Goal: Task Accomplishment & Management: Use online tool/utility

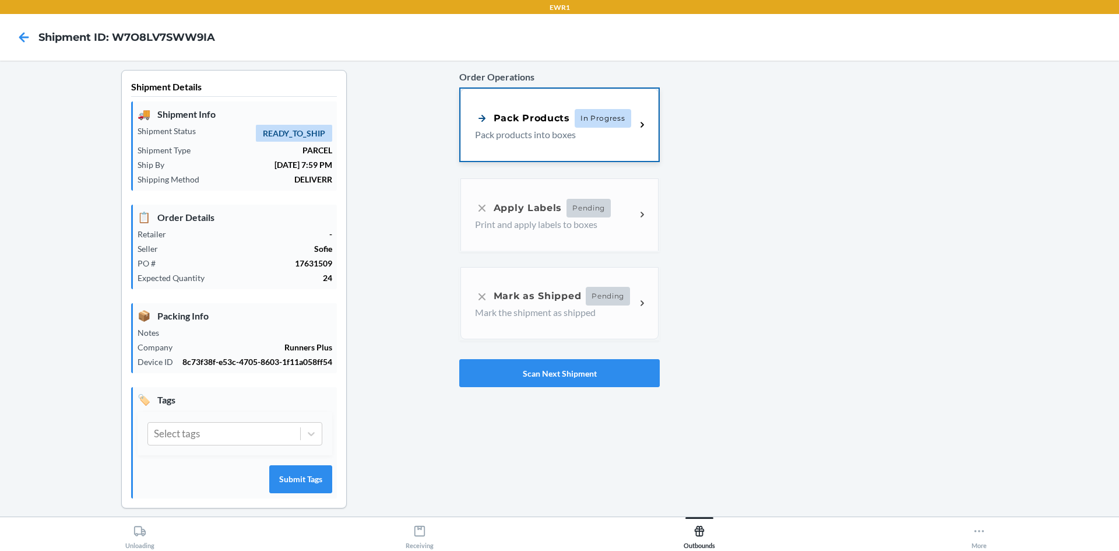
click at [636, 121] on icon at bounding box center [642, 124] width 13 height 13
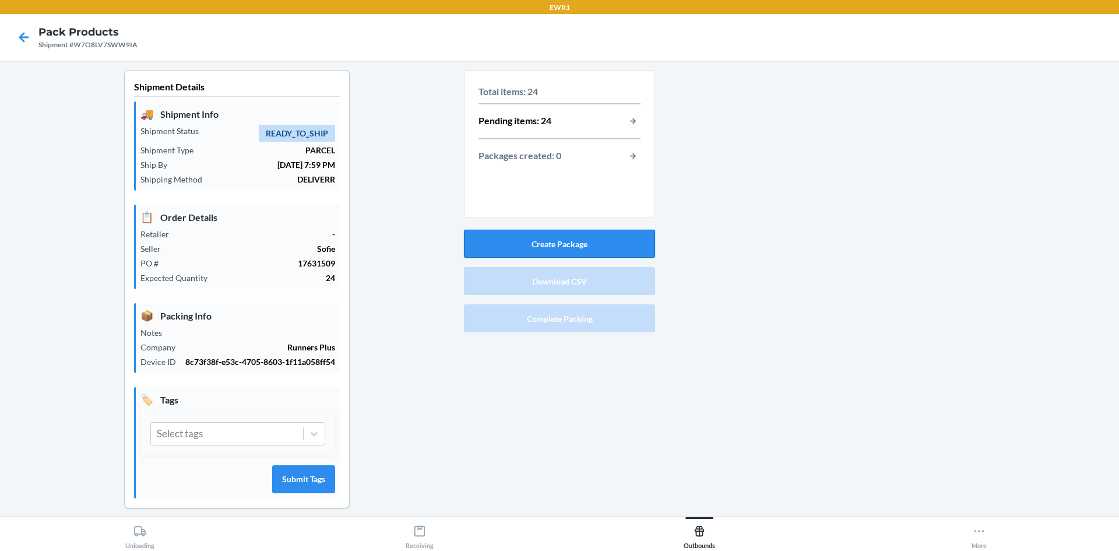
click at [567, 240] on button "Create Package" at bounding box center [559, 244] width 191 height 28
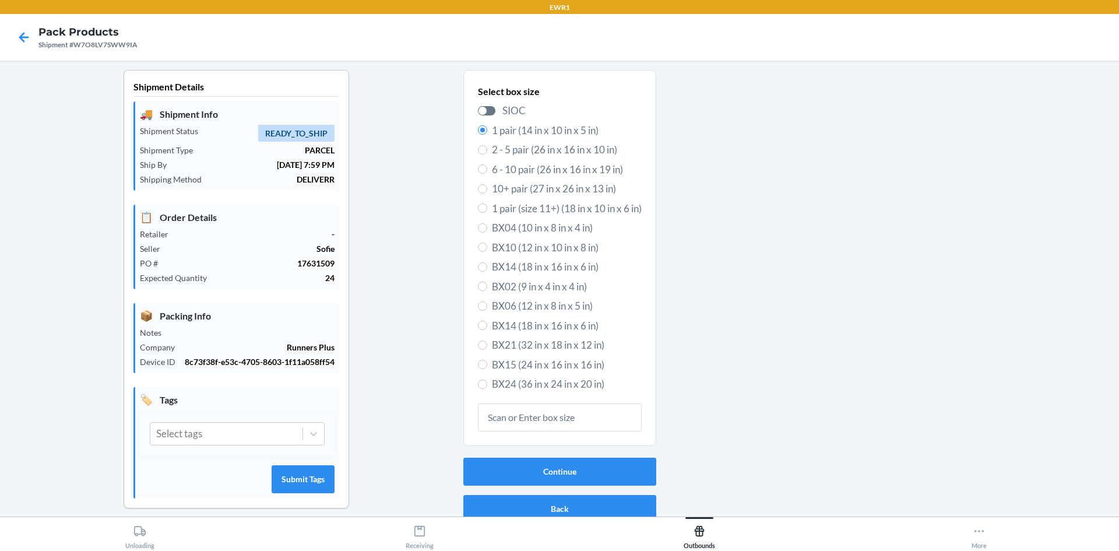
click at [539, 385] on span "BX24 (36 in x 24 in x 20 in)" at bounding box center [567, 384] width 150 height 15
click at [487, 385] on input "BX24 (36 in x 24 in x 20 in)" at bounding box center [482, 383] width 9 height 9
radio input "true"
radio input "false"
click at [546, 466] on button "Continue" at bounding box center [559, 472] width 193 height 28
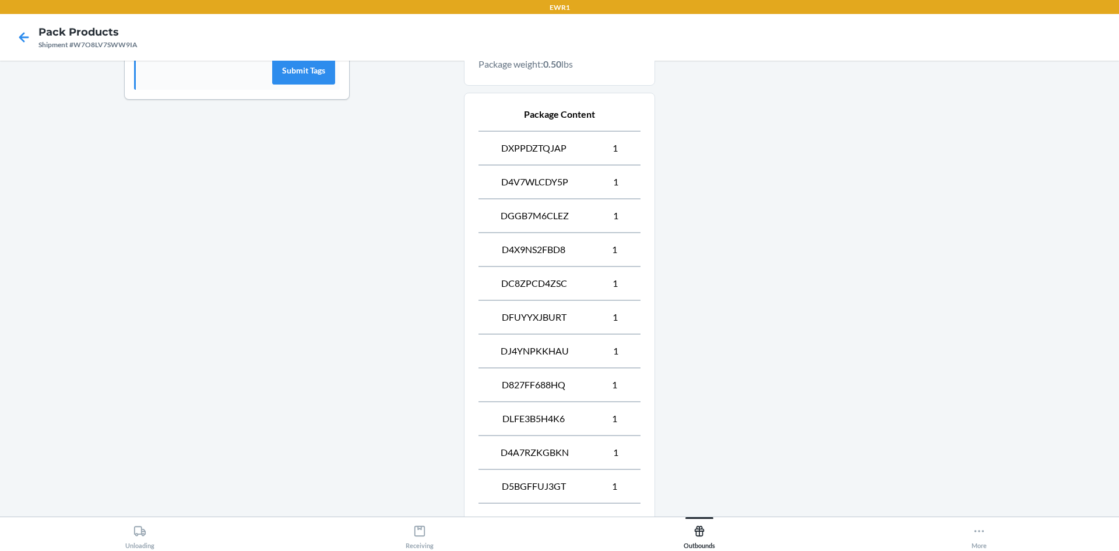
scroll to position [553, 0]
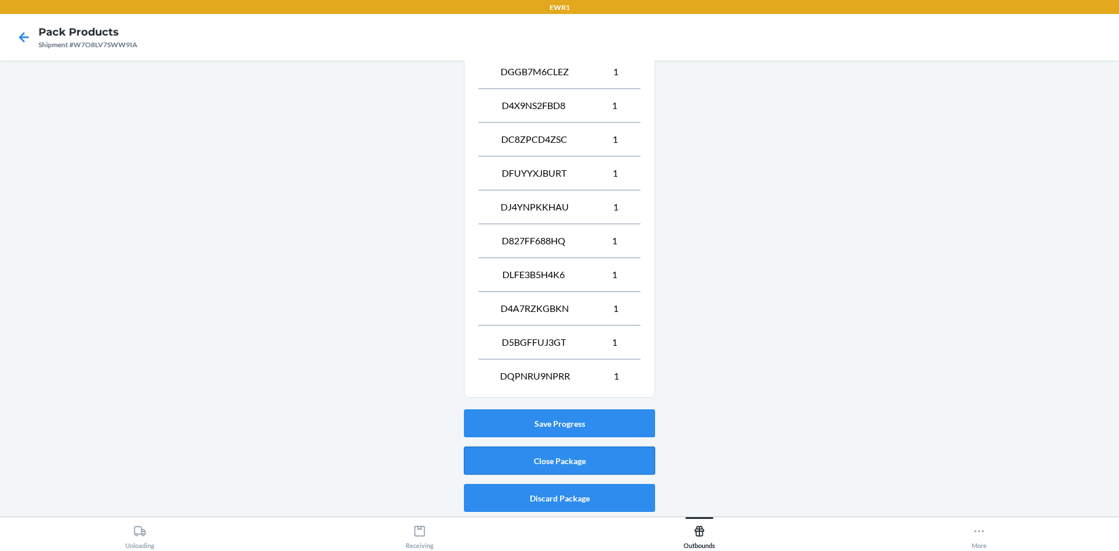
click at [587, 458] on button "Close Package" at bounding box center [559, 461] width 191 height 28
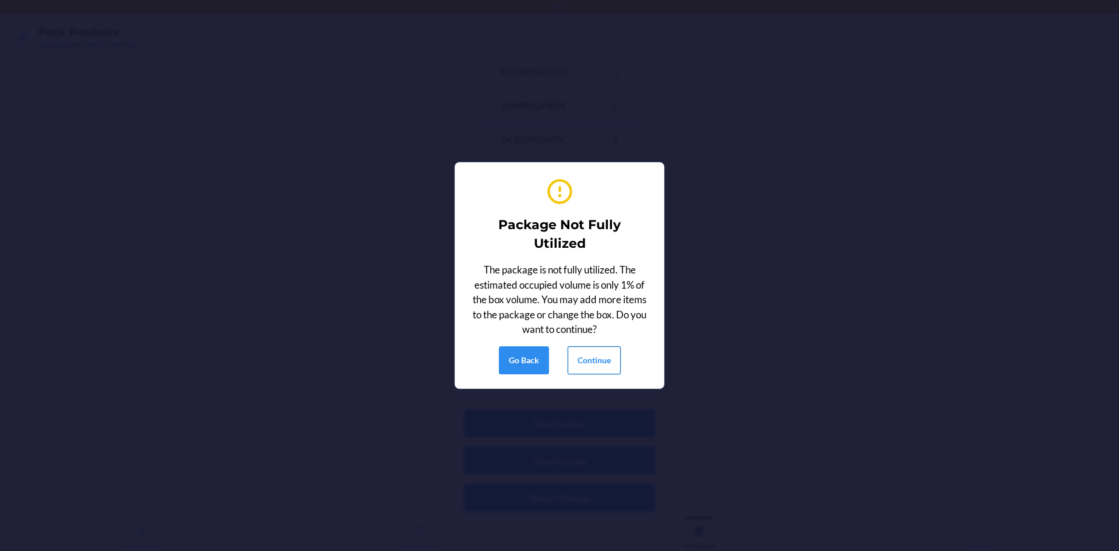
click at [602, 360] on button "Continue" at bounding box center [594, 360] width 53 height 28
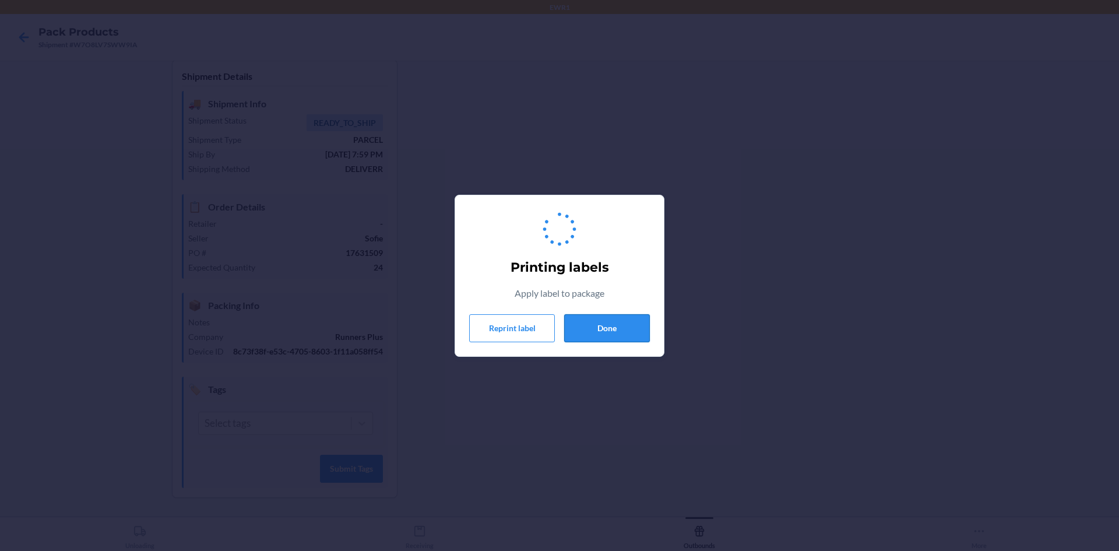
click at [613, 324] on button "Done" at bounding box center [607, 328] width 86 height 28
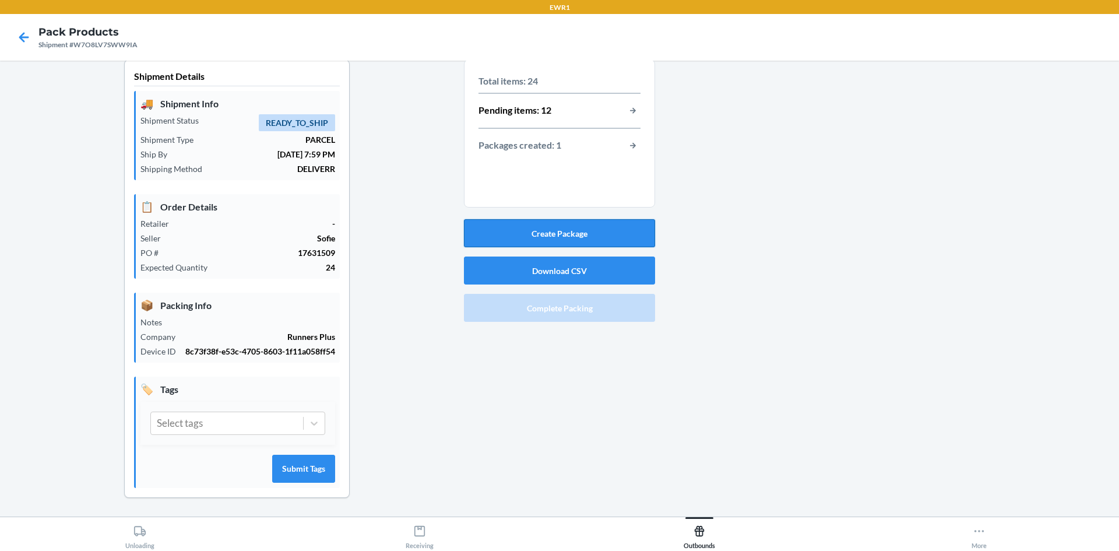
click at [568, 235] on button "Create Package" at bounding box center [559, 233] width 191 height 28
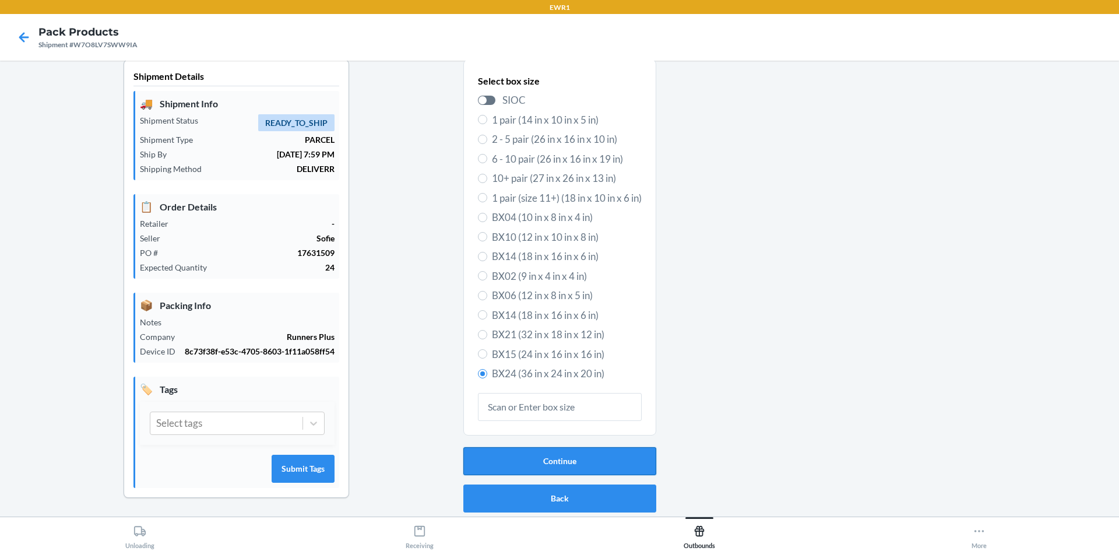
click at [529, 459] on button "Continue" at bounding box center [559, 461] width 193 height 28
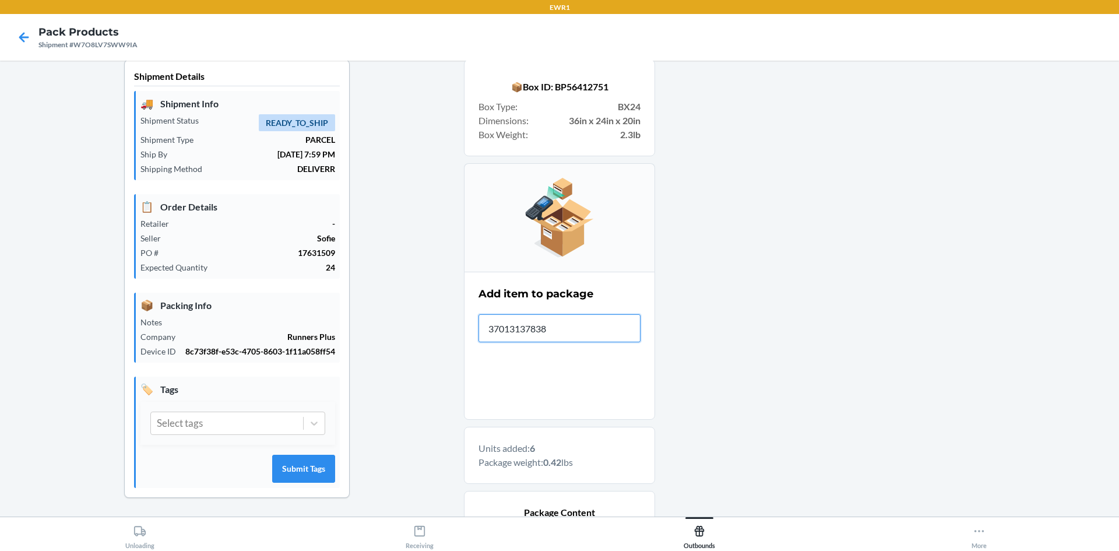
type input "370131378385"
type input "370131378"
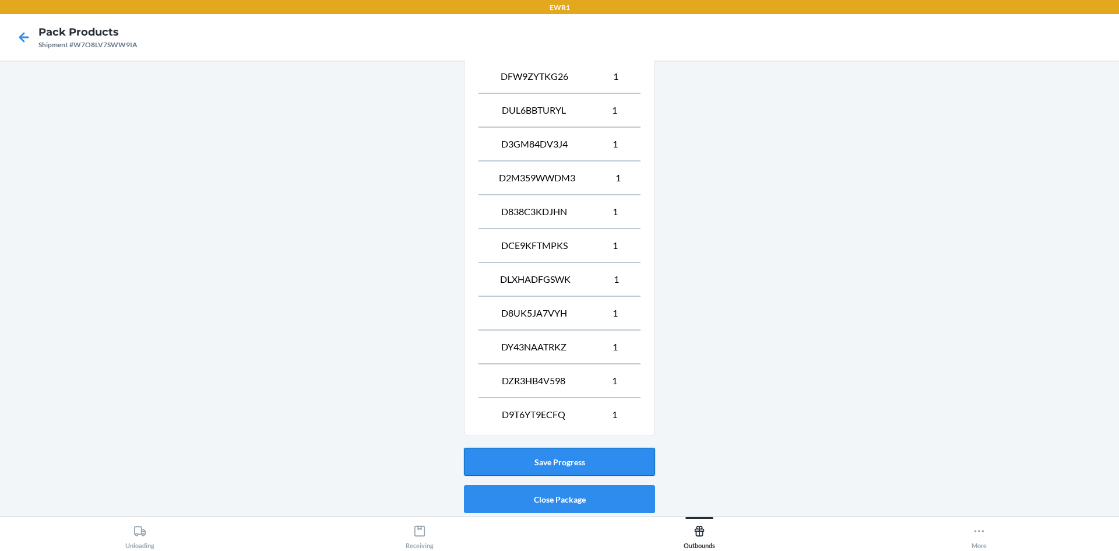
scroll to position [553, 0]
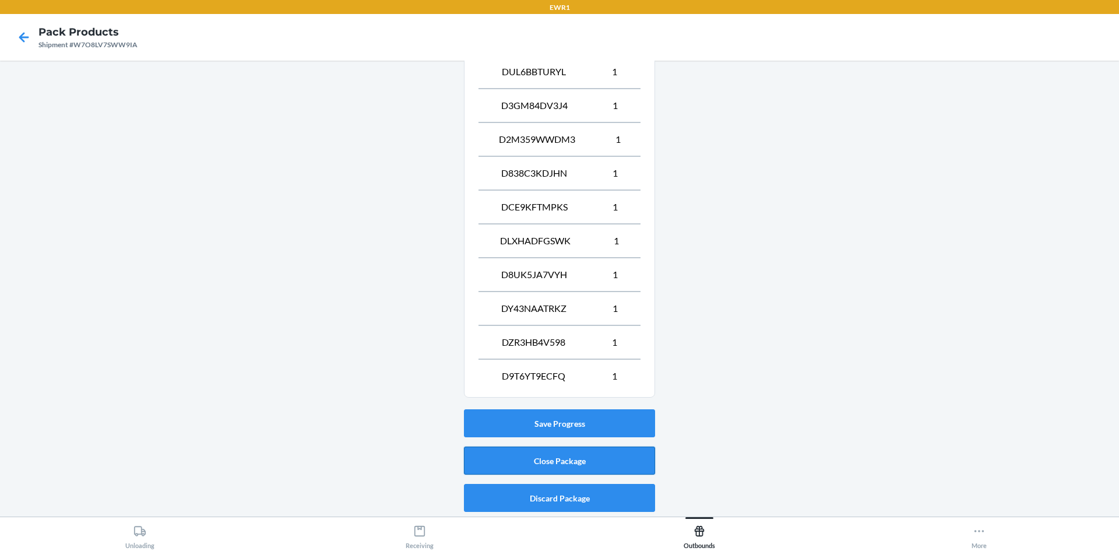
click at [583, 464] on button "Close Package" at bounding box center [559, 461] width 191 height 28
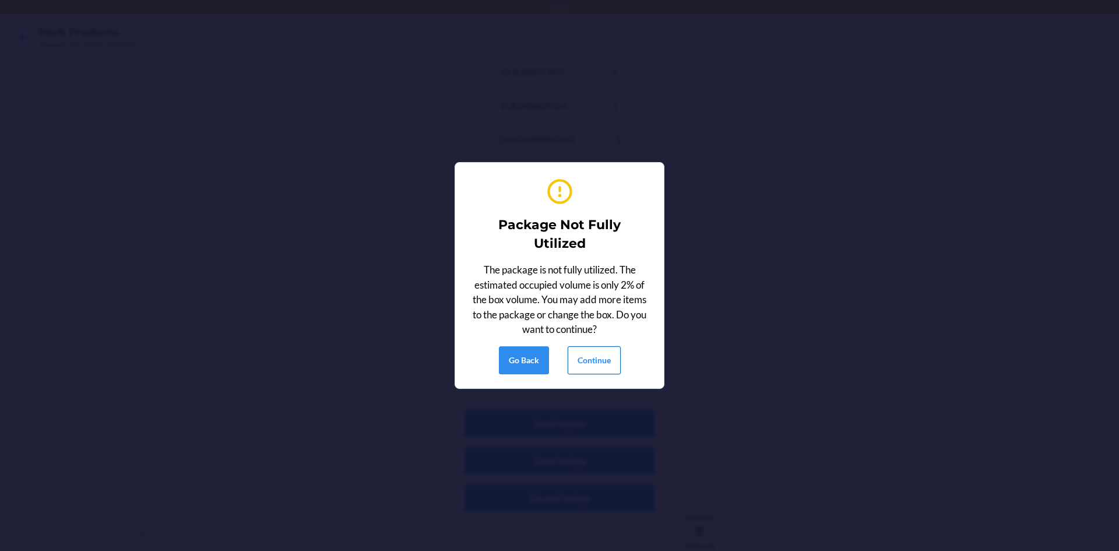
click at [604, 359] on button "Continue" at bounding box center [594, 360] width 53 height 28
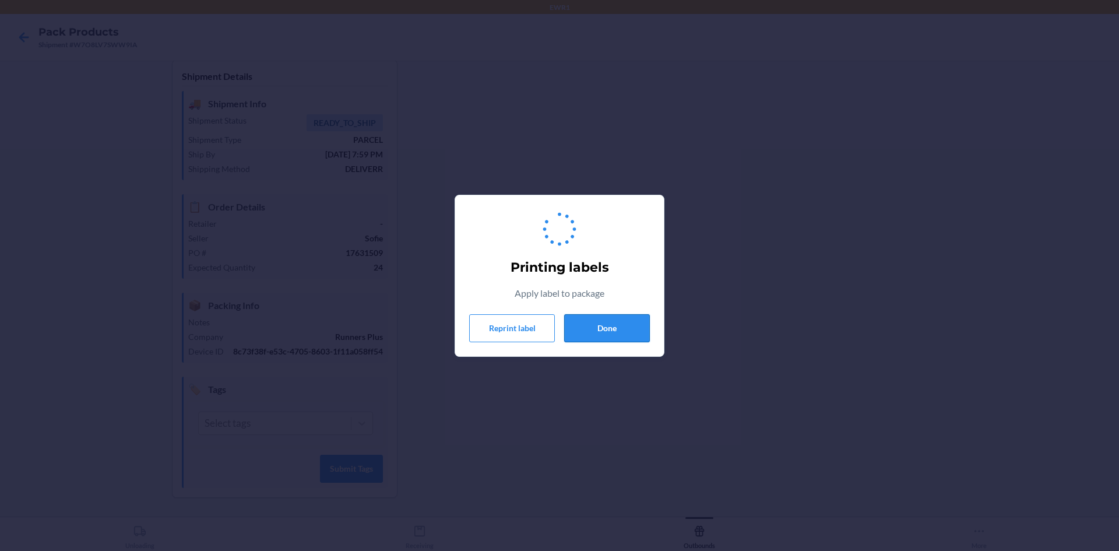
click at [600, 333] on button "Done" at bounding box center [607, 328] width 86 height 28
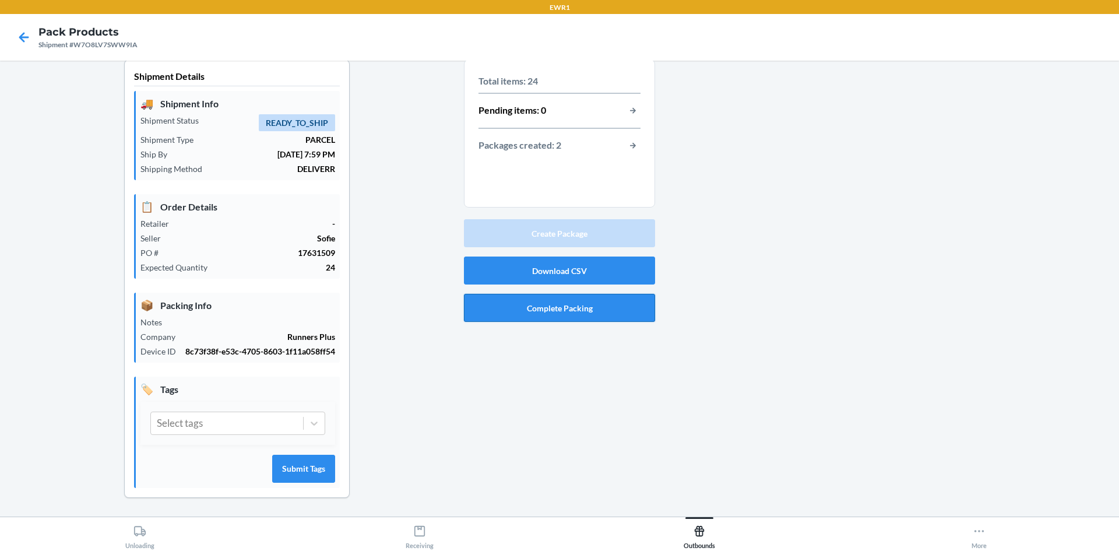
click at [540, 304] on button "Complete Packing" at bounding box center [559, 308] width 191 height 28
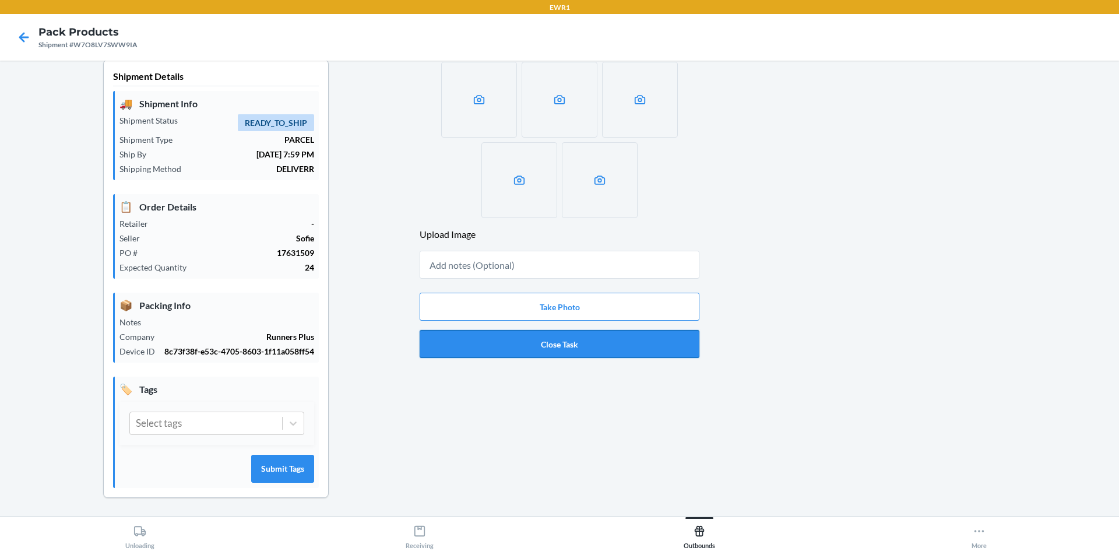
click at [535, 346] on button "Close Task" at bounding box center [560, 344] width 280 height 28
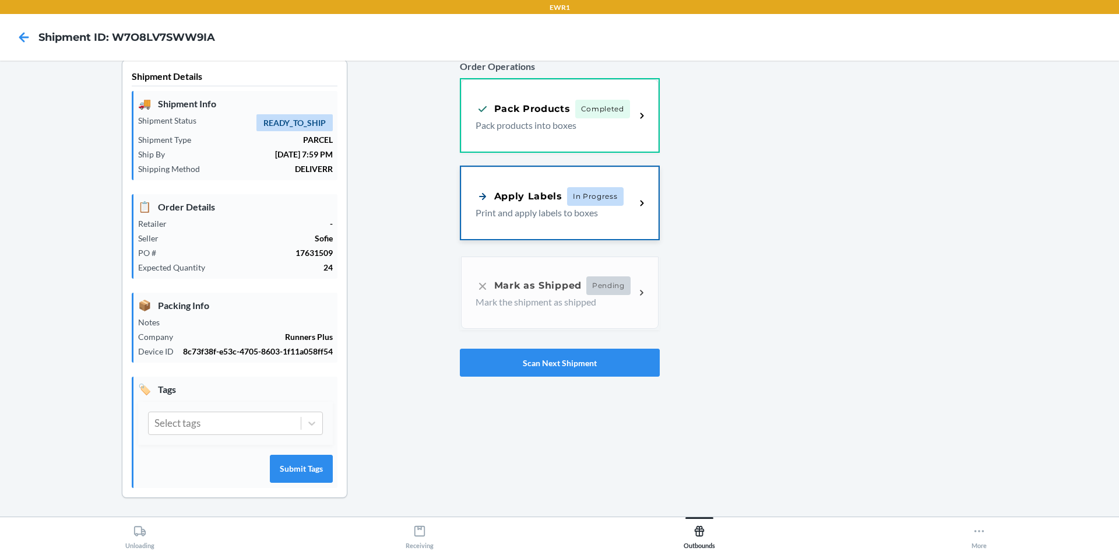
click at [592, 192] on span "In Progress" at bounding box center [595, 196] width 57 height 19
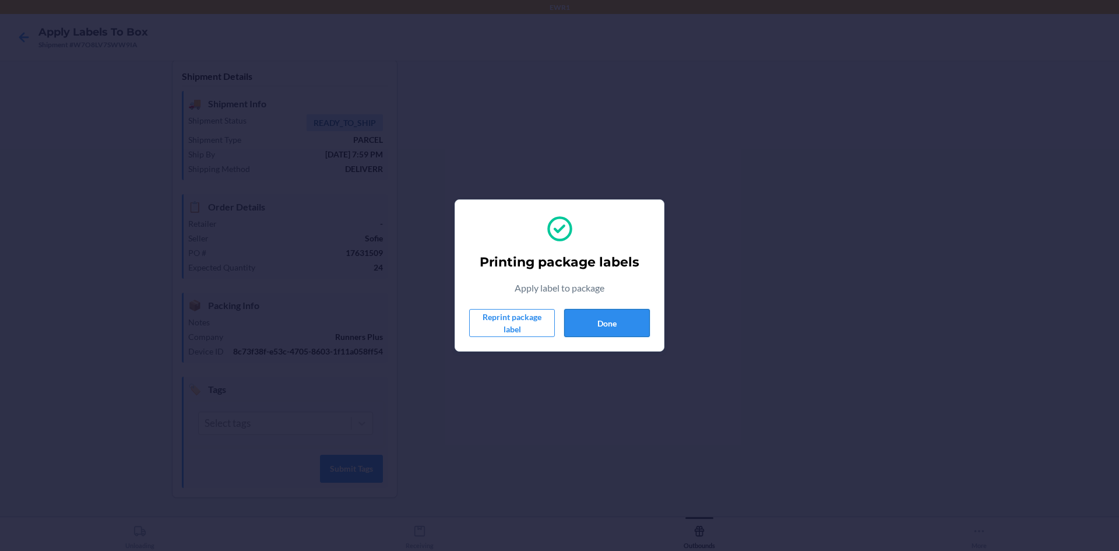
click at [610, 311] on button "Done" at bounding box center [607, 323] width 86 height 28
click at [622, 339] on div "Printing package labels Apply label to package Reprint package label Done" at bounding box center [559, 275] width 181 height 132
click at [620, 325] on button "Done" at bounding box center [607, 323] width 86 height 28
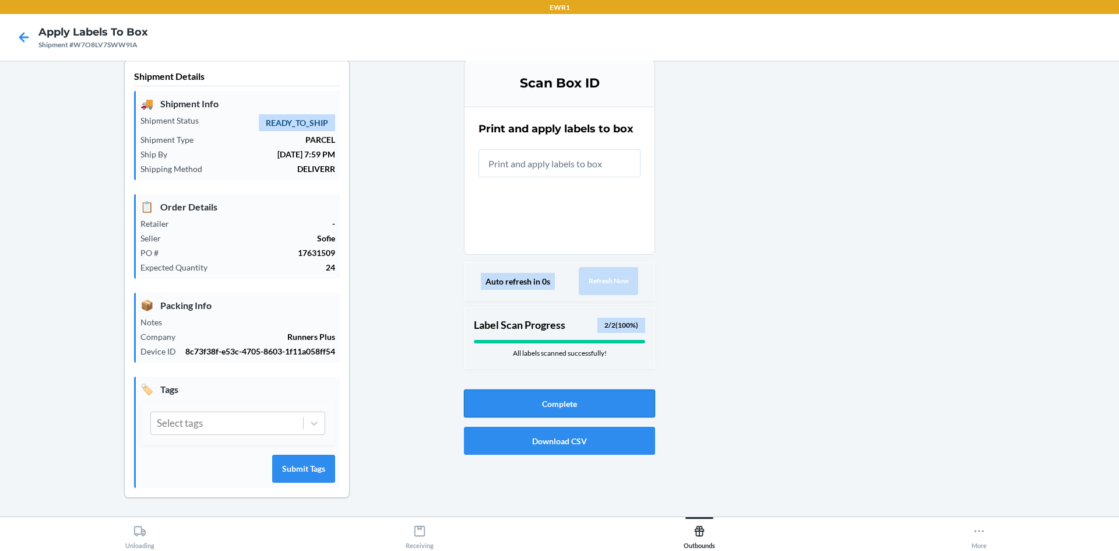
click at [600, 403] on button "Complete" at bounding box center [559, 403] width 191 height 28
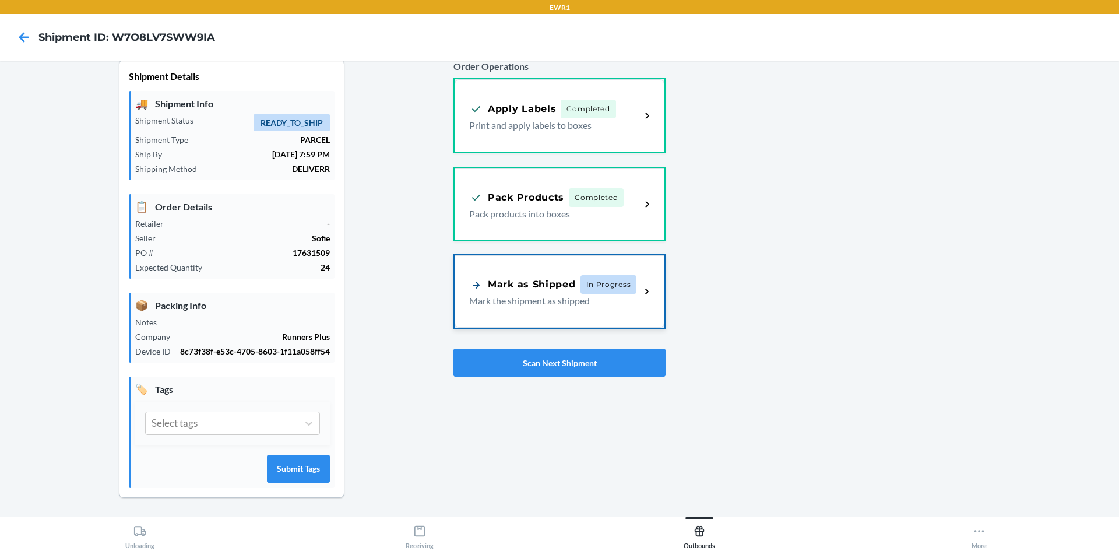
click at [608, 269] on div "Mark as Shipped In Progress Mark the shipment as shipped" at bounding box center [560, 291] width 210 height 72
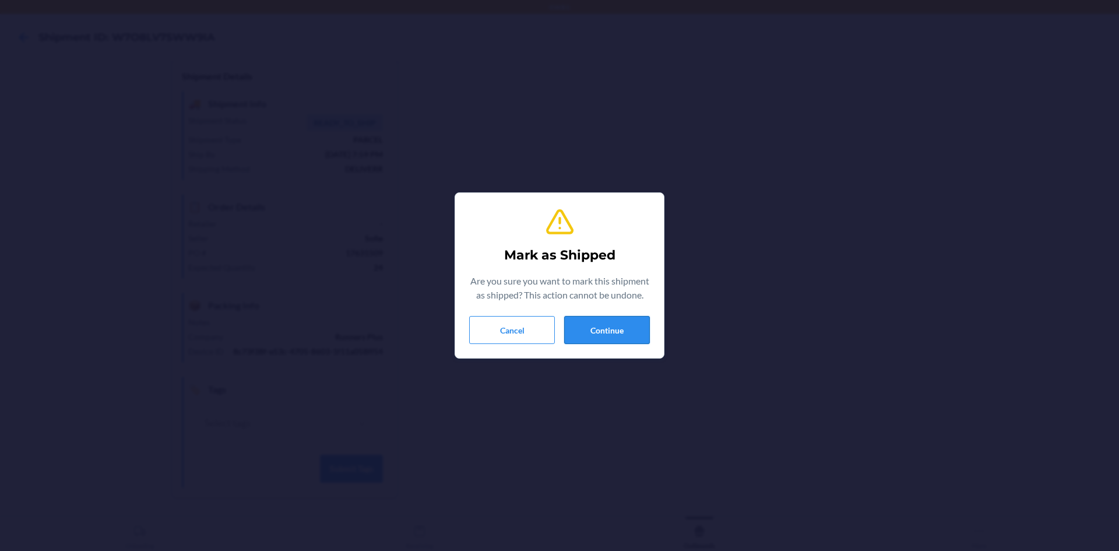
click at [609, 324] on button "Continue" at bounding box center [607, 330] width 86 height 28
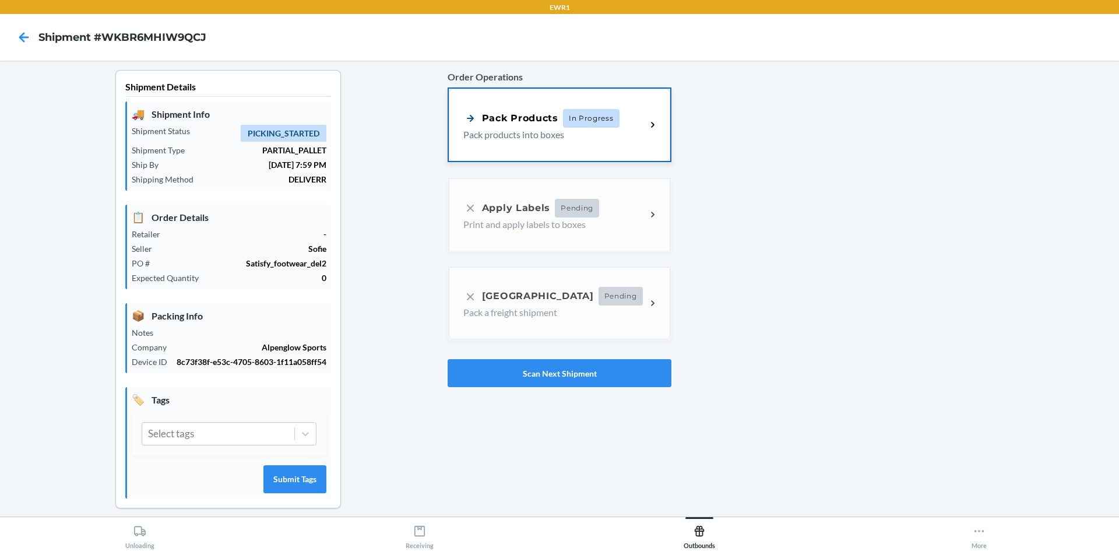
click at [595, 125] on span "In Progress" at bounding box center [591, 118] width 57 height 19
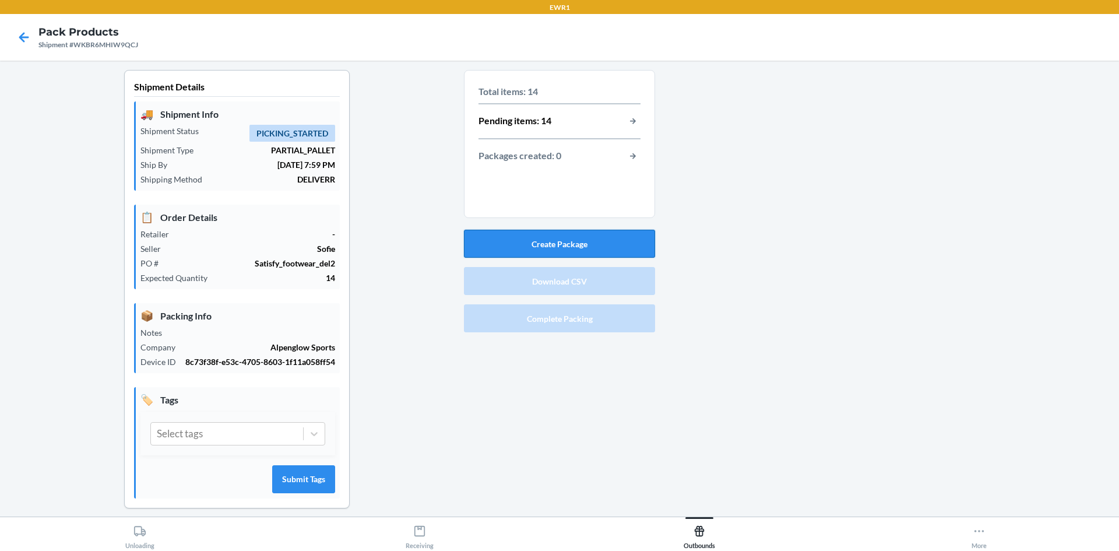
click at [581, 246] on button "Create Package" at bounding box center [559, 244] width 191 height 28
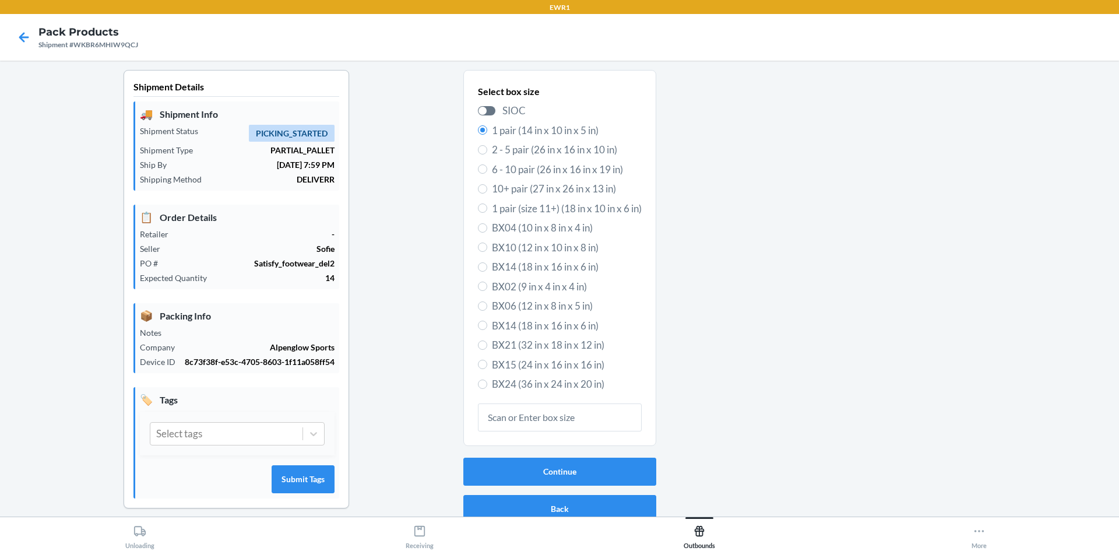
click at [538, 379] on span "BX24 (36 in x 24 in x 20 in)" at bounding box center [567, 384] width 150 height 15
click at [487, 379] on input "BX24 (36 in x 24 in x 20 in)" at bounding box center [482, 383] width 9 height 9
radio input "true"
radio input "false"
click at [573, 466] on button "Continue" at bounding box center [559, 472] width 193 height 28
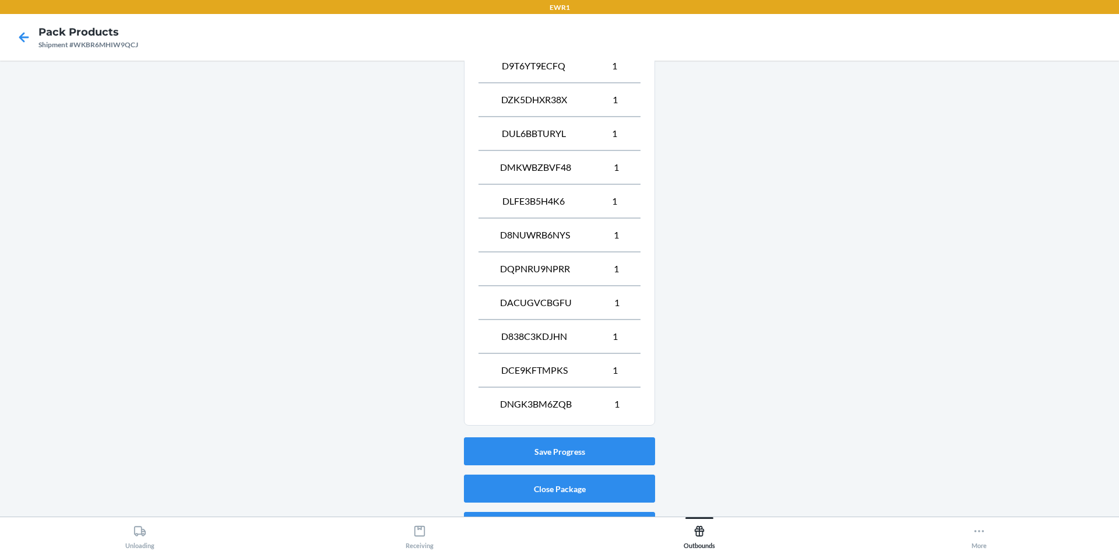
scroll to position [553, 0]
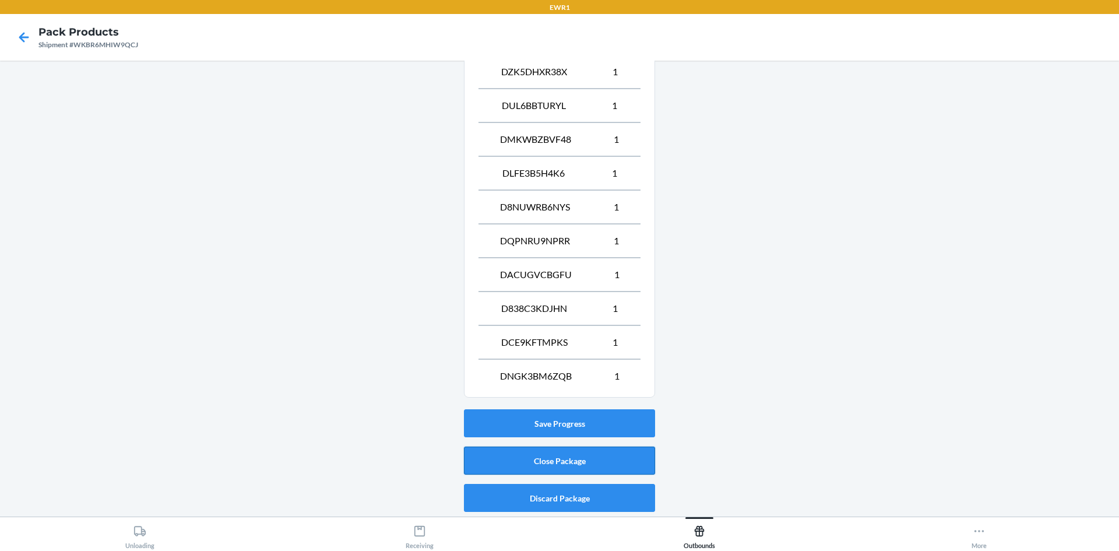
click at [563, 451] on button "Close Package" at bounding box center [559, 461] width 191 height 28
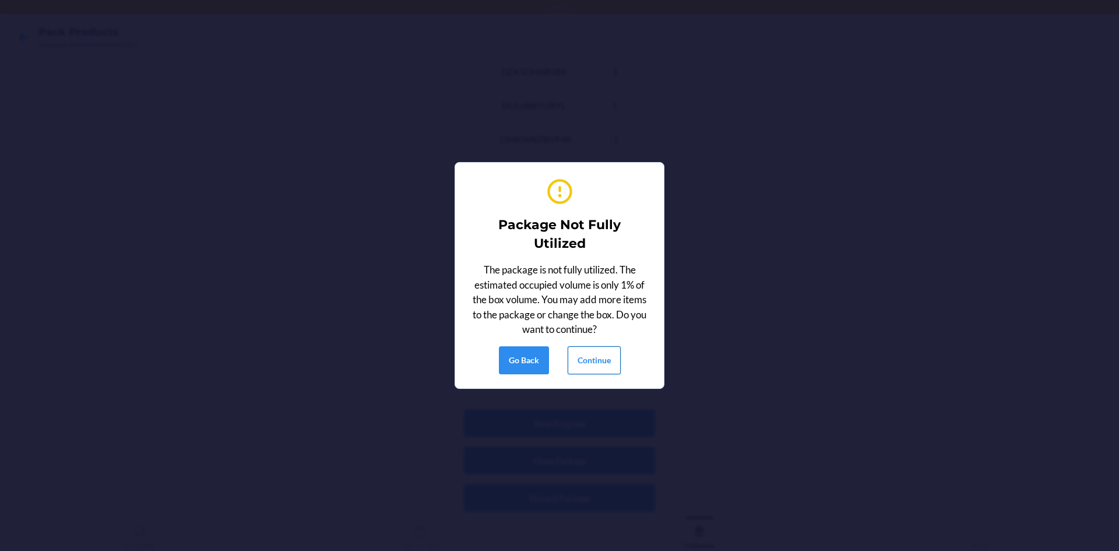
click at [583, 359] on button "Continue" at bounding box center [594, 360] width 53 height 28
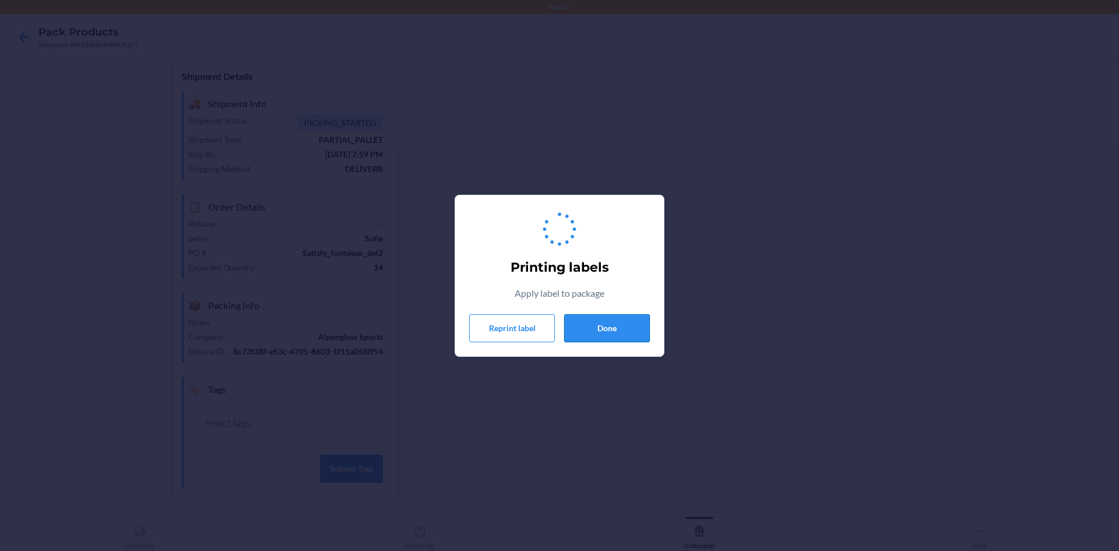
click at [604, 337] on button "Done" at bounding box center [607, 328] width 86 height 28
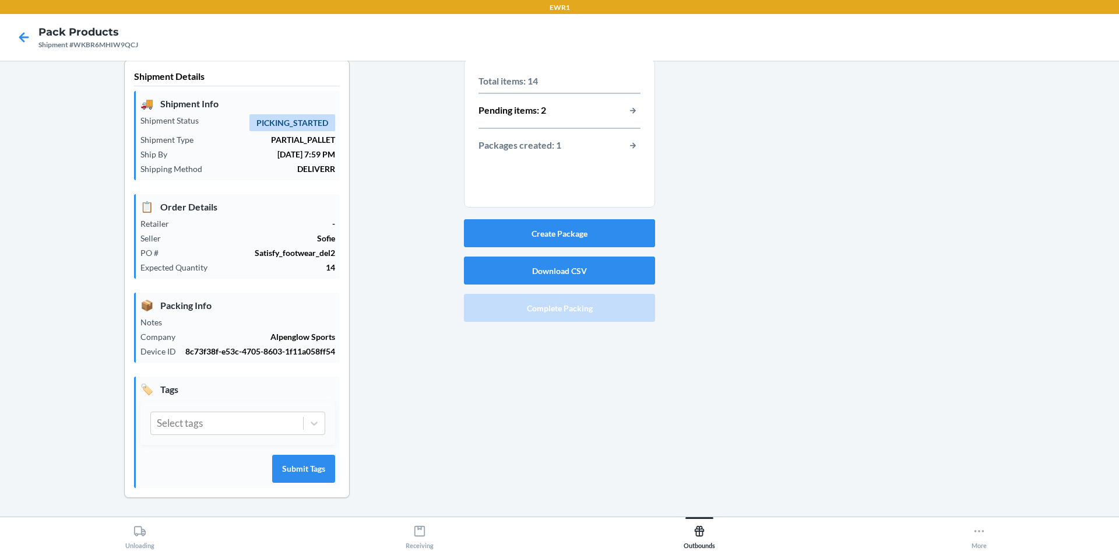
scroll to position [0, 0]
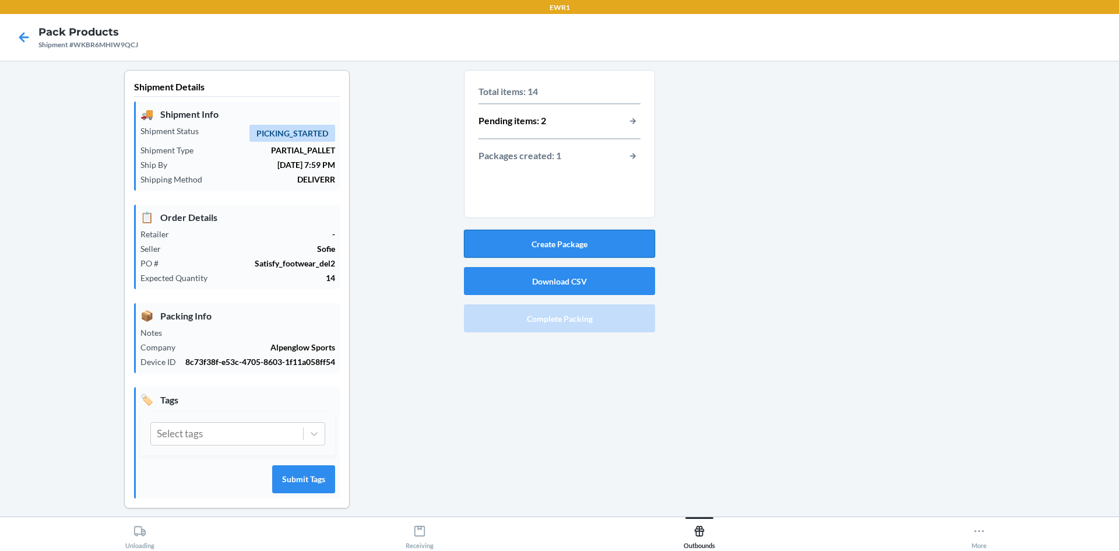
click at [623, 244] on button "Create Package" at bounding box center [559, 244] width 191 height 28
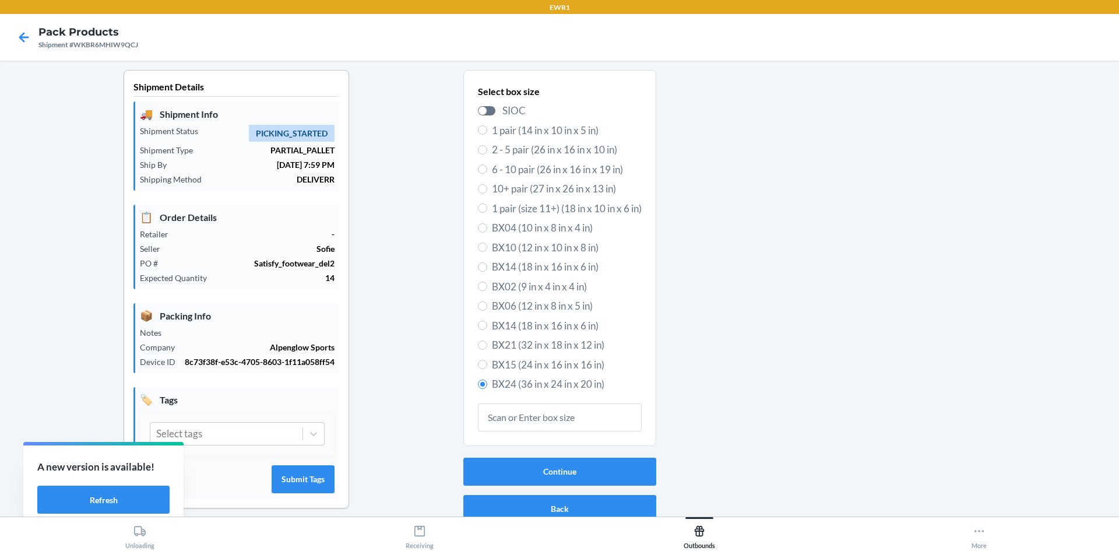
click at [580, 342] on span "BX21 (32 in x 18 in x 12 in)" at bounding box center [567, 345] width 150 height 15
click at [487, 342] on input "BX21 (32 in x 18 in x 12 in)" at bounding box center [482, 344] width 9 height 9
radio input "true"
radio input "false"
click at [586, 466] on button "Continue" at bounding box center [559, 472] width 193 height 28
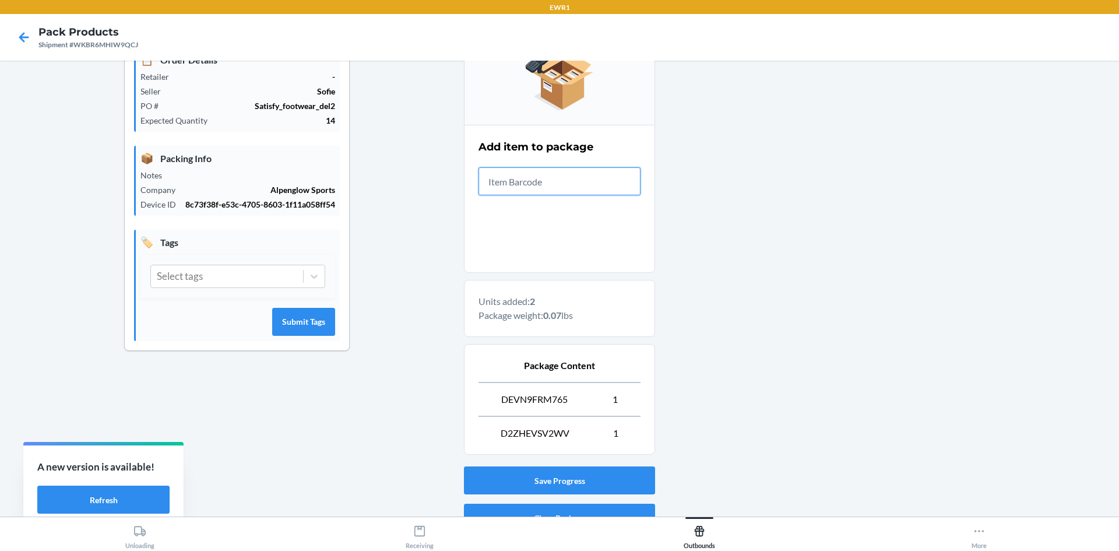
scroll to position [215, 0]
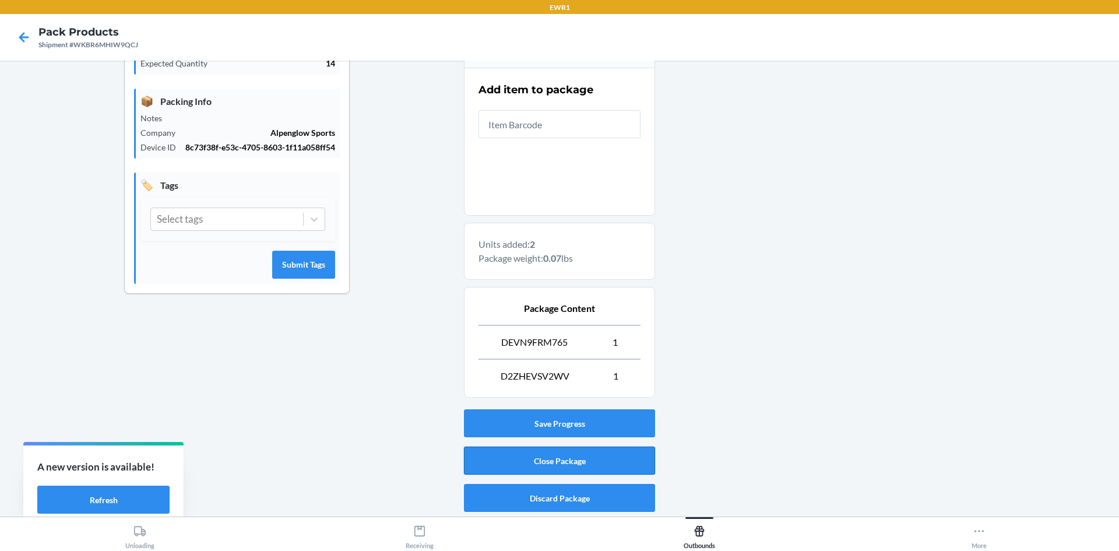
click at [598, 472] on button "Close Package" at bounding box center [559, 461] width 191 height 28
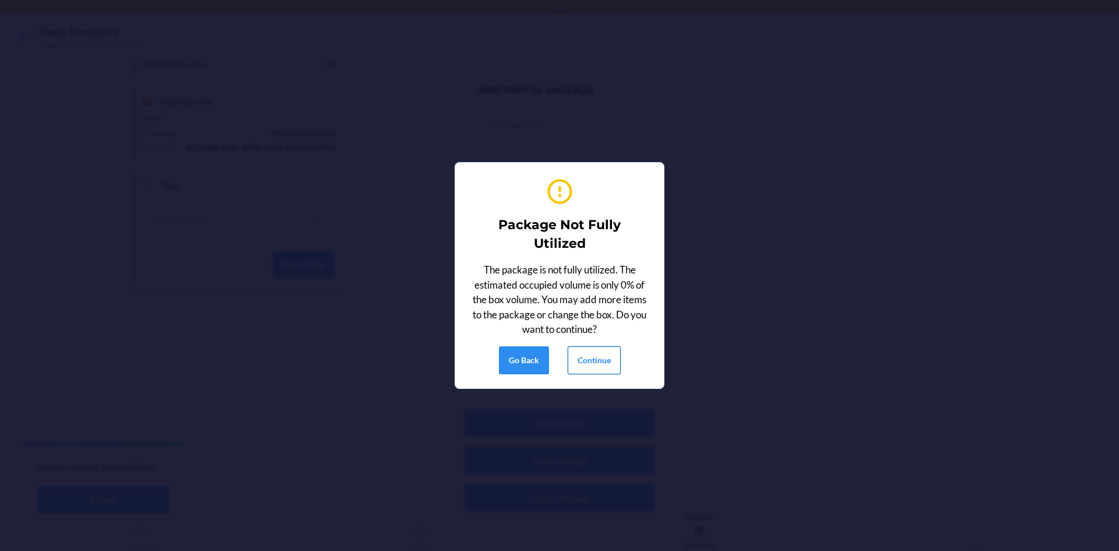
click at [599, 361] on button "Continue" at bounding box center [594, 360] width 53 height 28
click at [599, 358] on button "Continue" at bounding box center [594, 360] width 53 height 28
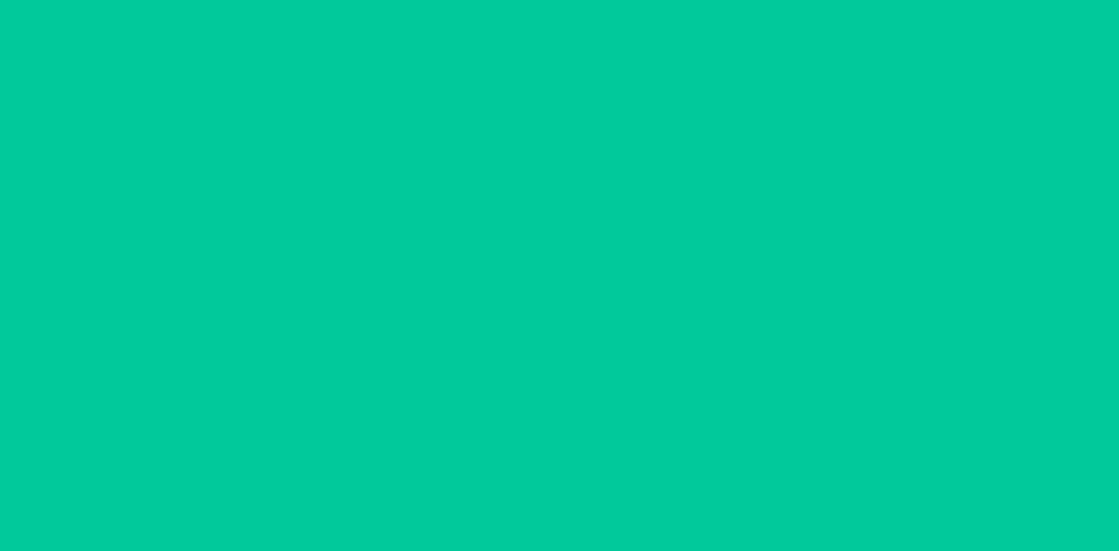
scroll to position [10, 0]
click at [606, 359] on div "Printing labels Apply label to package Reprint label Done" at bounding box center [559, 275] width 1119 height 551
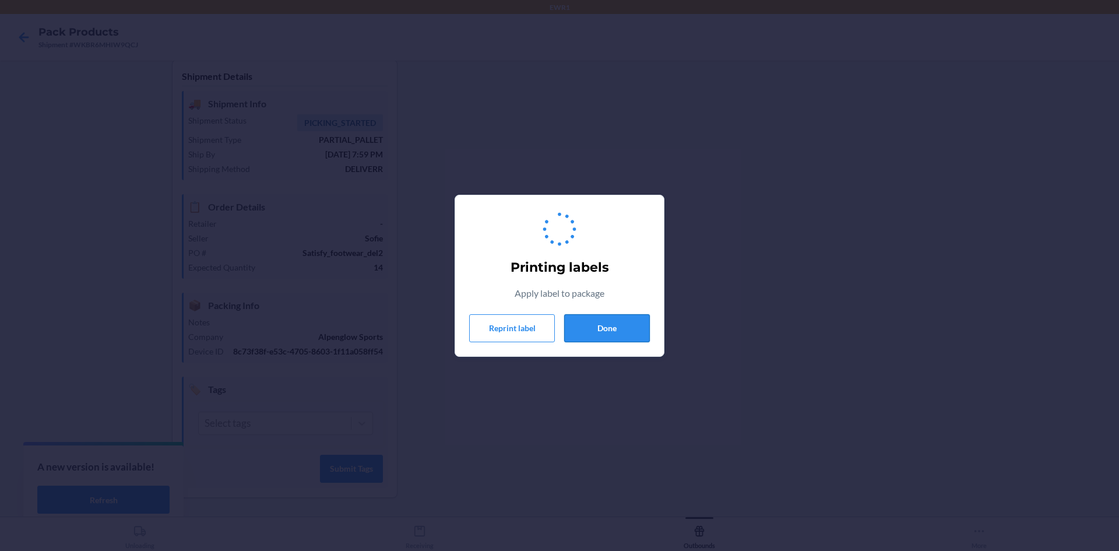
click at [618, 332] on button "Done" at bounding box center [607, 328] width 86 height 28
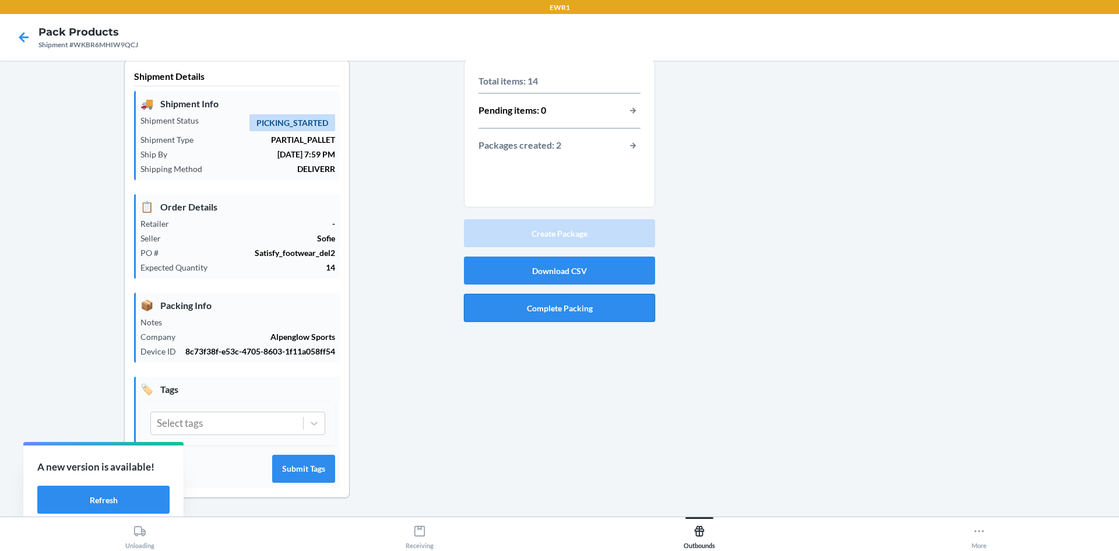
click at [582, 303] on button "Complete Packing" at bounding box center [559, 308] width 191 height 28
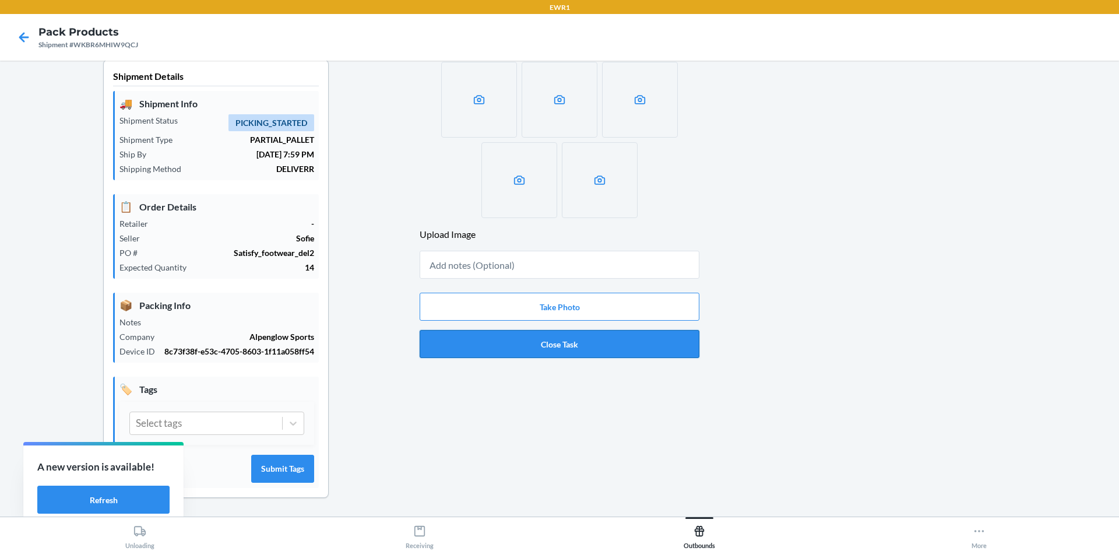
click at [579, 339] on button "Close Task" at bounding box center [560, 344] width 280 height 28
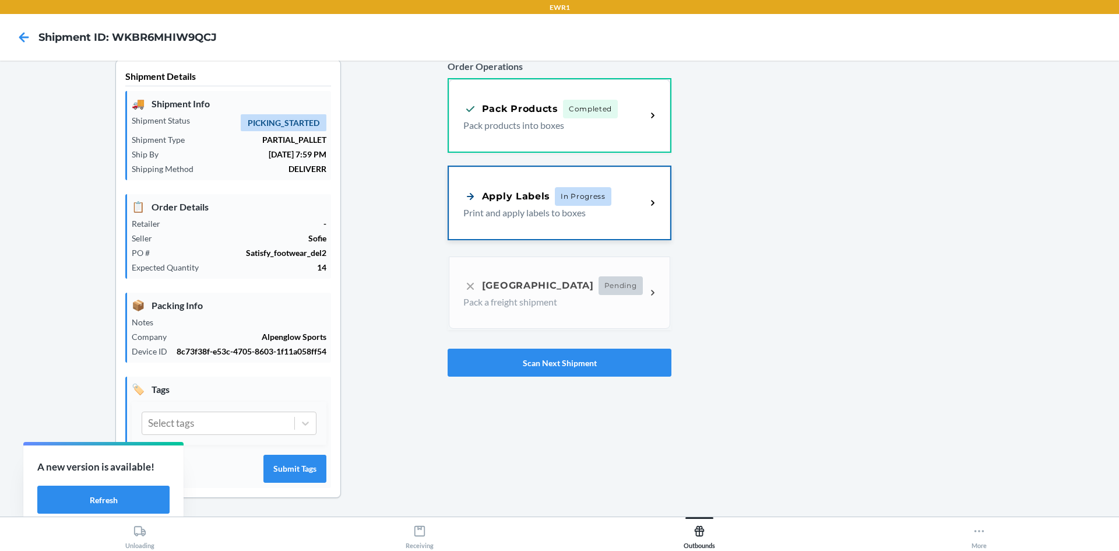
click at [542, 210] on p "Print and apply labels to boxes" at bounding box center [550, 213] width 174 height 14
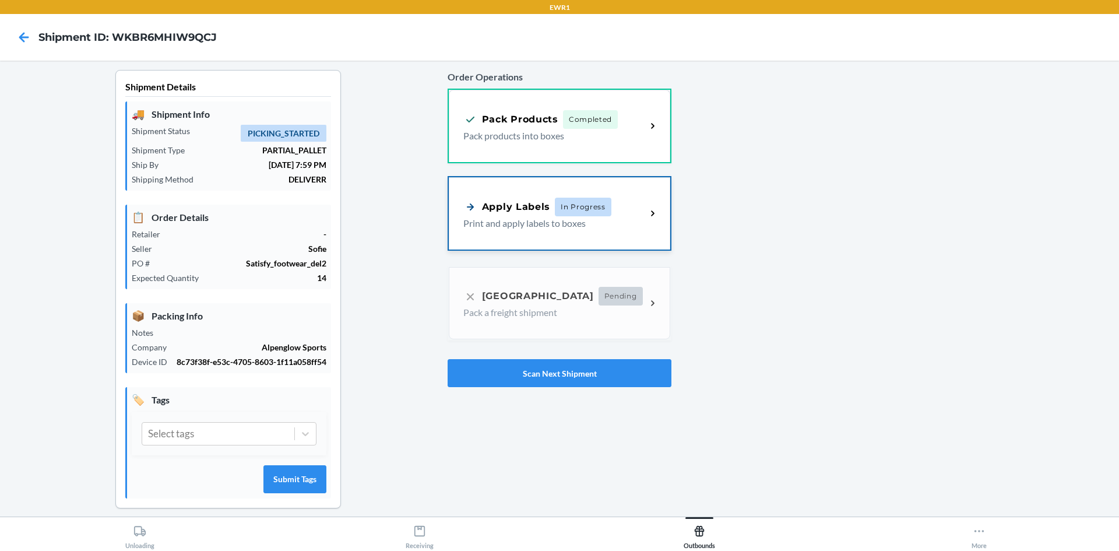
click at [581, 209] on span "In Progress" at bounding box center [583, 207] width 57 height 19
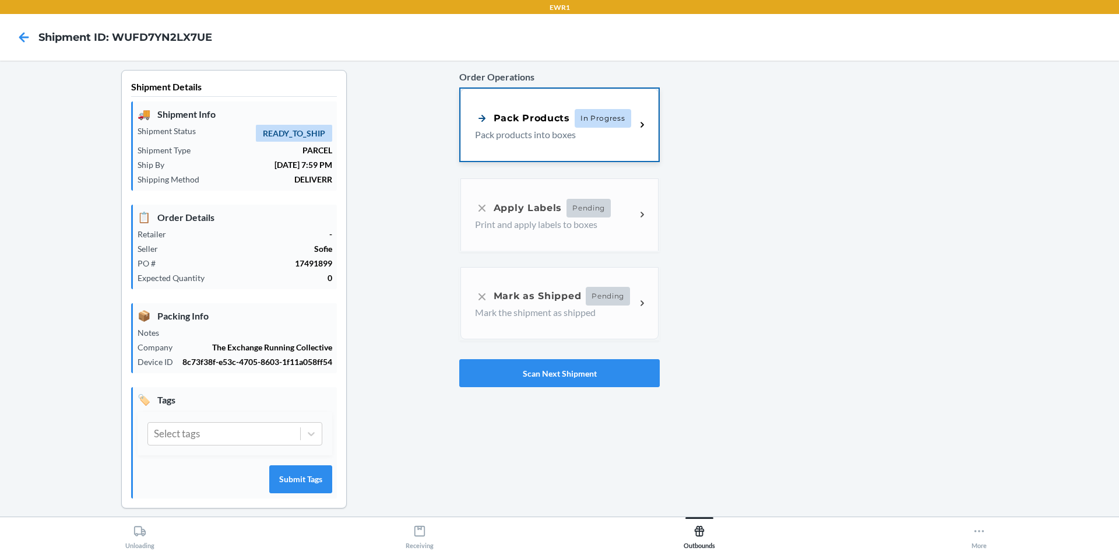
click at [561, 125] on div "Pack Products" at bounding box center [522, 118] width 95 height 15
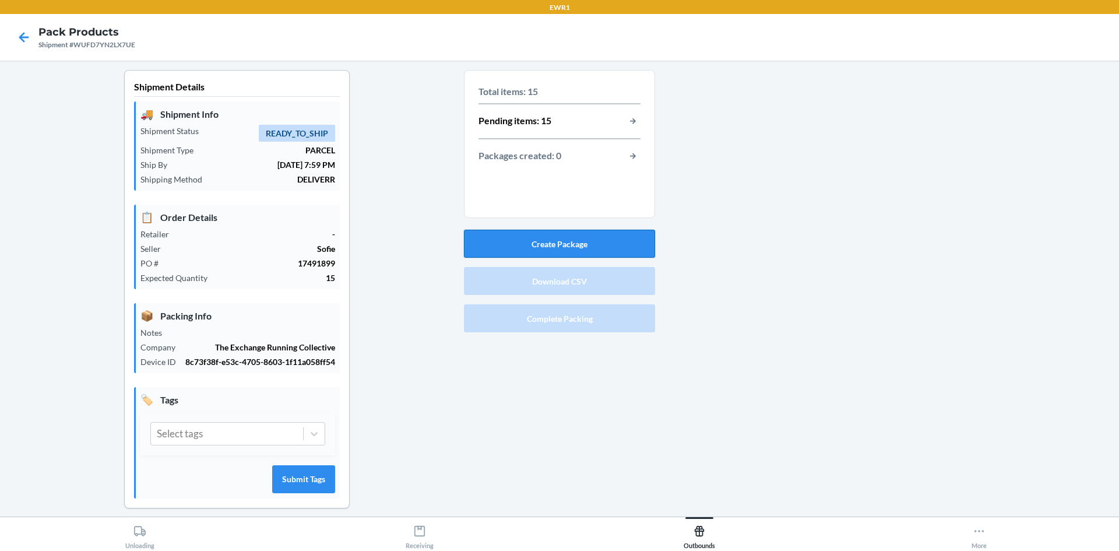
click at [572, 245] on button "Create Package" at bounding box center [559, 244] width 191 height 28
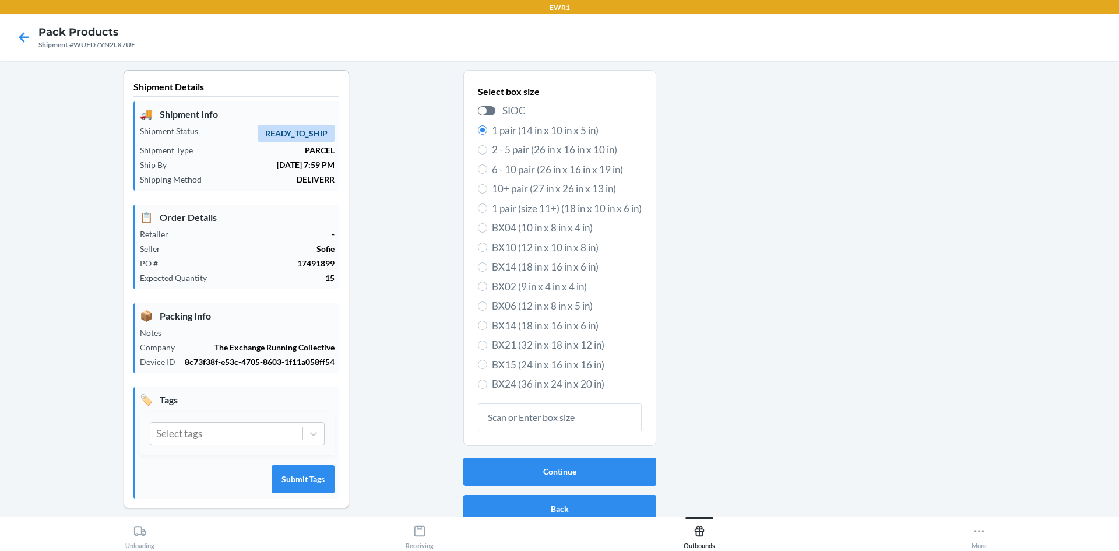
click at [516, 385] on span "BX24 (36 in x 24 in x 20 in)" at bounding box center [567, 384] width 150 height 15
click at [487, 385] on input "BX24 (36 in x 24 in x 20 in)" at bounding box center [482, 383] width 9 height 9
radio input "true"
radio input "false"
click at [551, 476] on button "Continue" at bounding box center [559, 472] width 193 height 28
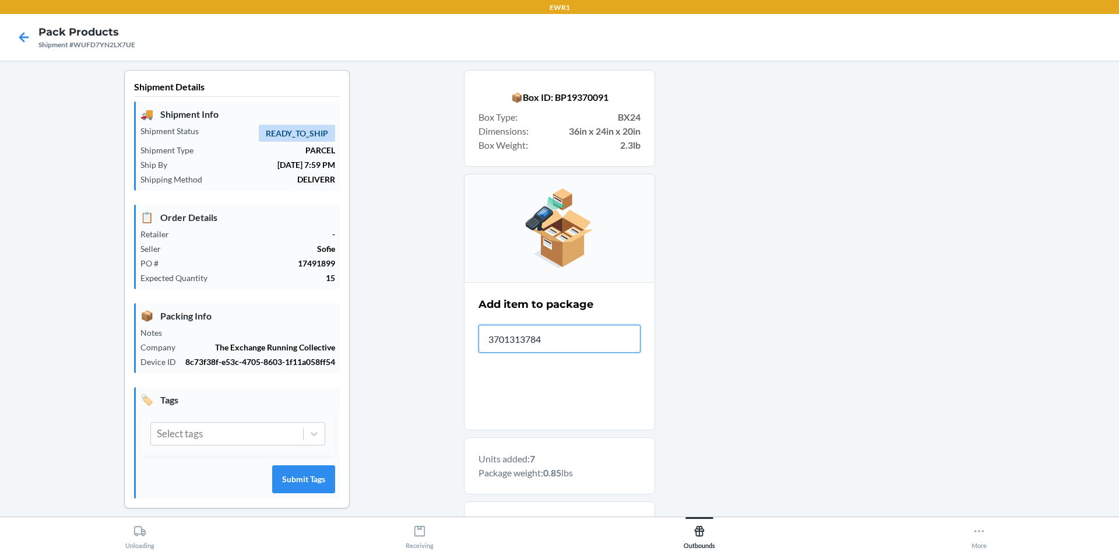
type input "37013137841"
type input "3701313784010"
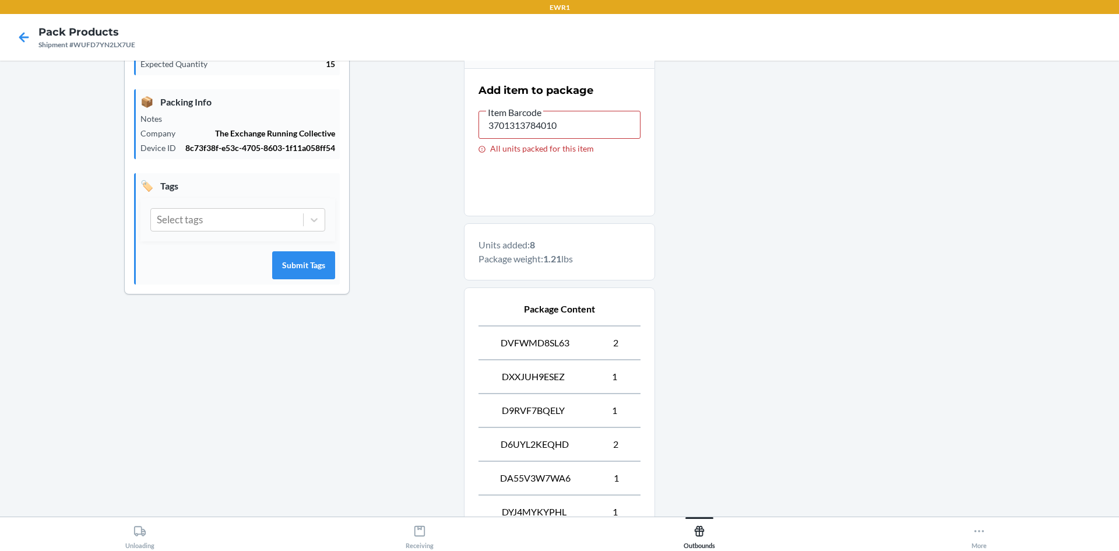
scroll to position [350, 0]
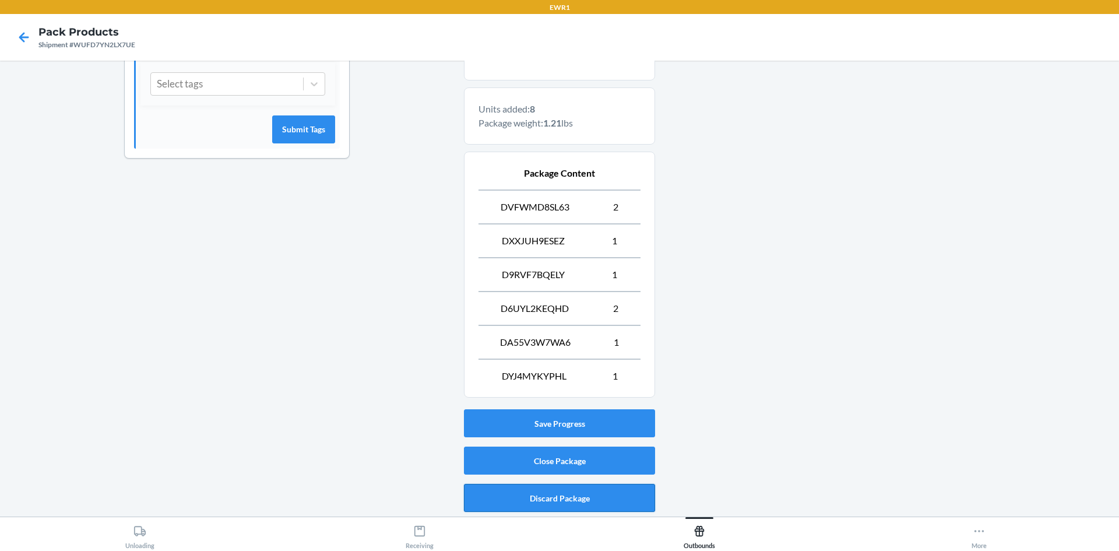
click at [596, 493] on button "Discard Package" at bounding box center [559, 498] width 191 height 28
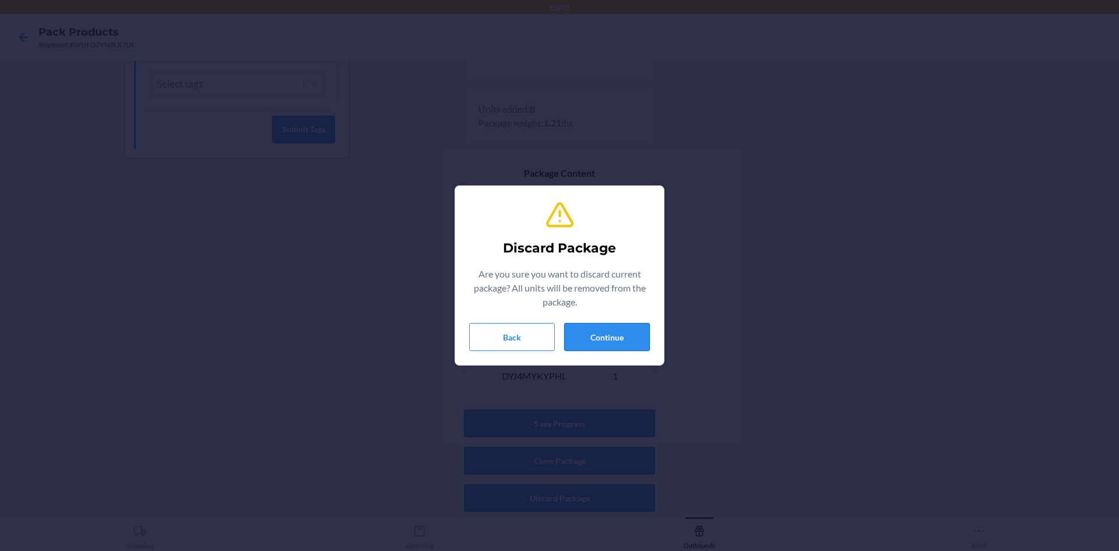
click at [618, 334] on button "Continue" at bounding box center [607, 337] width 86 height 28
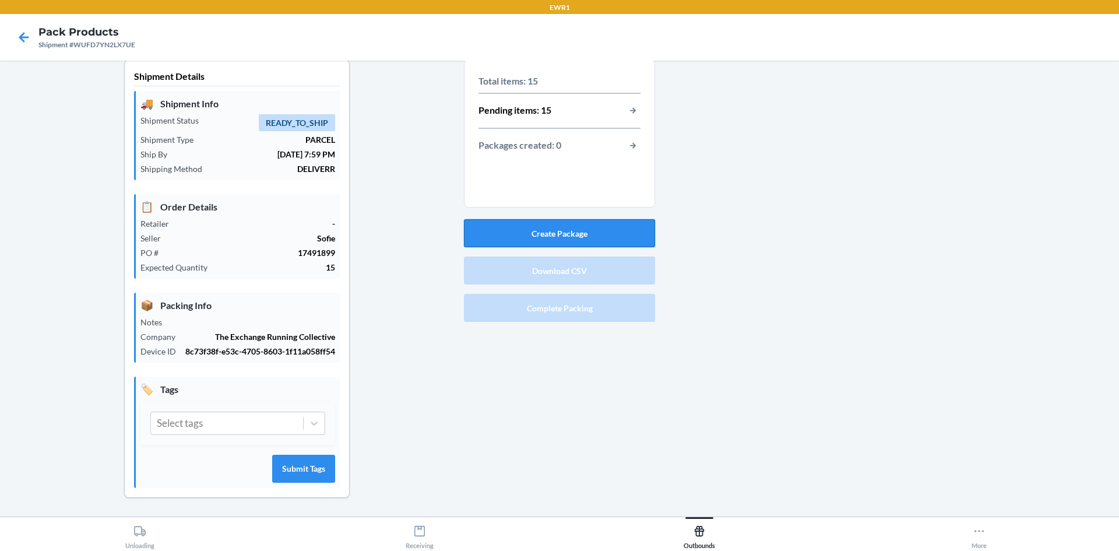
click at [577, 232] on button "Create Package" at bounding box center [559, 233] width 191 height 28
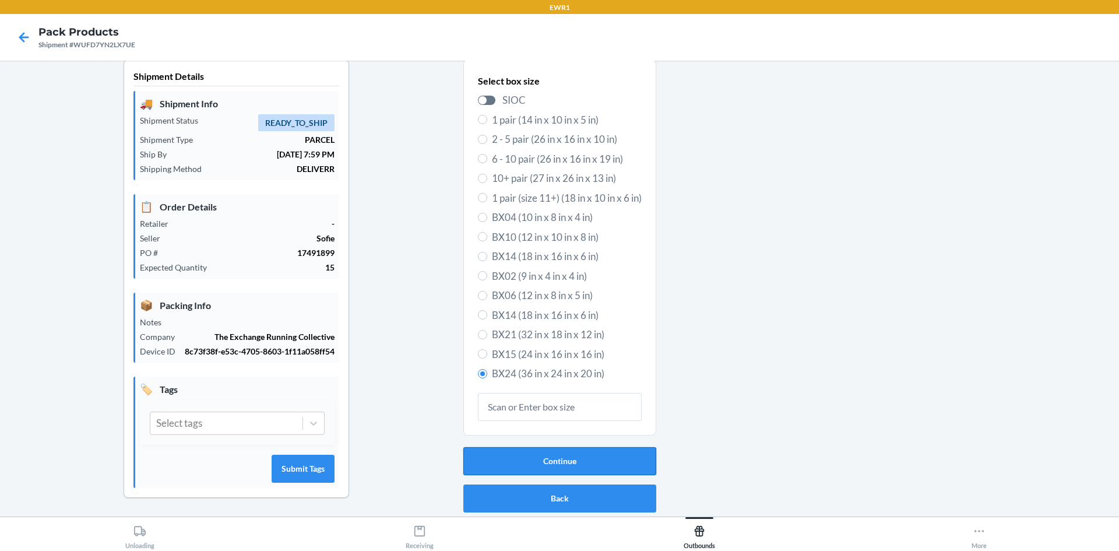
click at [539, 451] on button "Continue" at bounding box center [559, 461] width 193 height 28
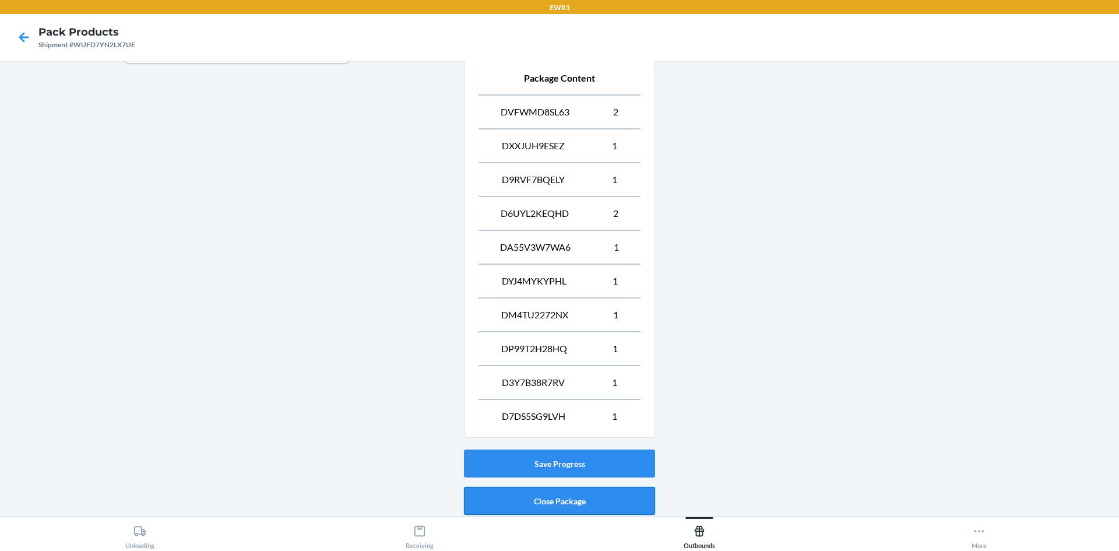
scroll to position [485, 0]
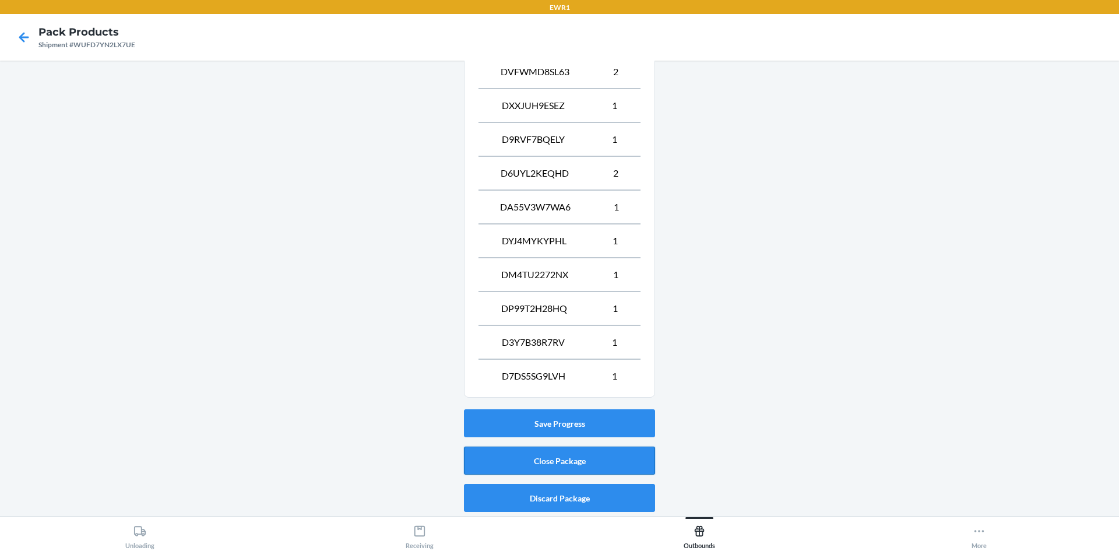
click at [578, 455] on button "Close Package" at bounding box center [559, 461] width 191 height 28
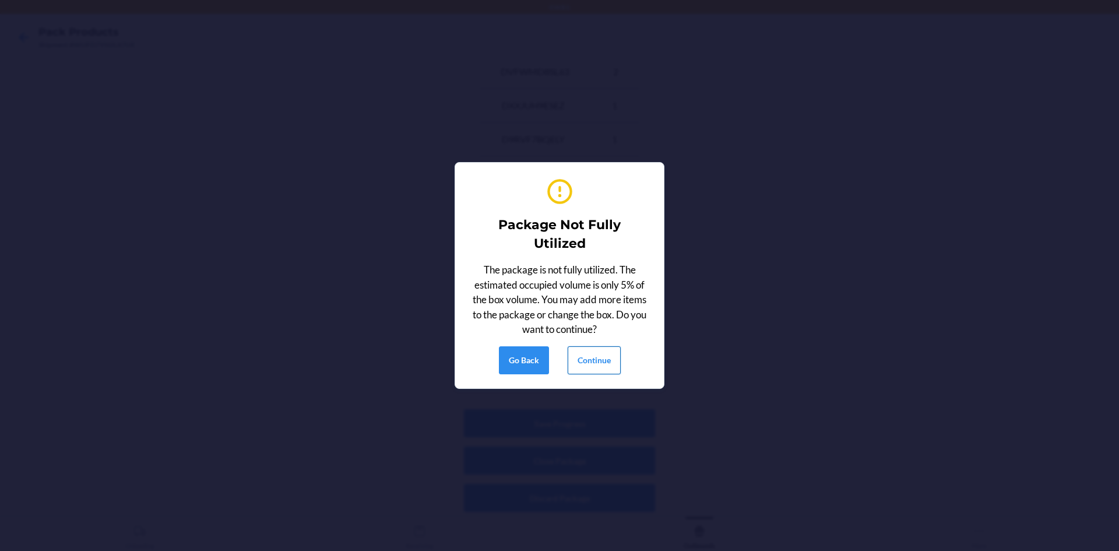
click at [597, 352] on button "Continue" at bounding box center [594, 360] width 53 height 28
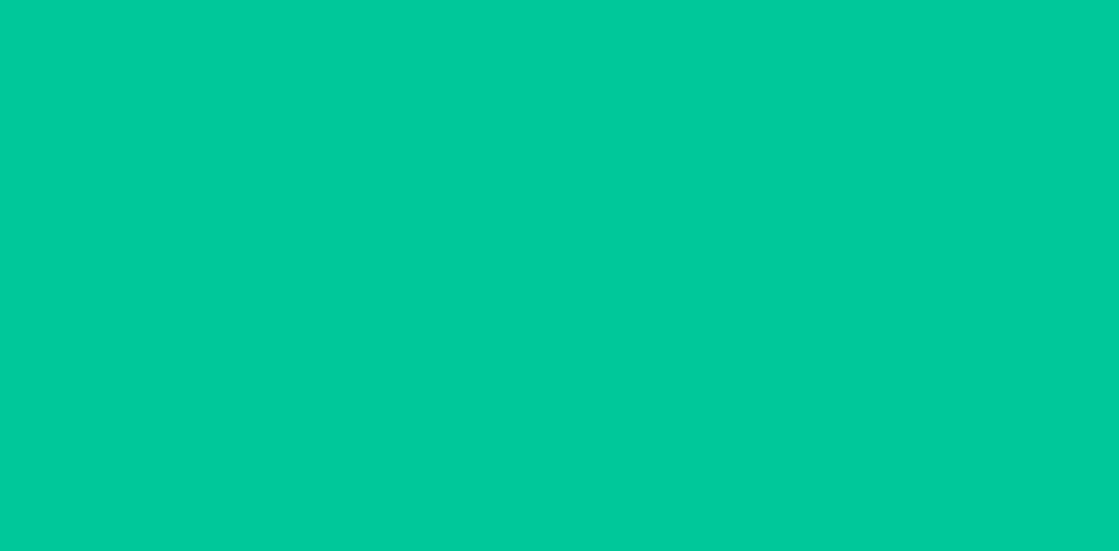
scroll to position [10, 0]
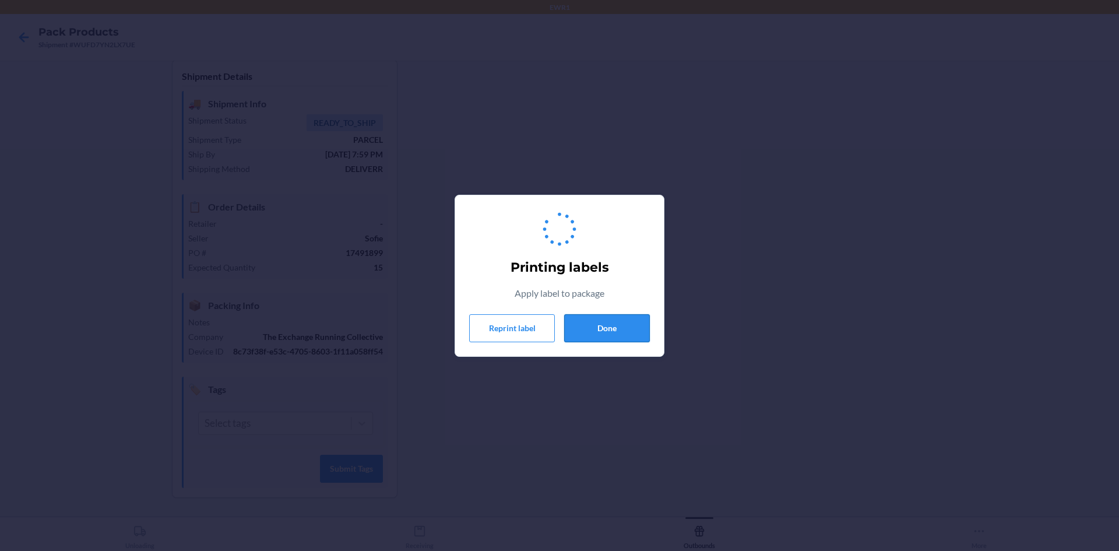
click at [590, 333] on button "Done" at bounding box center [607, 328] width 86 height 28
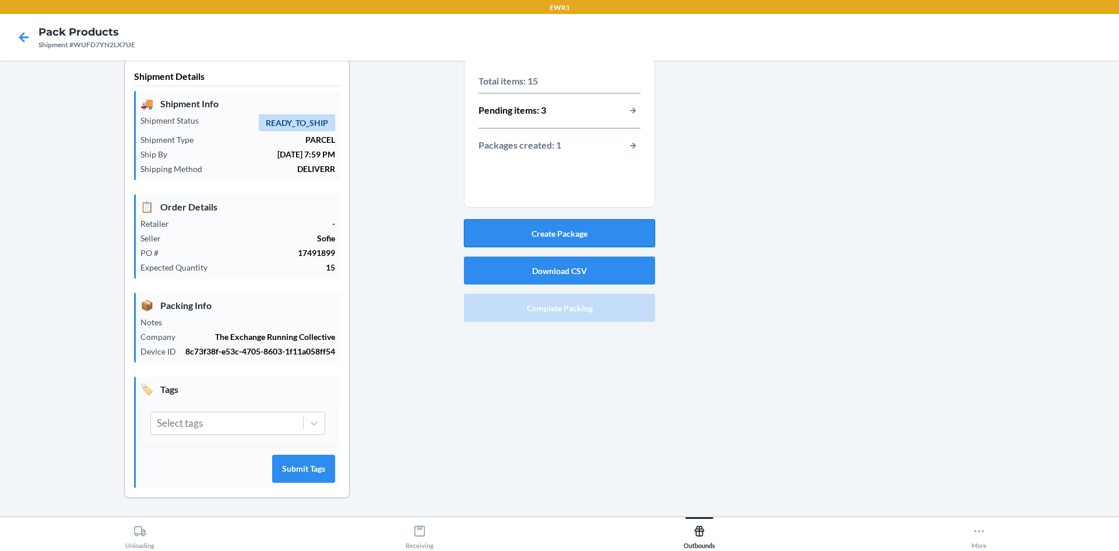
click at [559, 230] on button "Create Package" at bounding box center [559, 233] width 191 height 28
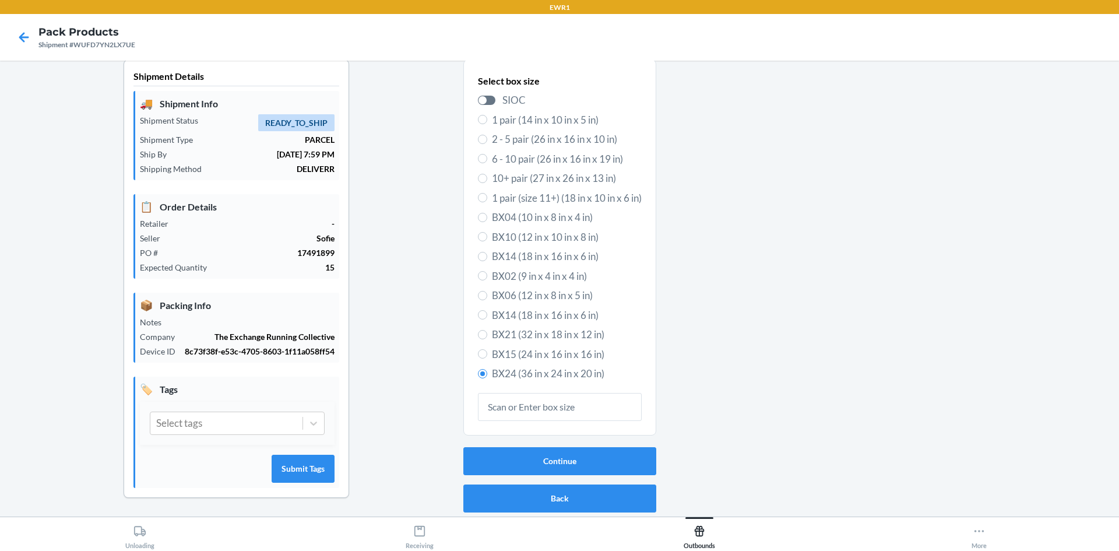
click at [525, 335] on span "BX21 (32 in x 18 in x 12 in)" at bounding box center [567, 334] width 150 height 15
click at [487, 335] on input "BX21 (32 in x 18 in x 12 in)" at bounding box center [482, 334] width 9 height 9
radio input "true"
radio input "false"
click at [586, 462] on button "Continue" at bounding box center [559, 461] width 193 height 28
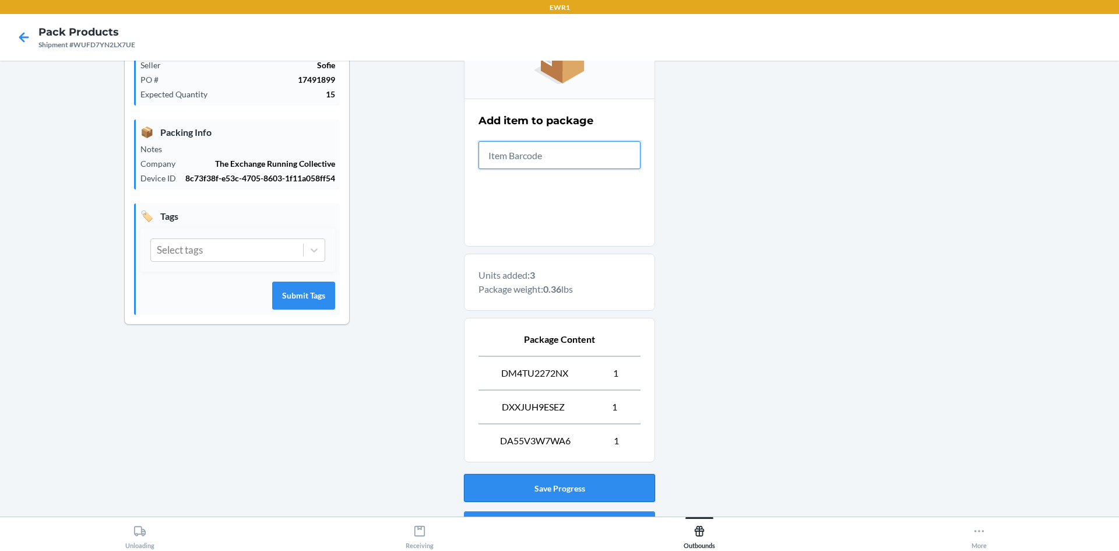
scroll to position [248, 0]
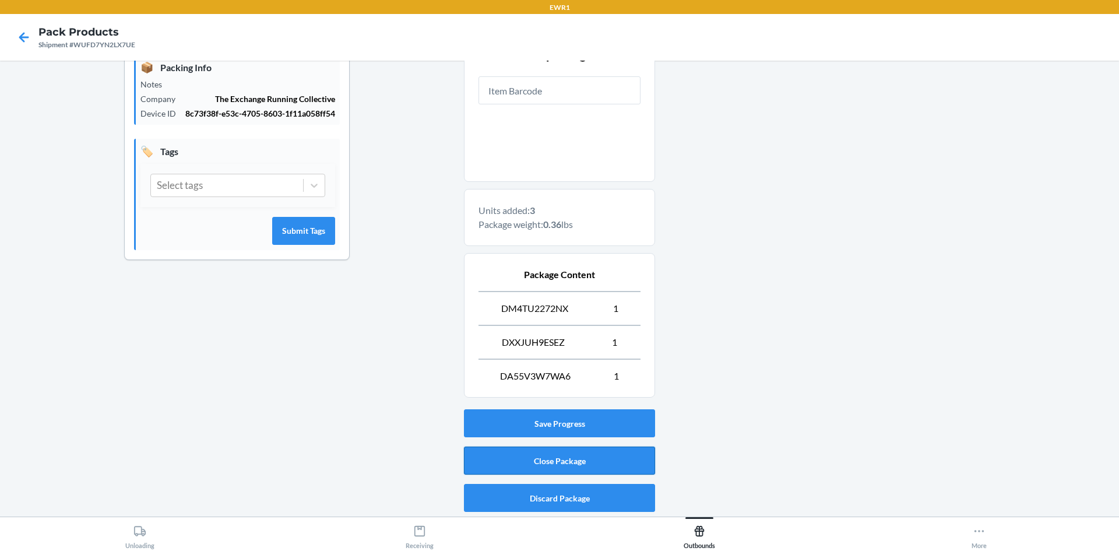
click at [595, 463] on button "Close Package" at bounding box center [559, 461] width 191 height 28
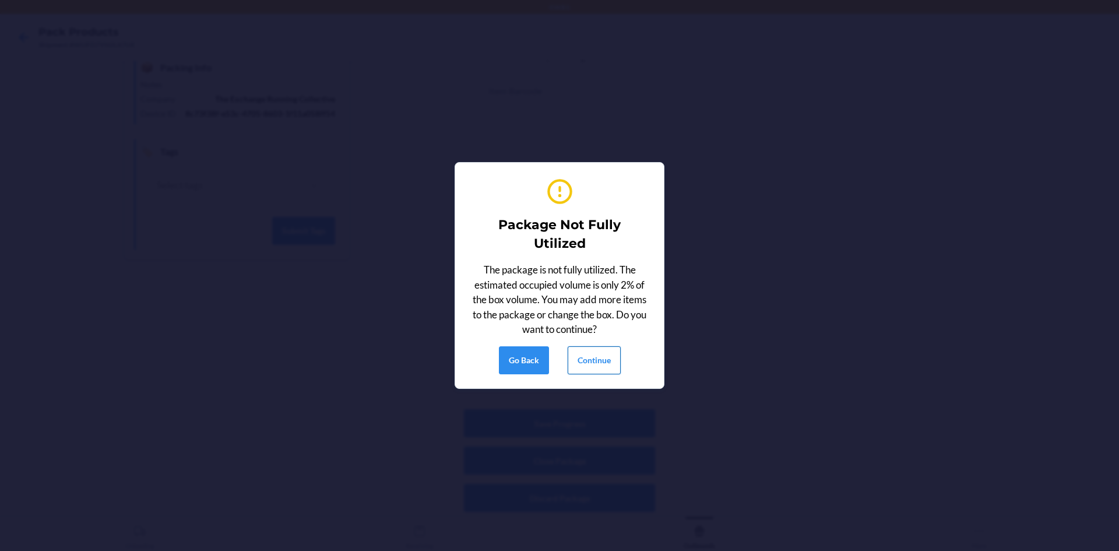
drag, startPoint x: 621, startPoint y: 364, endPoint x: 615, endPoint y: 365, distance: 6.5
click at [615, 365] on div "Go Back Continue" at bounding box center [559, 360] width 181 height 28
click at [606, 366] on button "Continue" at bounding box center [594, 360] width 53 height 28
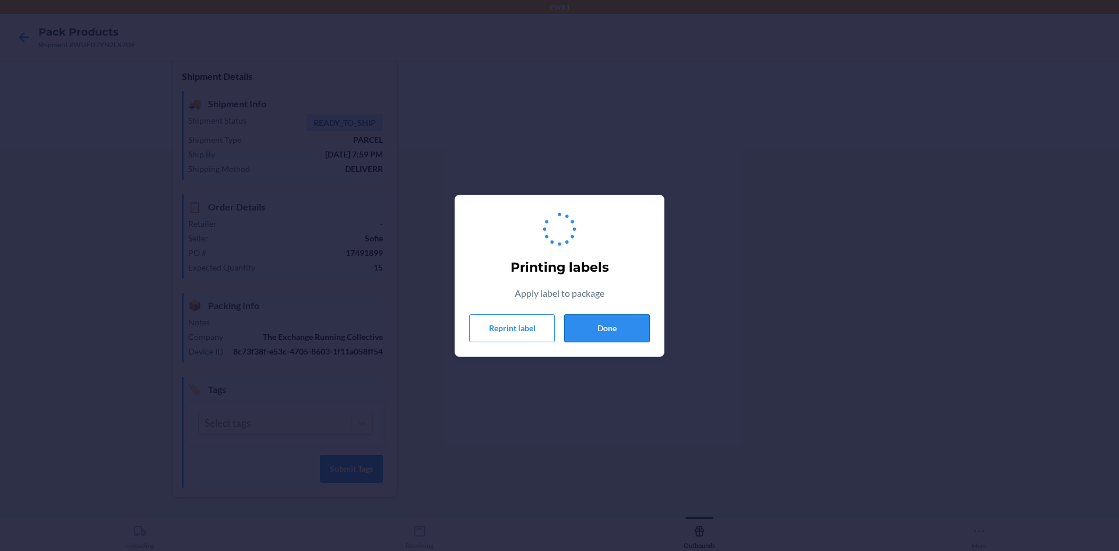
click at [591, 321] on button "Done" at bounding box center [607, 328] width 86 height 28
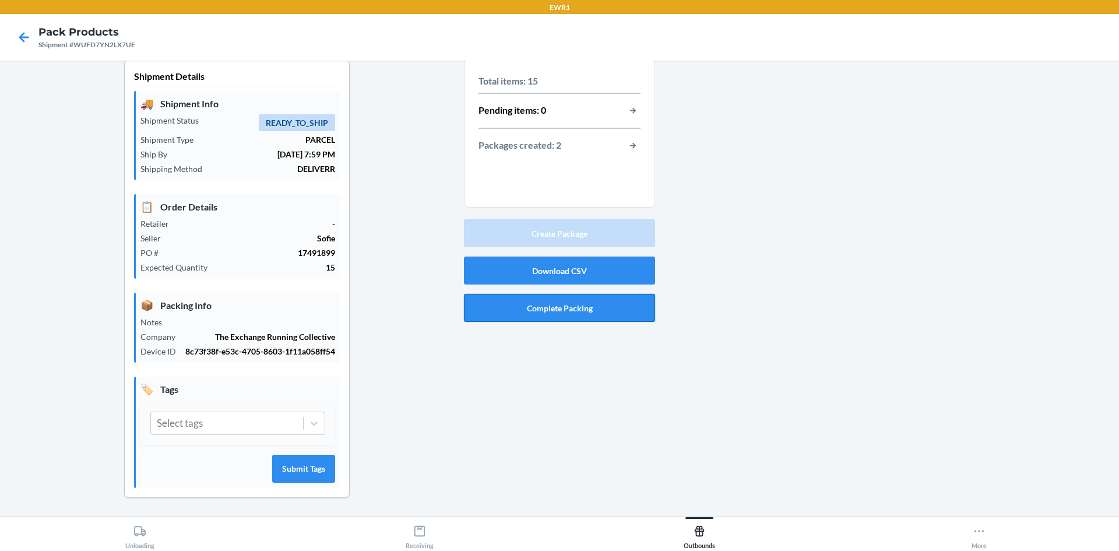
click at [538, 318] on button "Complete Packing" at bounding box center [559, 308] width 191 height 28
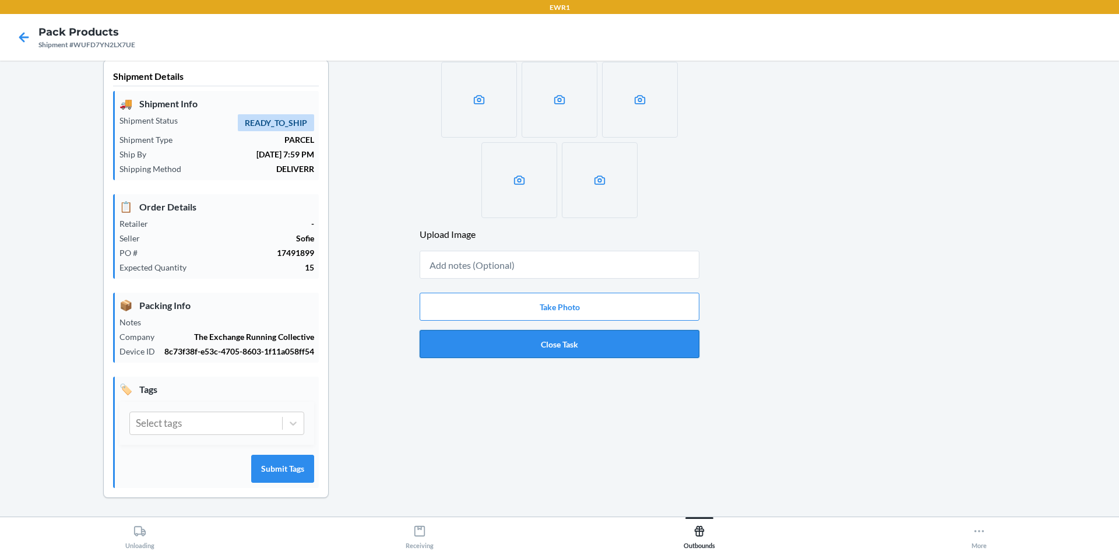
click at [477, 346] on button "Close Task" at bounding box center [560, 344] width 280 height 28
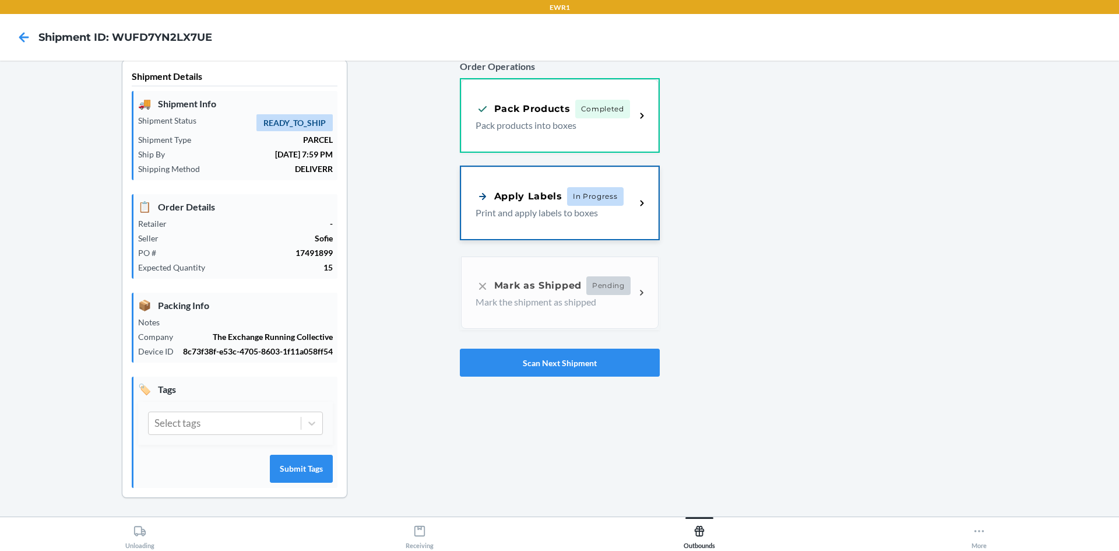
click at [531, 217] on p "Print and apply labels to boxes" at bounding box center [551, 213] width 151 height 14
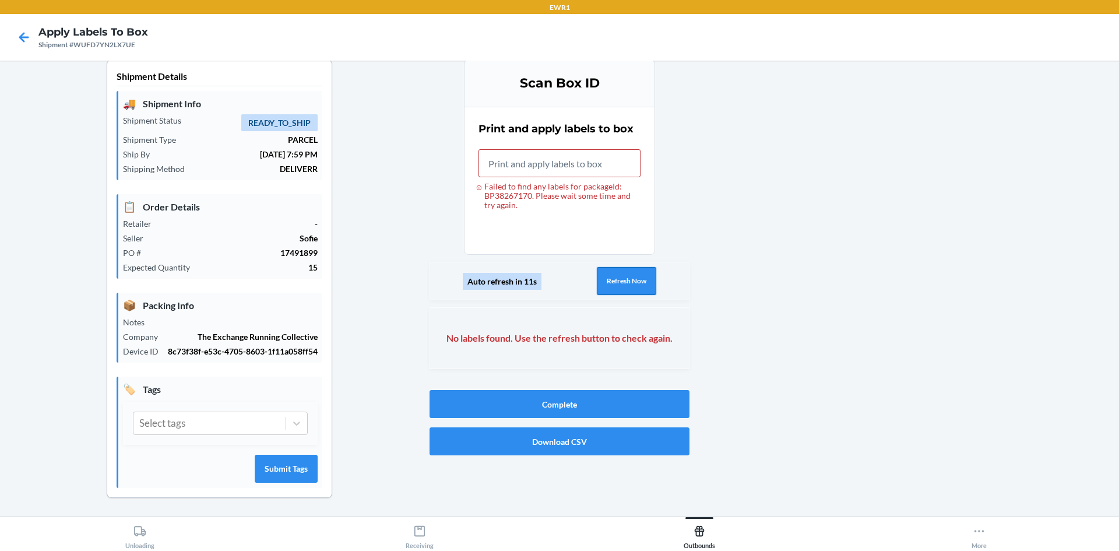
click at [638, 289] on button "Refresh Now" at bounding box center [626, 281] width 59 height 28
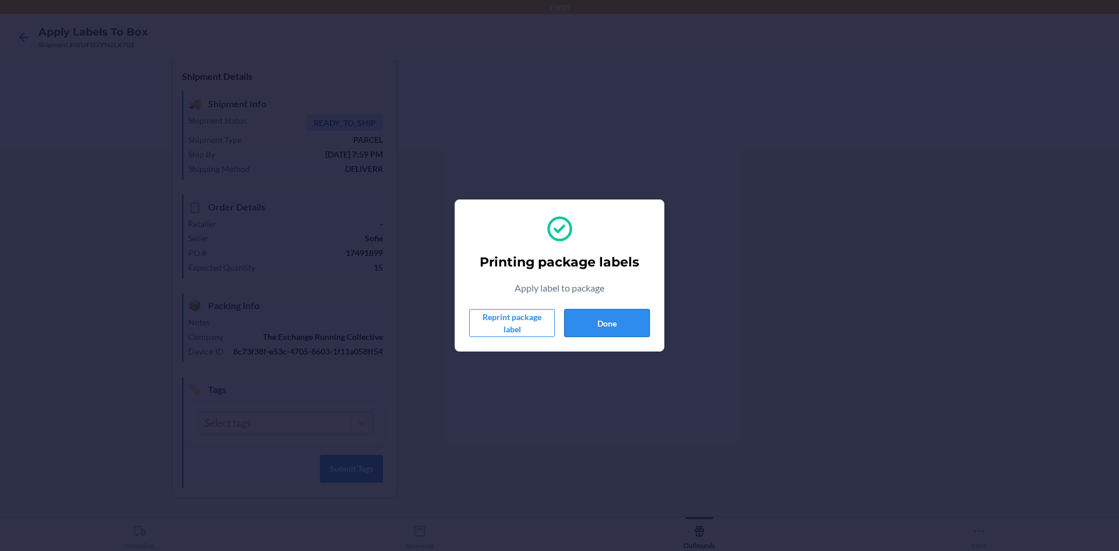
click at [609, 322] on button "Done" at bounding box center [607, 323] width 86 height 28
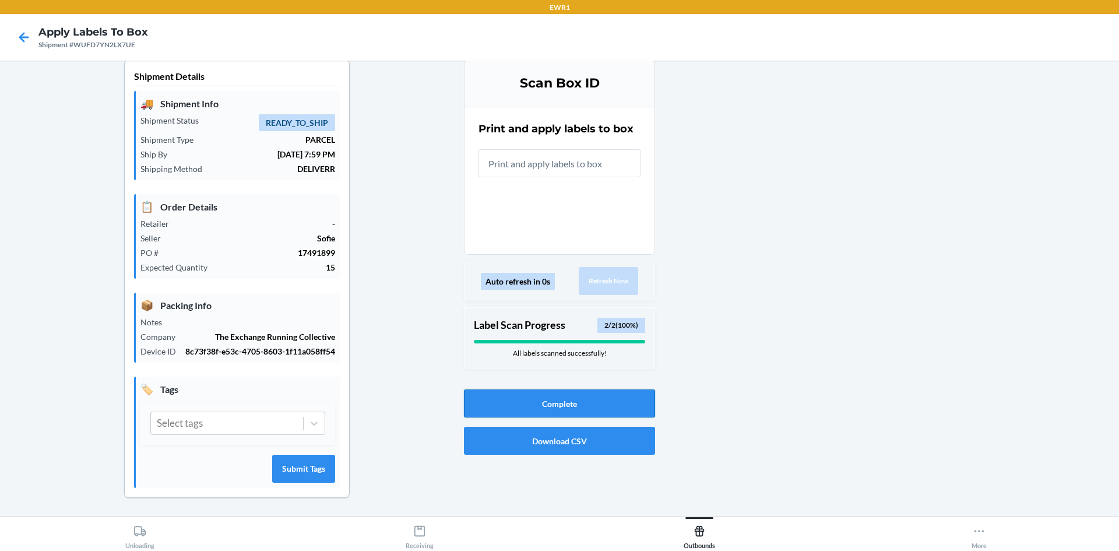
click at [567, 403] on button "Complete" at bounding box center [559, 403] width 191 height 28
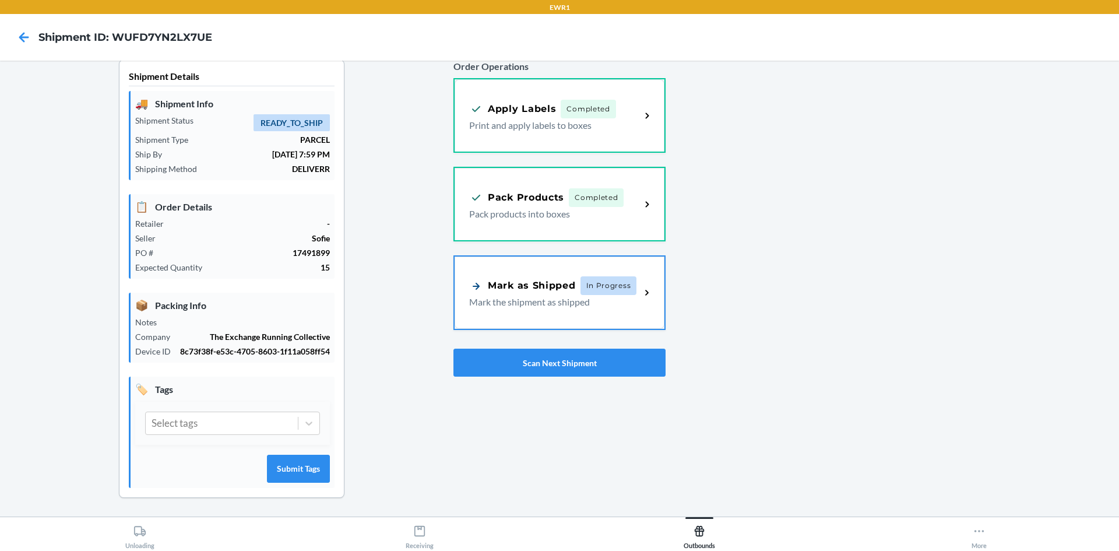
click at [526, 289] on div "Mark as Shipped" at bounding box center [522, 286] width 107 height 15
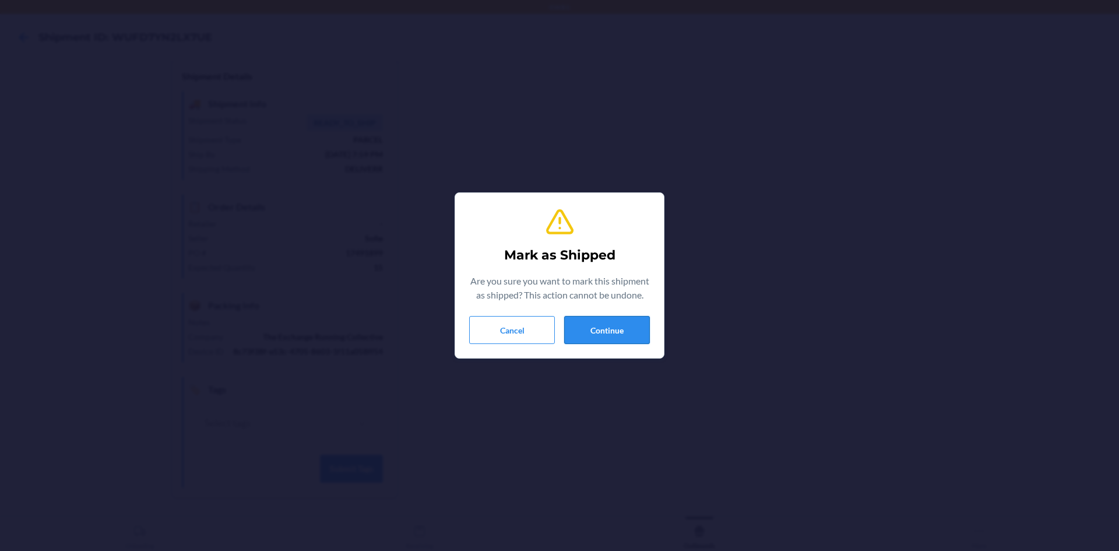
click at [618, 322] on button "Continue" at bounding box center [607, 330] width 86 height 28
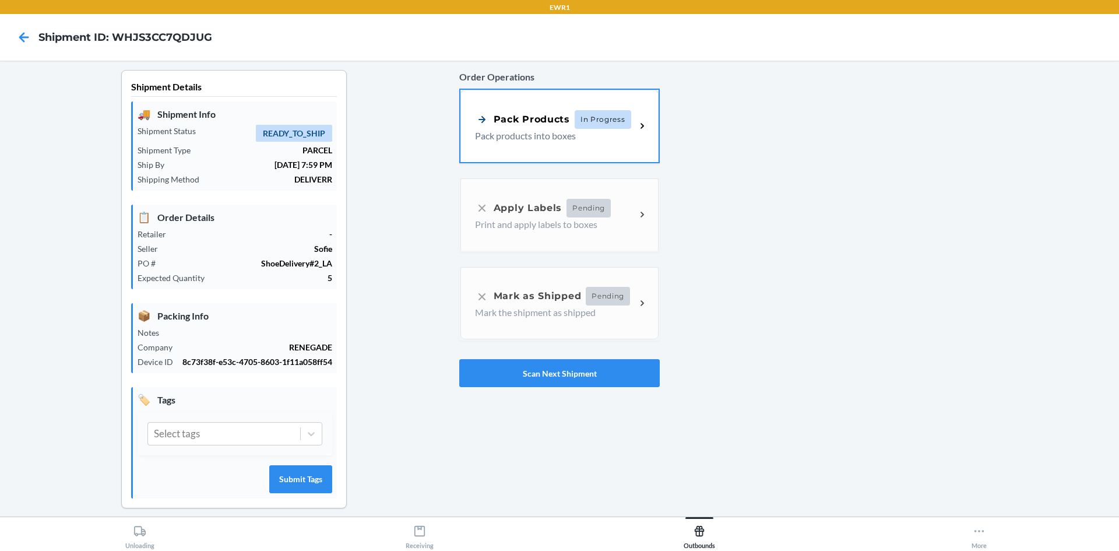
click at [578, 129] on p "Pack products into boxes" at bounding box center [551, 136] width 152 height 14
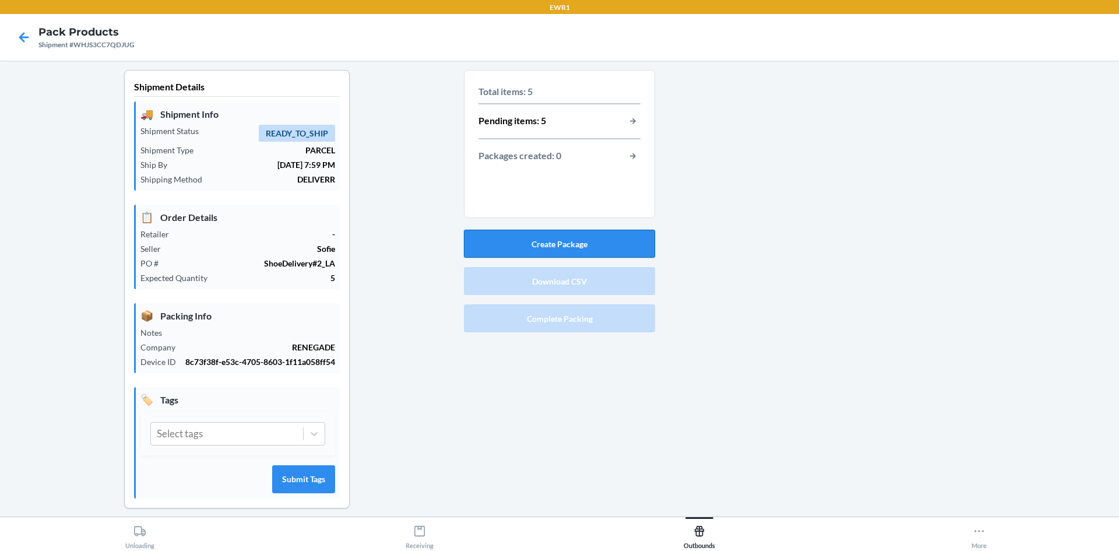
click at [570, 238] on button "Create Package" at bounding box center [559, 244] width 191 height 28
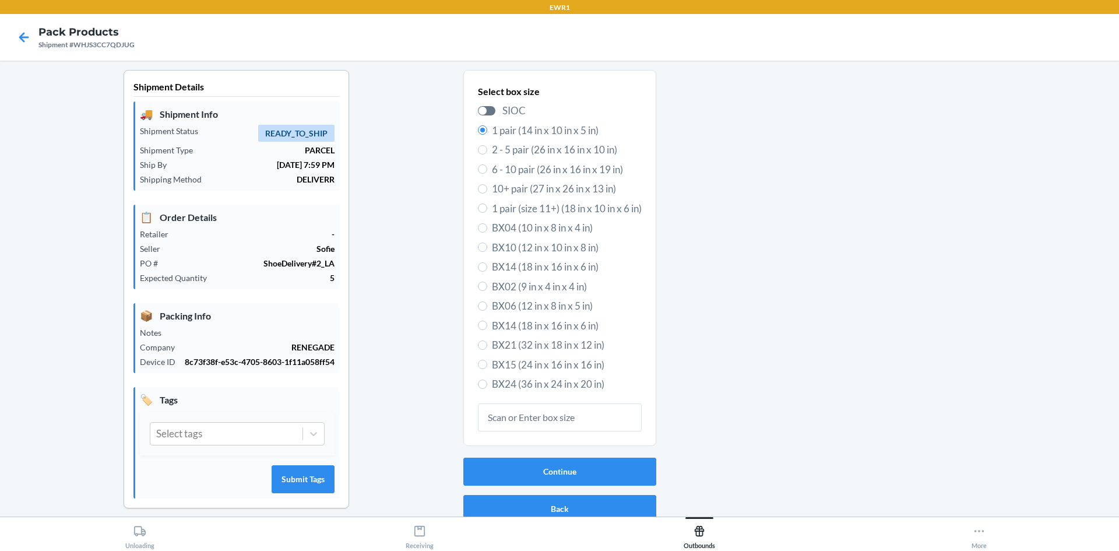
click at [514, 348] on span "BX21 (32 in x 18 in x 12 in)" at bounding box center [567, 345] width 150 height 15
click at [487, 348] on input "BX21 (32 in x 18 in x 12 in)" at bounding box center [482, 344] width 9 height 9
radio input "true"
radio input "false"
click at [556, 474] on button "Continue" at bounding box center [559, 472] width 193 height 28
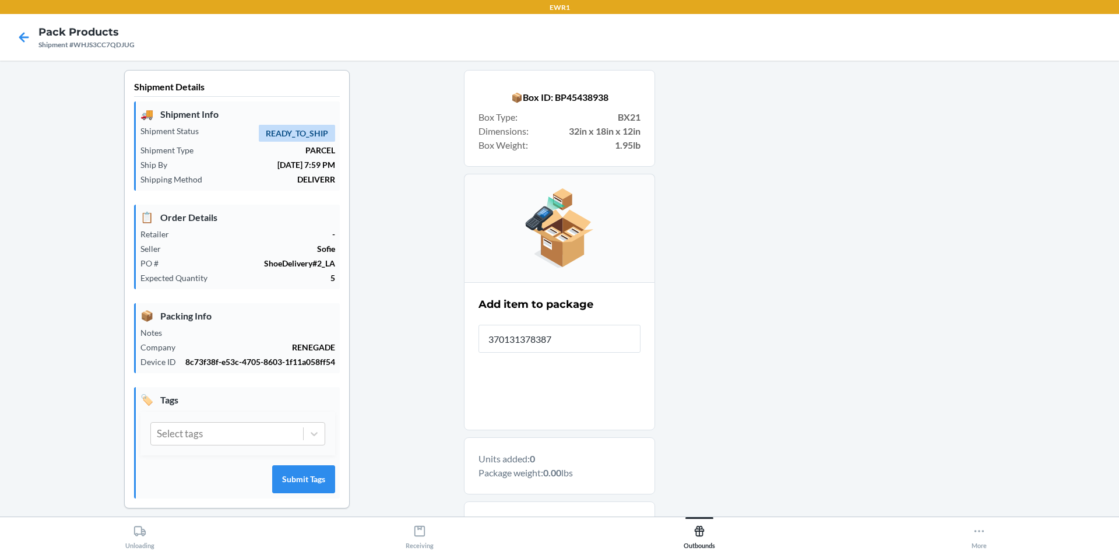
type input "3701313783877"
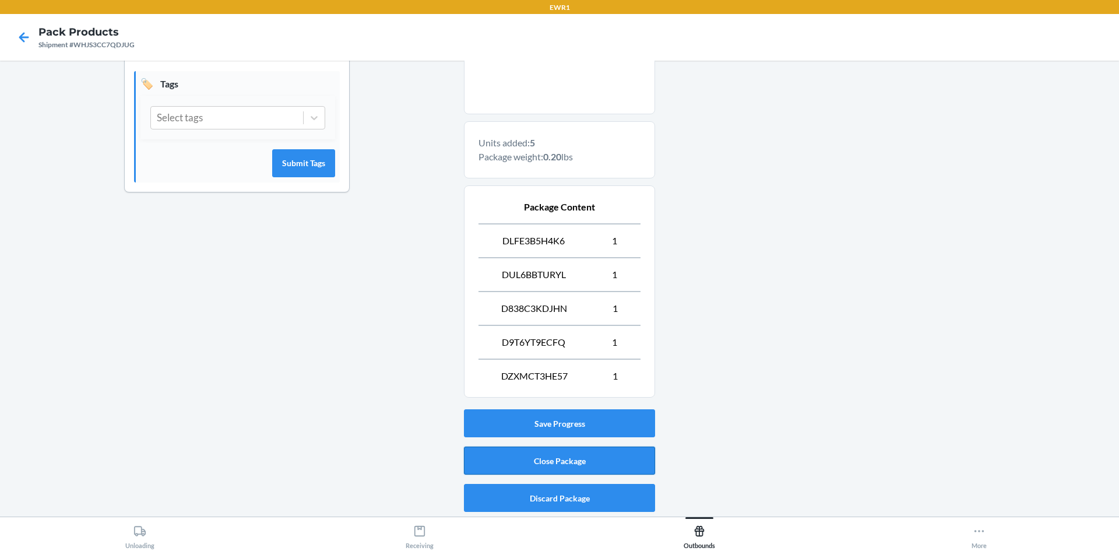
click at [554, 452] on button "Close Package" at bounding box center [559, 461] width 191 height 28
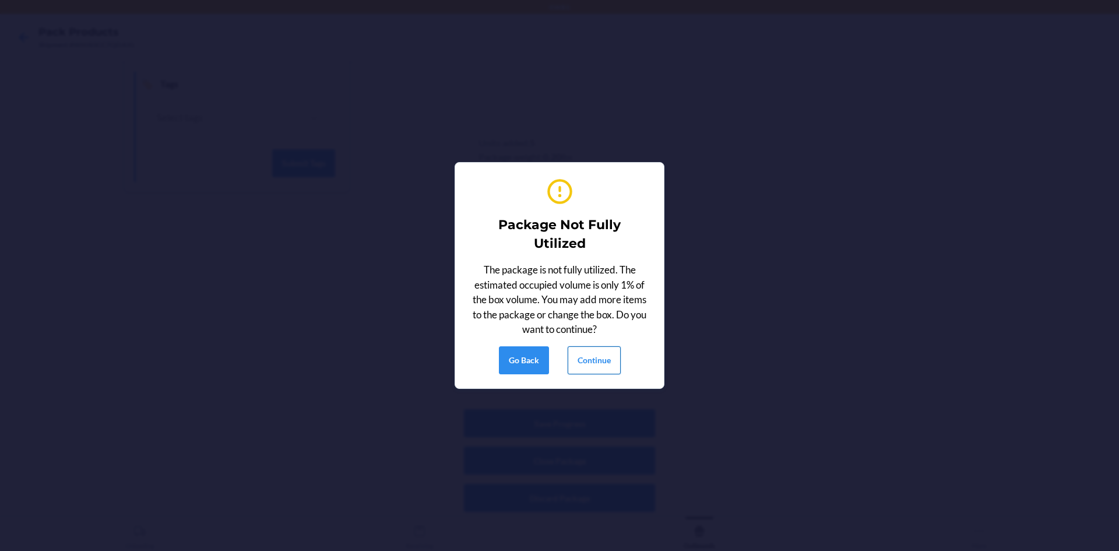
click at [602, 363] on button "Continue" at bounding box center [594, 360] width 53 height 28
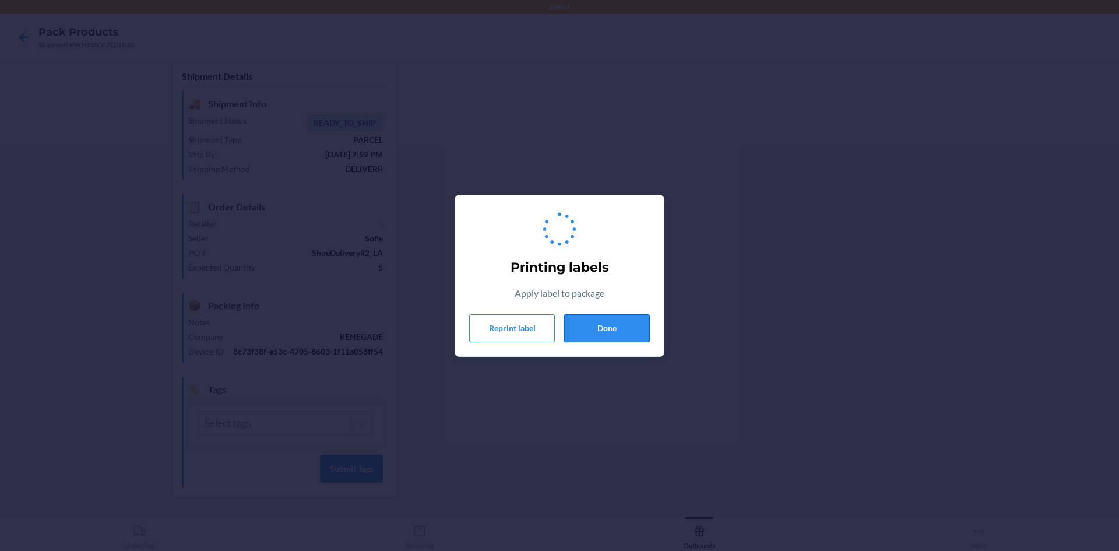
click at [604, 322] on button "Done" at bounding box center [607, 328] width 86 height 28
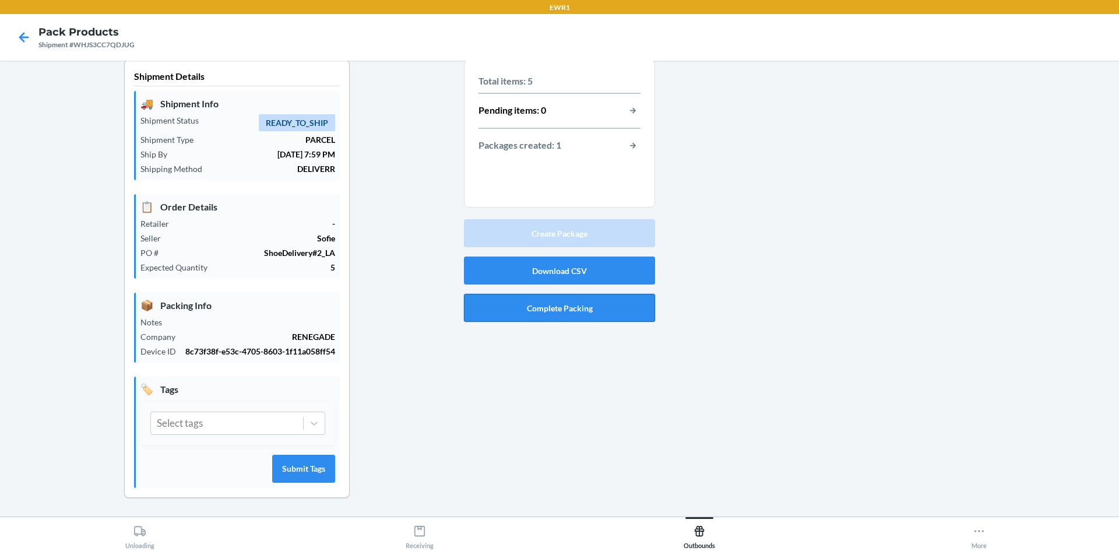
click at [564, 318] on button "Complete Packing" at bounding box center [559, 308] width 191 height 28
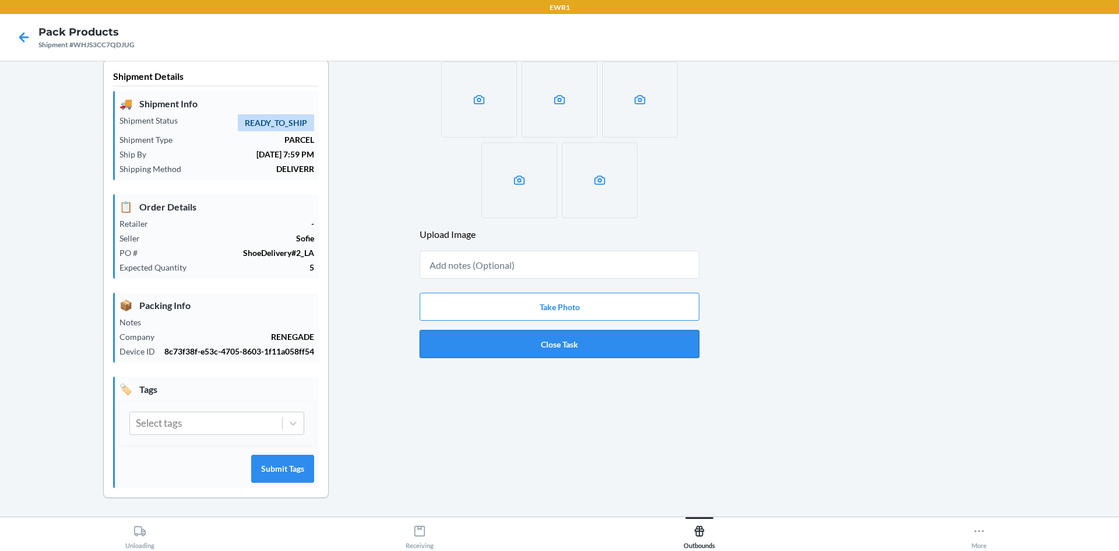
click at [556, 340] on button "Close Task" at bounding box center [560, 344] width 280 height 28
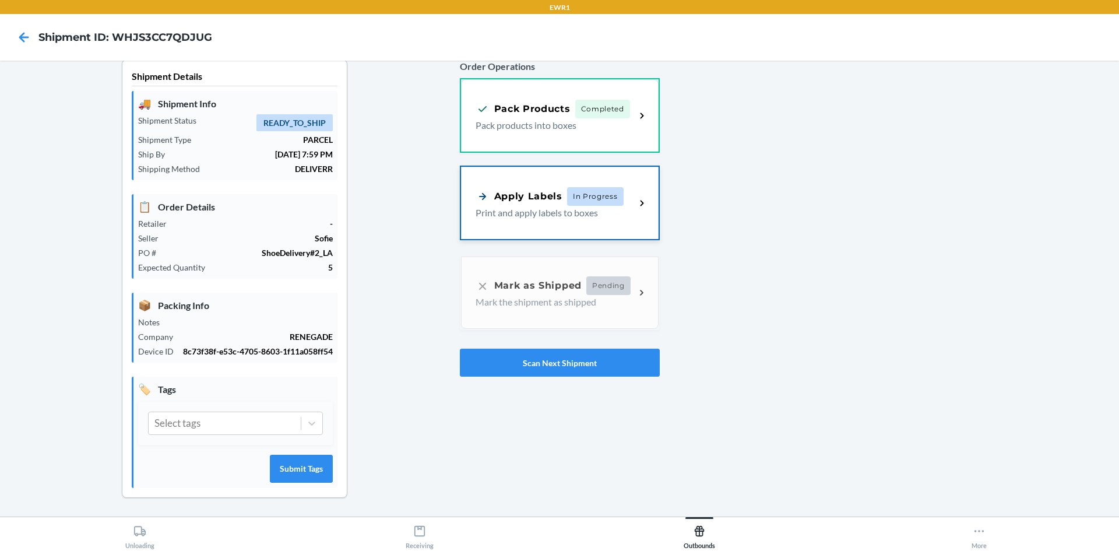
click at [602, 184] on div "Apply Labels In Progress Print and apply labels to boxes" at bounding box center [560, 203] width 198 height 72
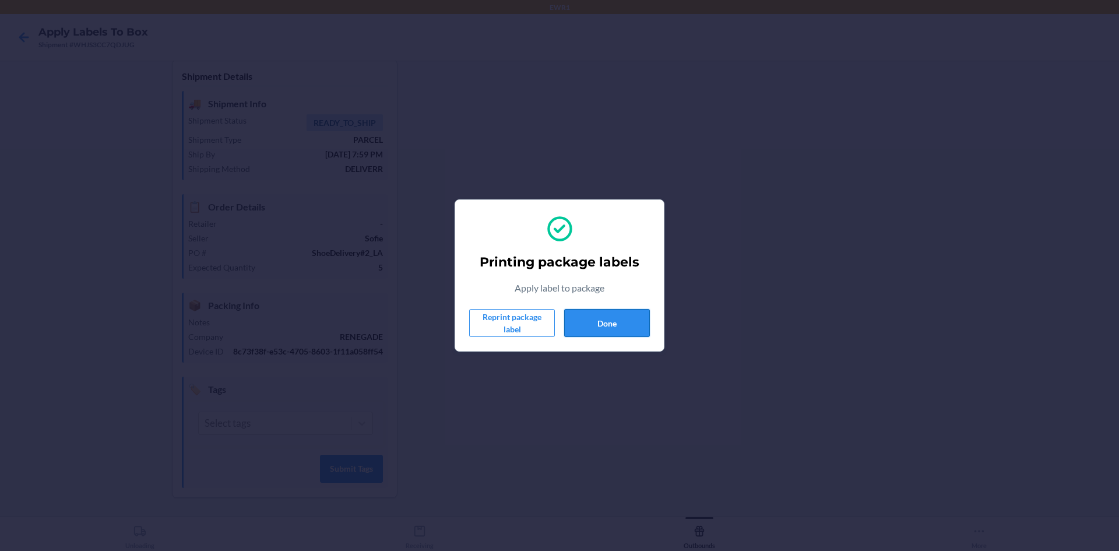
click at [627, 325] on button "Done" at bounding box center [607, 323] width 86 height 28
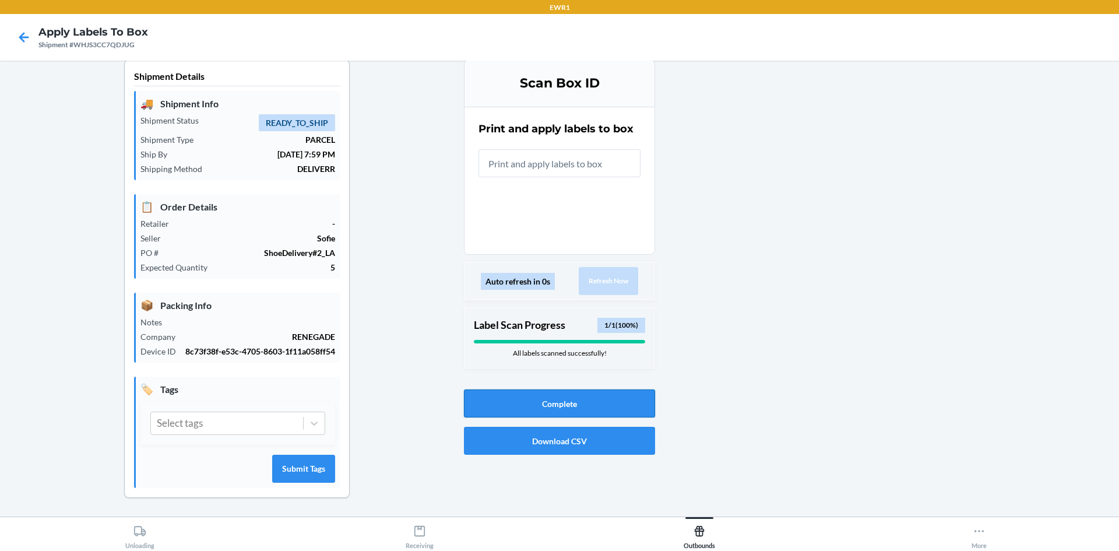
click at [536, 403] on button "Complete" at bounding box center [559, 403] width 191 height 28
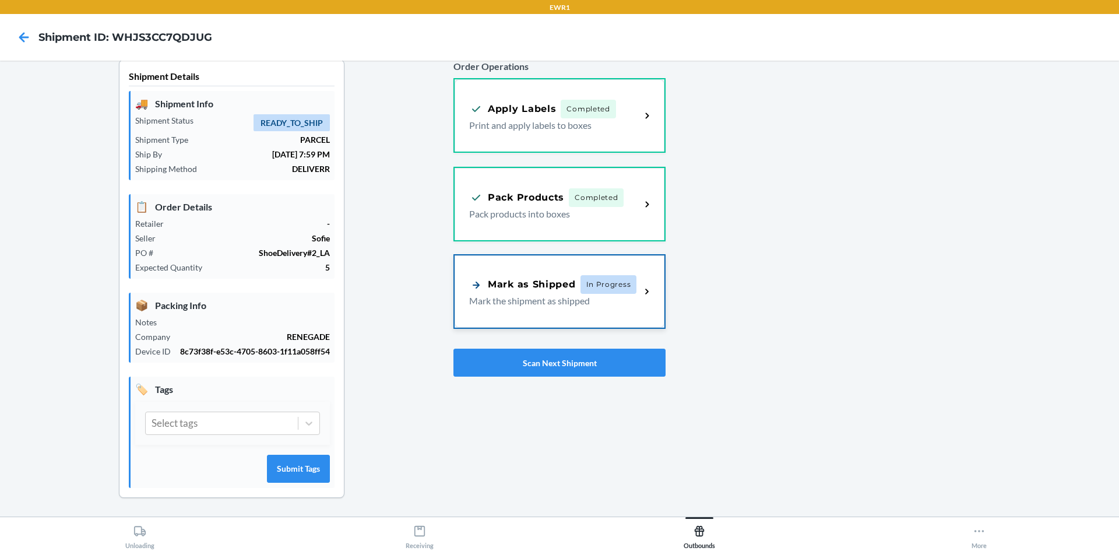
click at [568, 294] on div "Mark as Shipped In Progress Mark the shipment as shipped" at bounding box center [554, 291] width 171 height 33
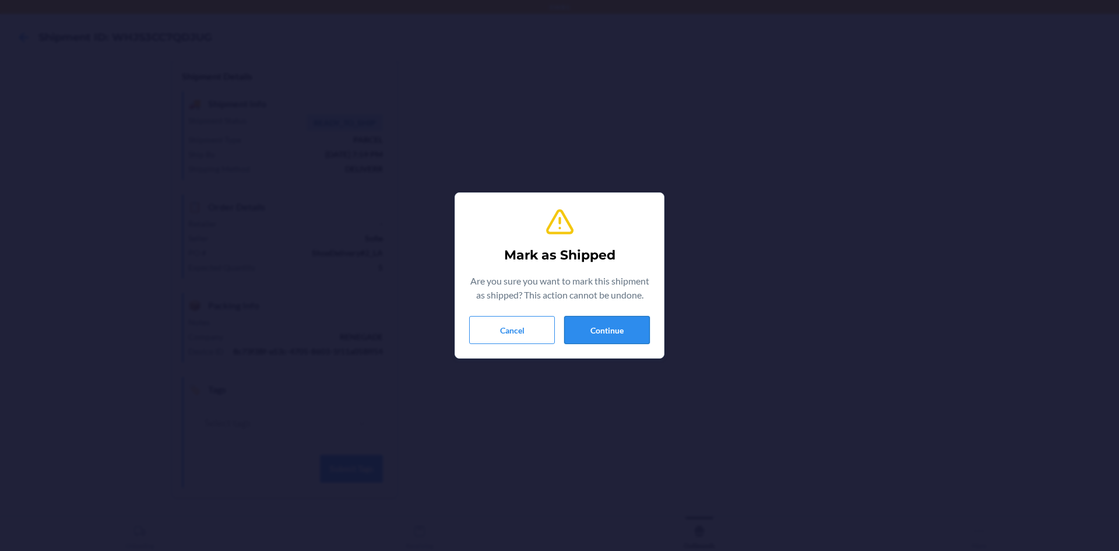
click at [594, 331] on button "Continue" at bounding box center [607, 330] width 86 height 28
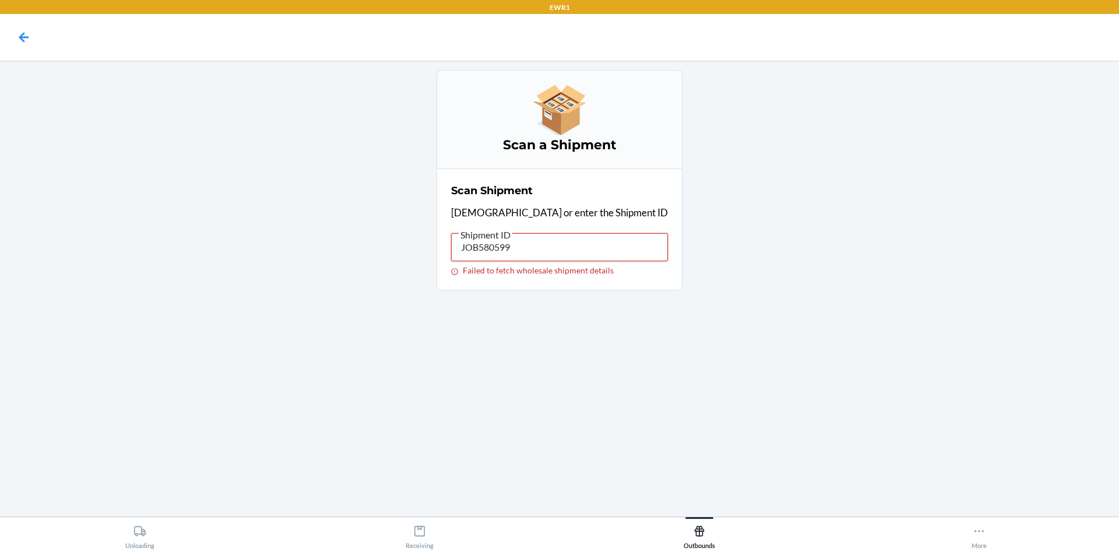
drag, startPoint x: 595, startPoint y: 248, endPoint x: 286, endPoint y: 291, distance: 312.6
click at [327, 273] on main "Scan a Shipment Scan Shipment Scan or enter the Shipment ID Shipment ID JOB5805…" at bounding box center [559, 289] width 1119 height 456
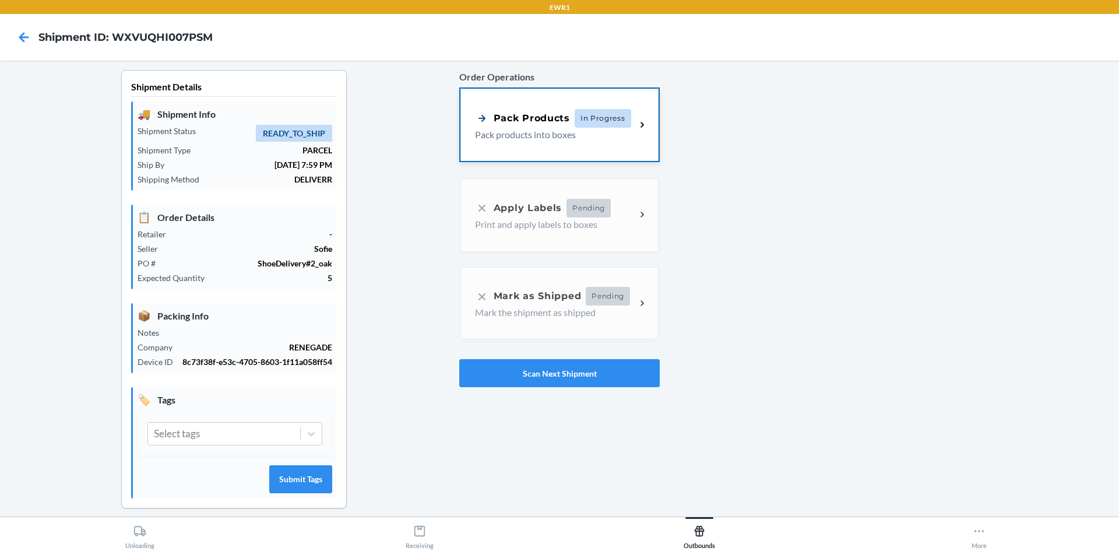
click at [574, 139] on p "Pack products into boxes" at bounding box center [551, 135] width 152 height 14
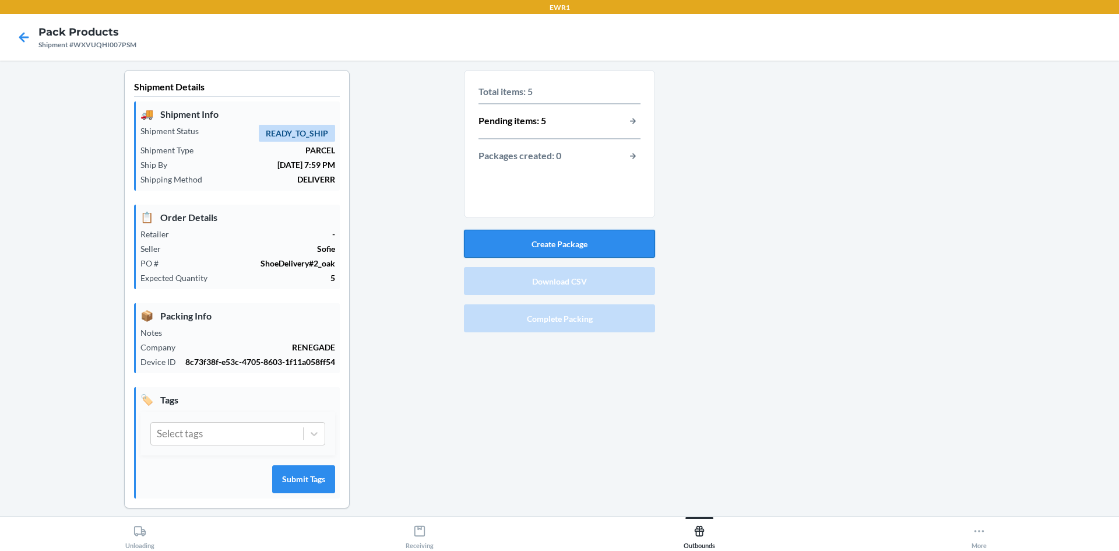
click at [600, 240] on button "Create Package" at bounding box center [559, 244] width 191 height 28
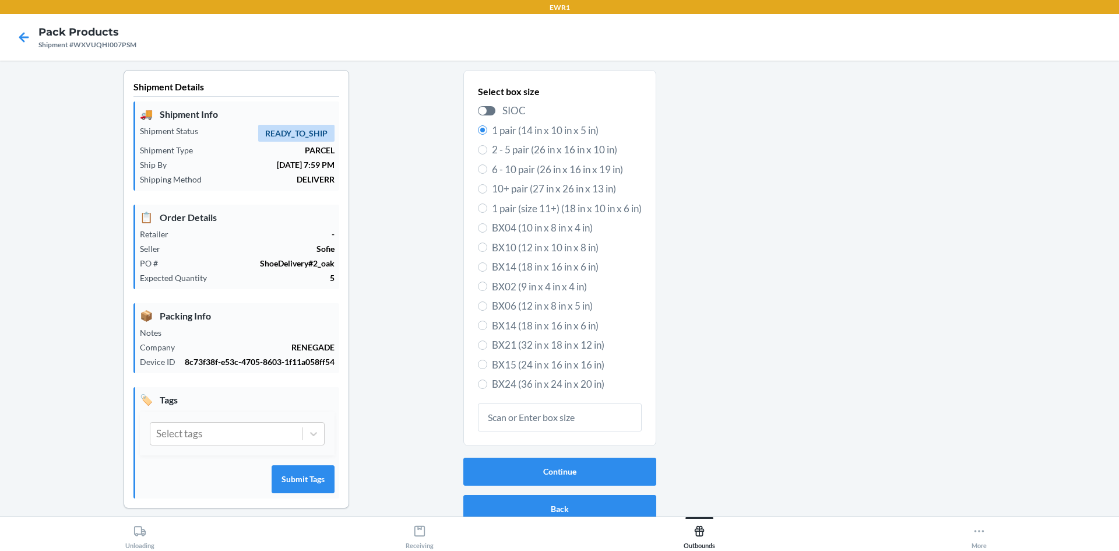
click at [534, 346] on span "BX21 (32 in x 18 in x 12 in)" at bounding box center [567, 345] width 150 height 15
click at [487, 346] on input "BX21 (32 in x 18 in x 12 in)" at bounding box center [482, 344] width 9 height 9
radio input "true"
radio input "false"
click at [529, 465] on button "Continue" at bounding box center [559, 472] width 193 height 28
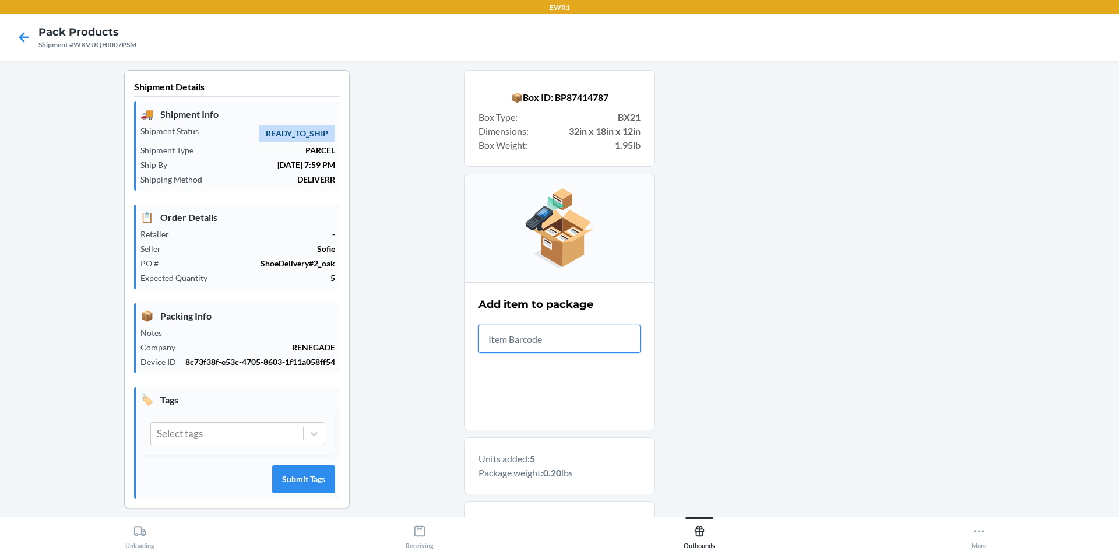
scroll to position [316, 0]
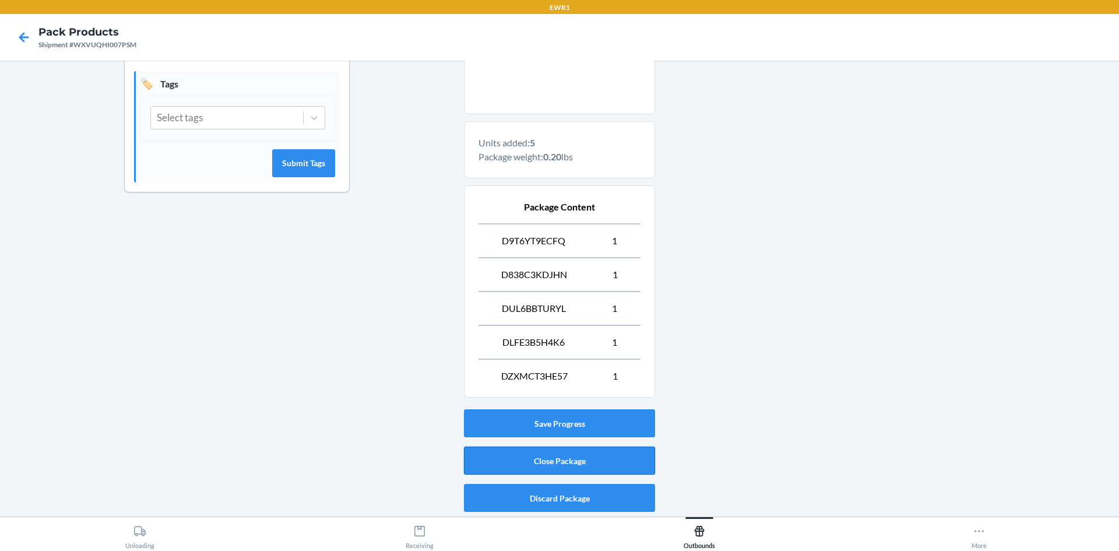
click at [601, 467] on button "Close Package" at bounding box center [559, 461] width 191 height 28
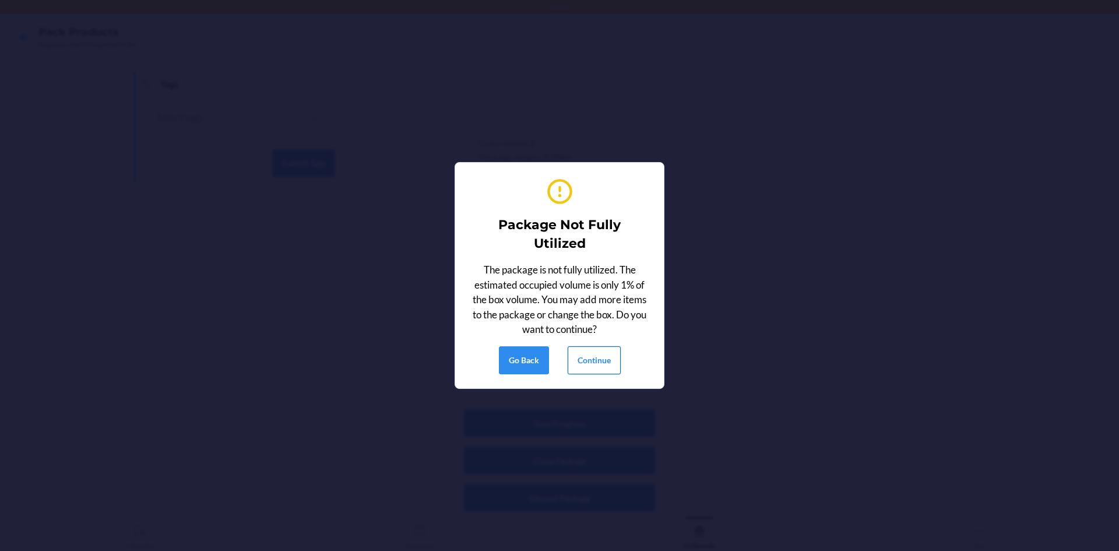
click at [603, 355] on button "Continue" at bounding box center [594, 360] width 53 height 28
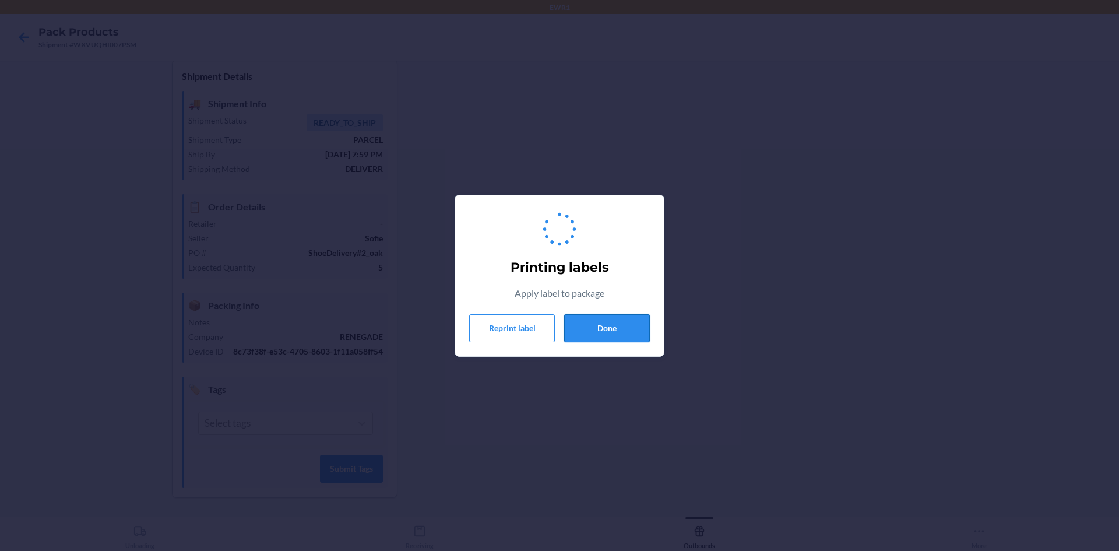
click at [605, 327] on button "Done" at bounding box center [607, 328] width 86 height 28
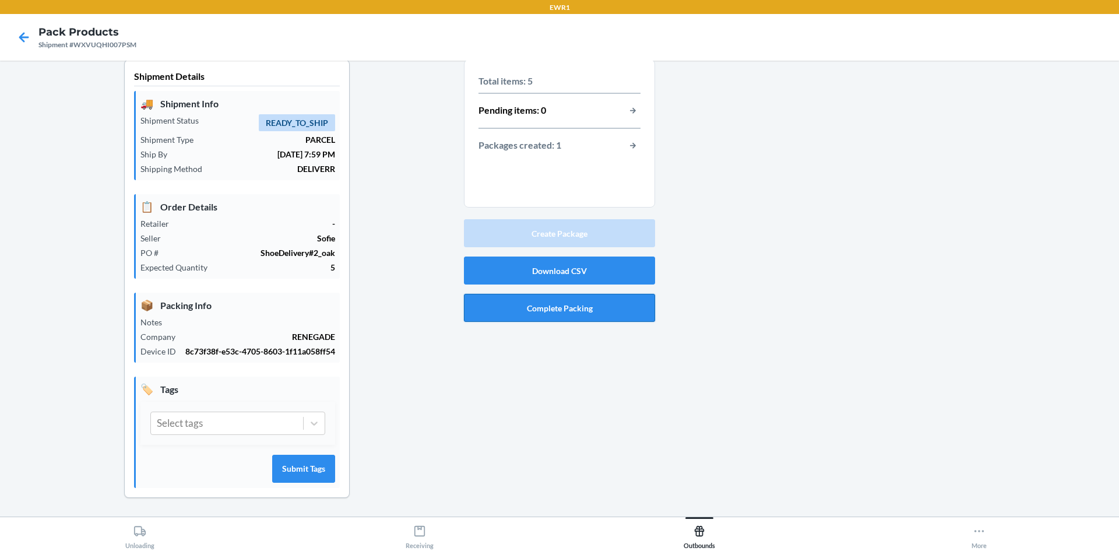
click at [589, 317] on button "Complete Packing" at bounding box center [559, 308] width 191 height 28
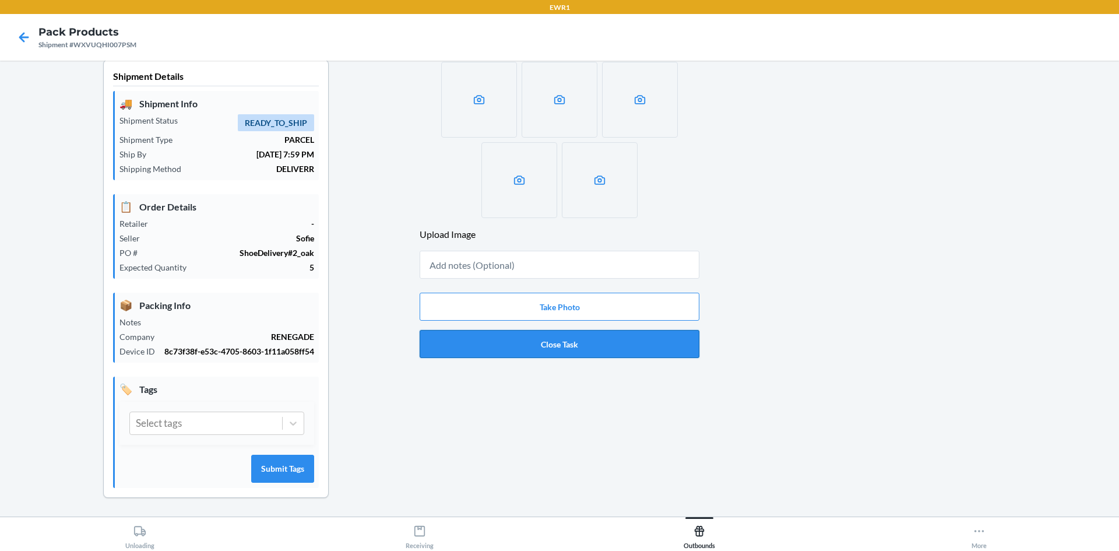
click at [599, 344] on button "Close Task" at bounding box center [560, 344] width 280 height 28
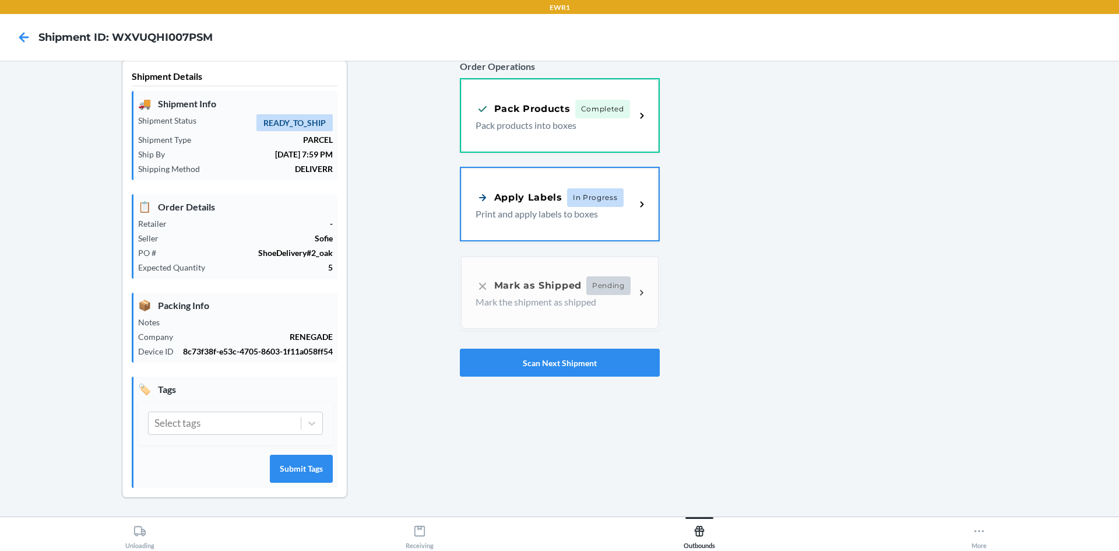
click at [577, 185] on div "Apply Labels In Progress Print and apply labels to boxes" at bounding box center [560, 204] width 198 height 72
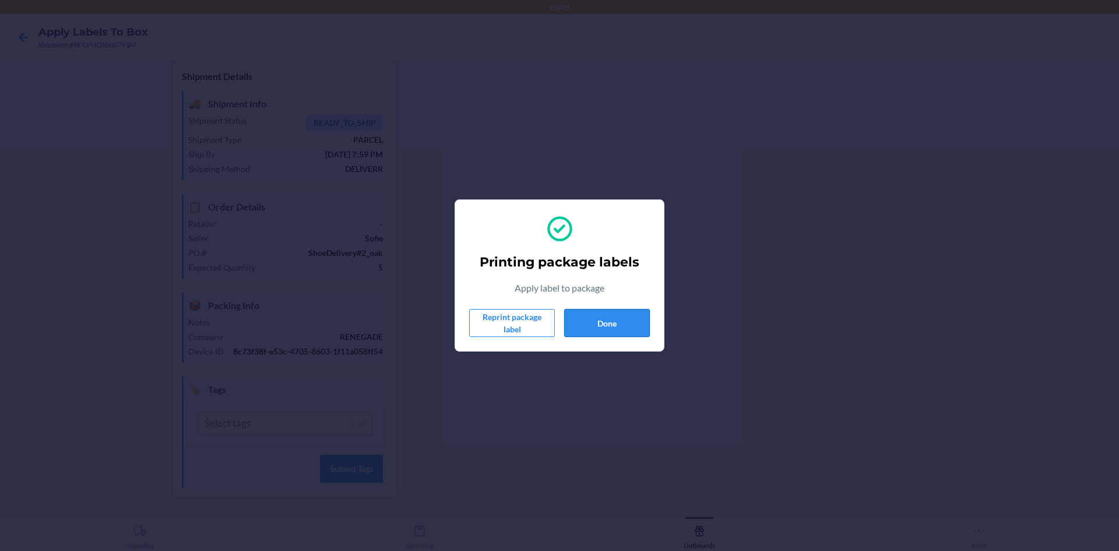
click at [630, 331] on button "Done" at bounding box center [607, 323] width 86 height 28
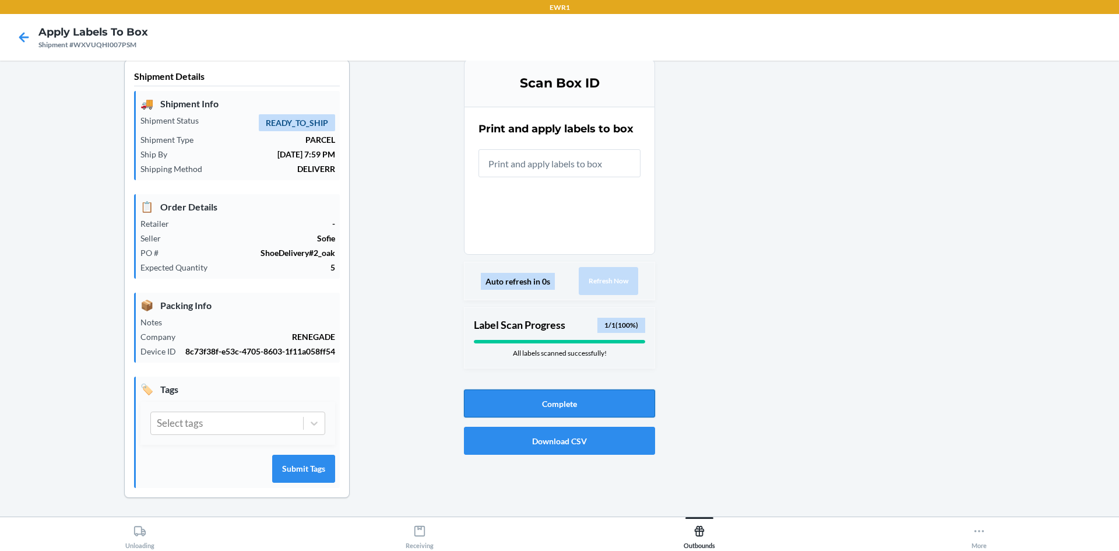
click at [567, 407] on button "Complete" at bounding box center [559, 403] width 191 height 28
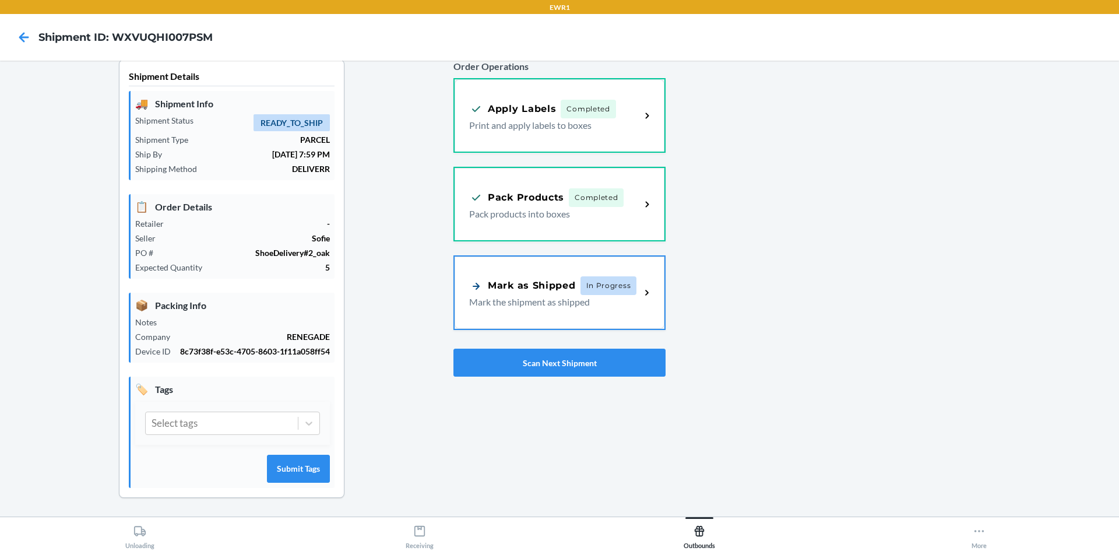
click at [539, 303] on p "Mark the shipment as shipped" at bounding box center [550, 302] width 162 height 14
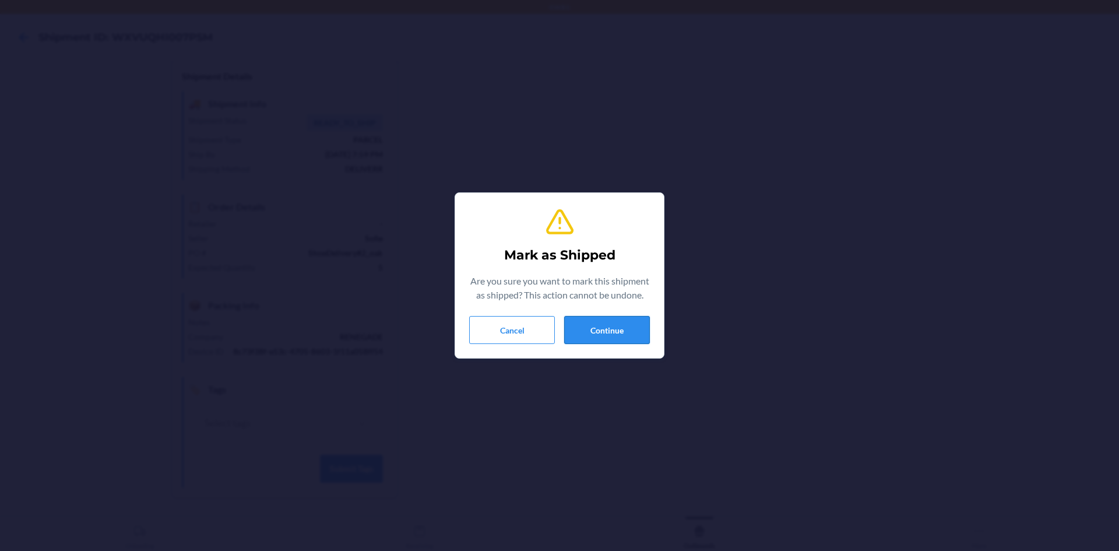
click at [640, 331] on button "Continue" at bounding box center [607, 330] width 86 height 28
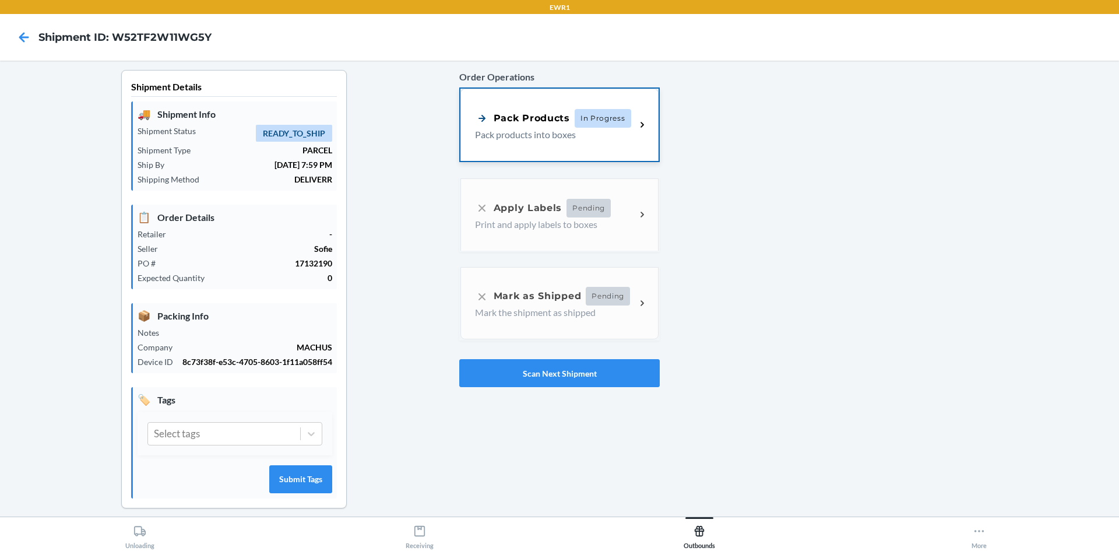
click at [577, 129] on p "Pack products into boxes" at bounding box center [551, 135] width 152 height 14
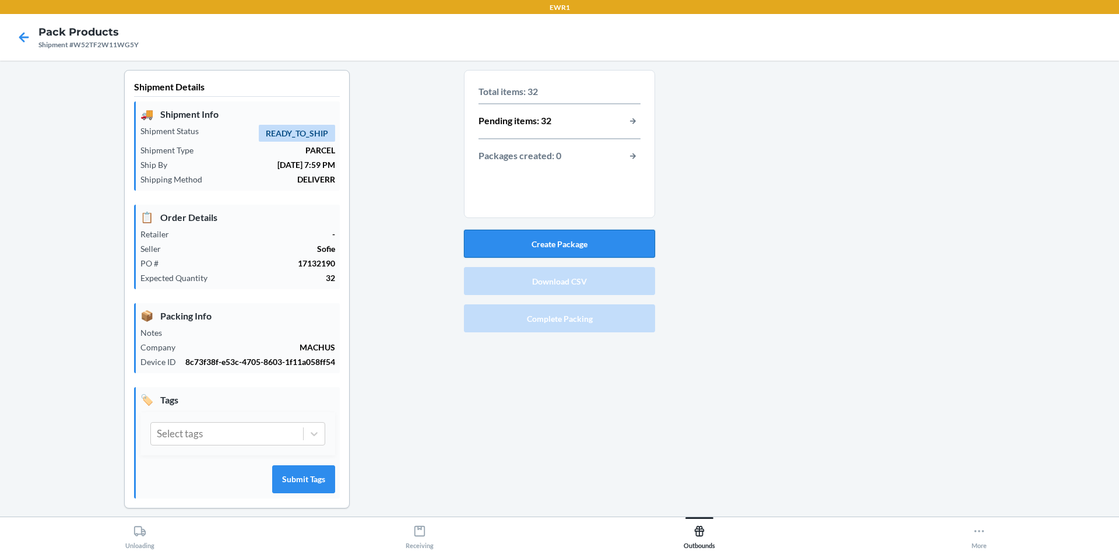
click at [581, 241] on button "Create Package" at bounding box center [559, 244] width 191 height 28
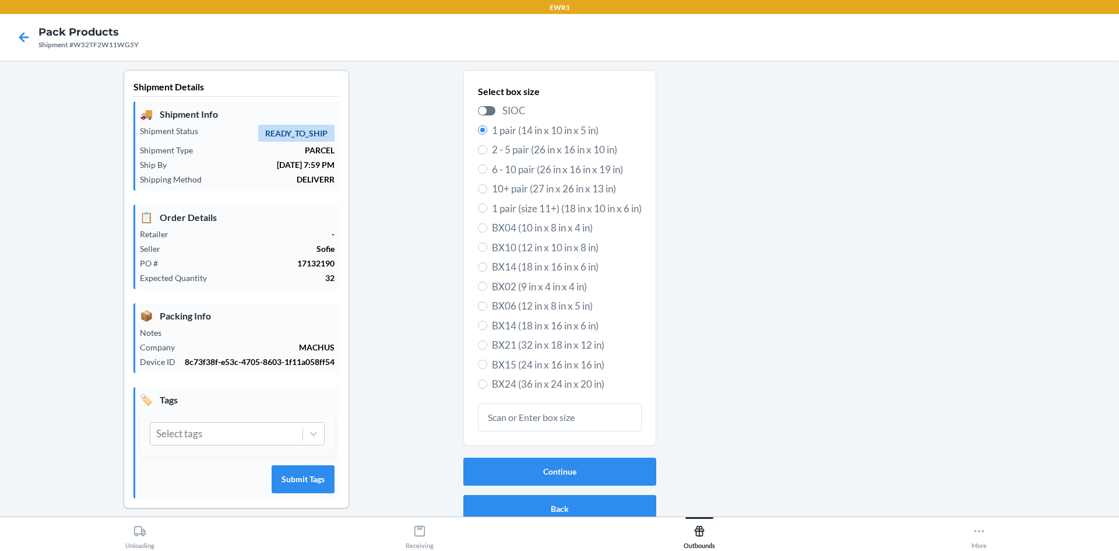
click at [532, 389] on span "BX24 (36 in x 24 in x 20 in)" at bounding box center [567, 384] width 150 height 15
click at [487, 389] on input "BX24 (36 in x 24 in x 20 in)" at bounding box center [482, 383] width 9 height 9
radio input "true"
radio input "false"
click at [543, 463] on button "Continue" at bounding box center [559, 472] width 193 height 28
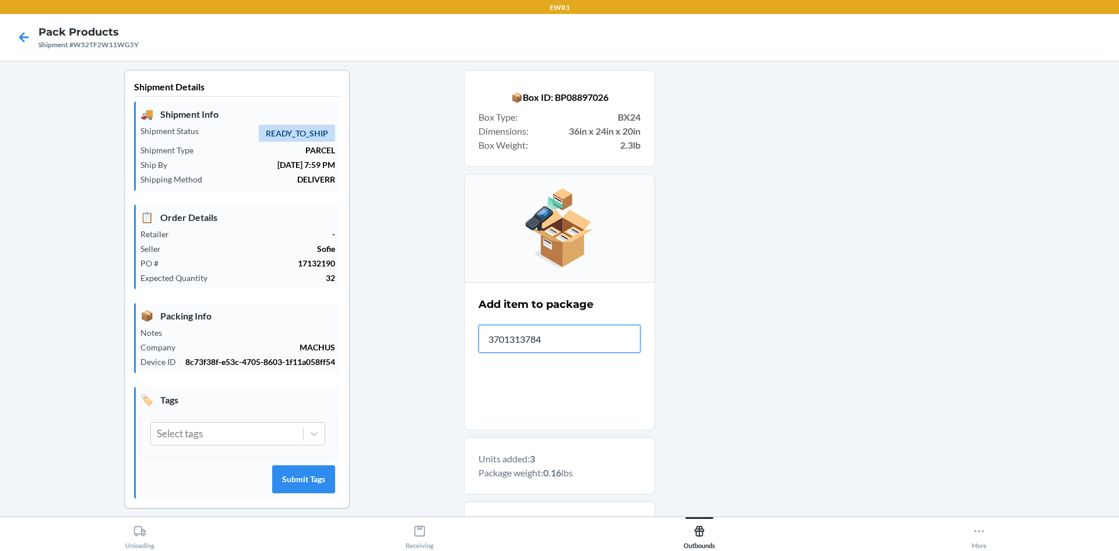
type input "37013137842"
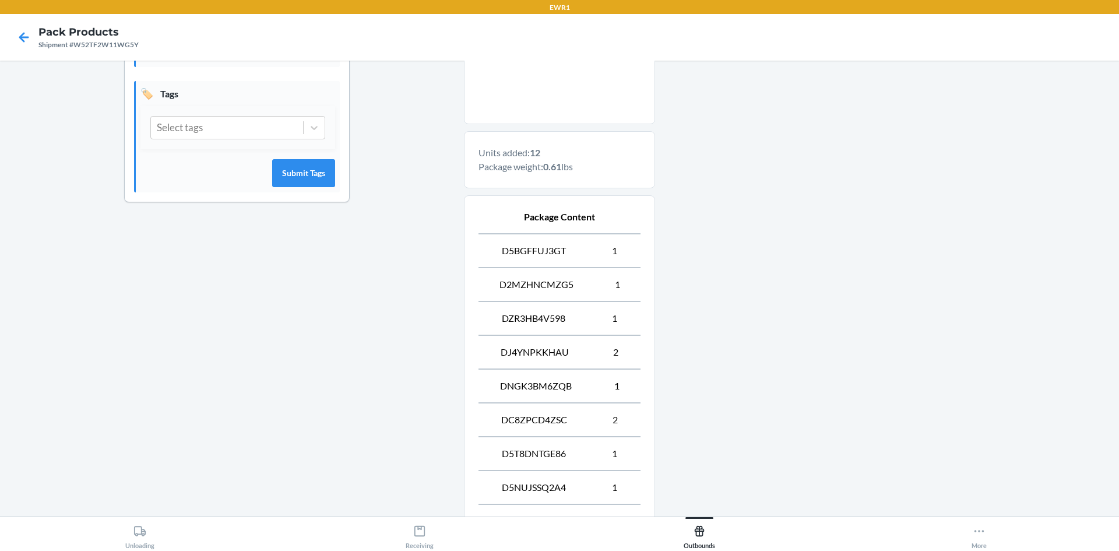
scroll to position [466, 0]
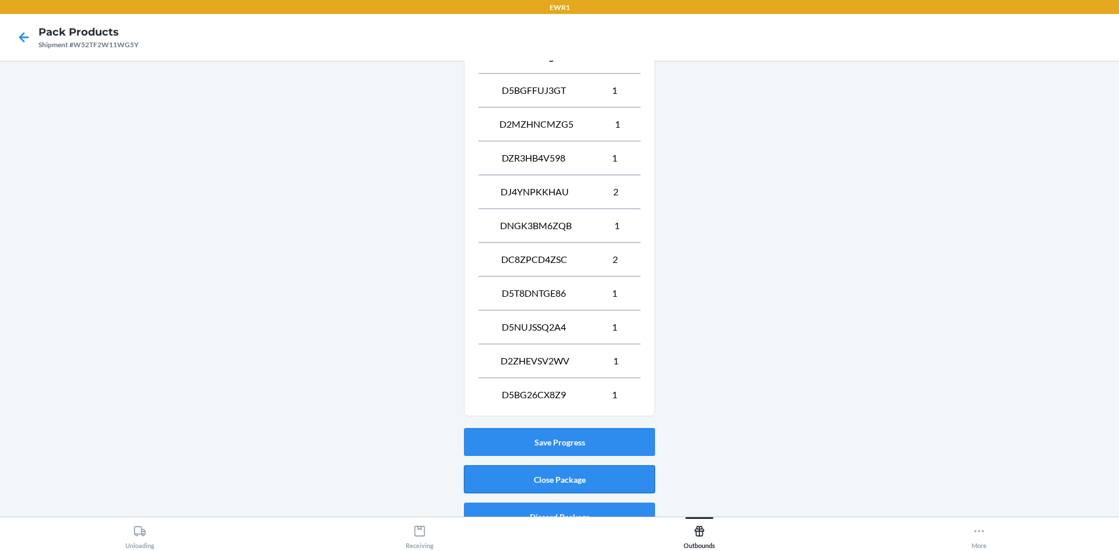
click at [598, 477] on button "Close Package" at bounding box center [559, 479] width 191 height 28
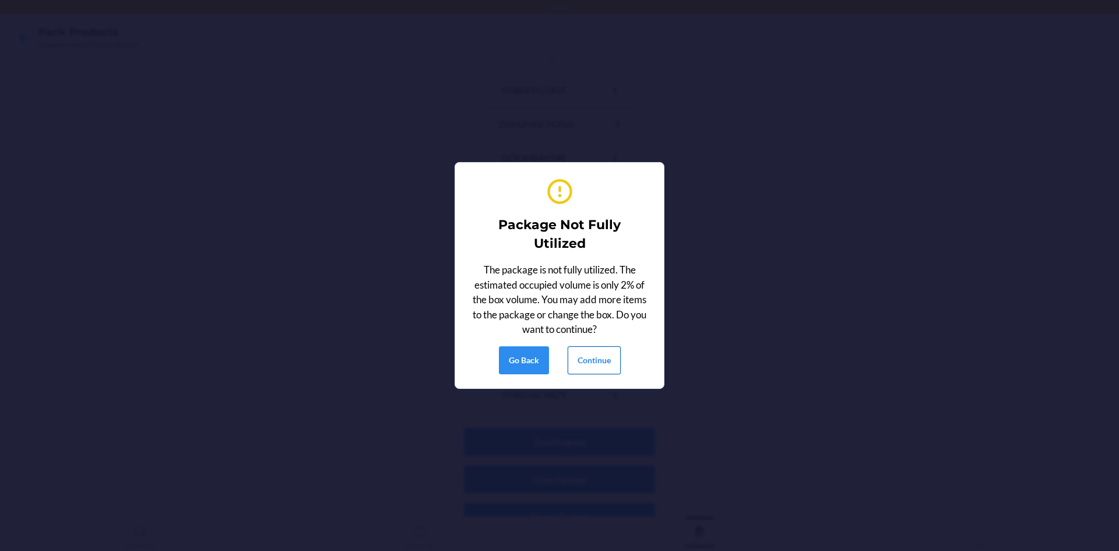
click at [604, 364] on button "Continue" at bounding box center [594, 360] width 53 height 28
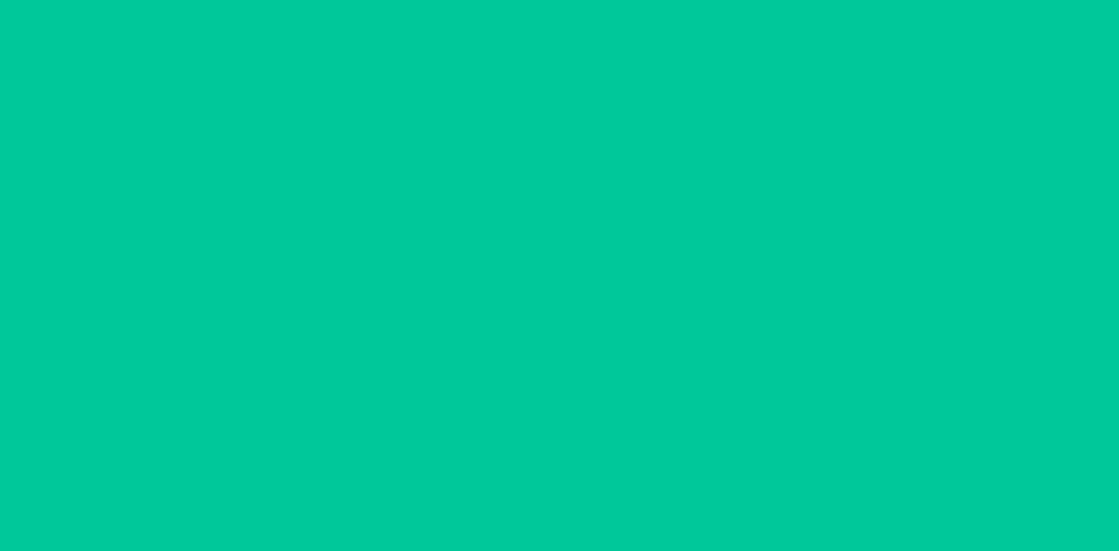
scroll to position [10, 0]
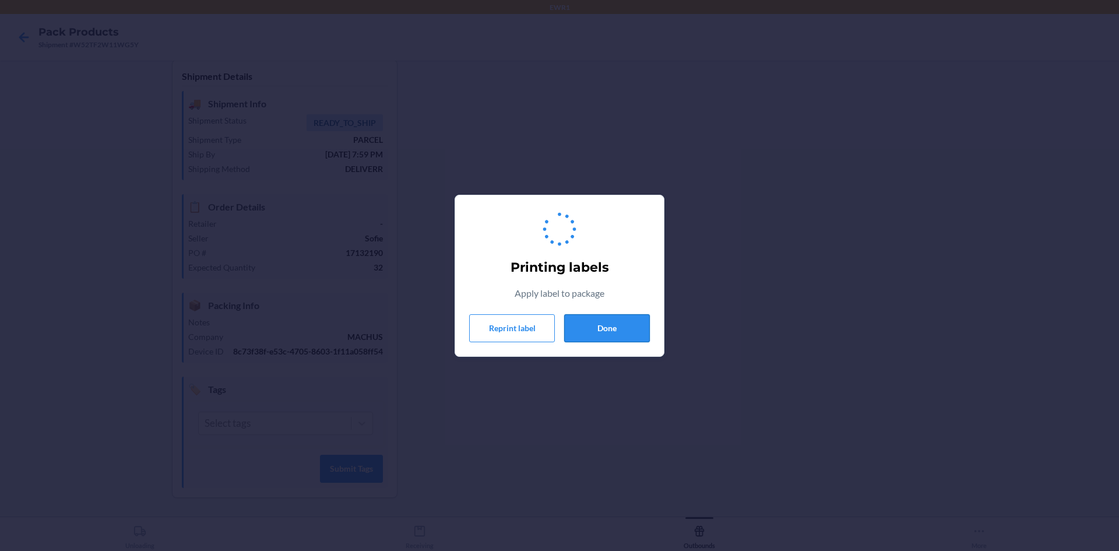
click at [625, 323] on button "Done" at bounding box center [607, 328] width 86 height 28
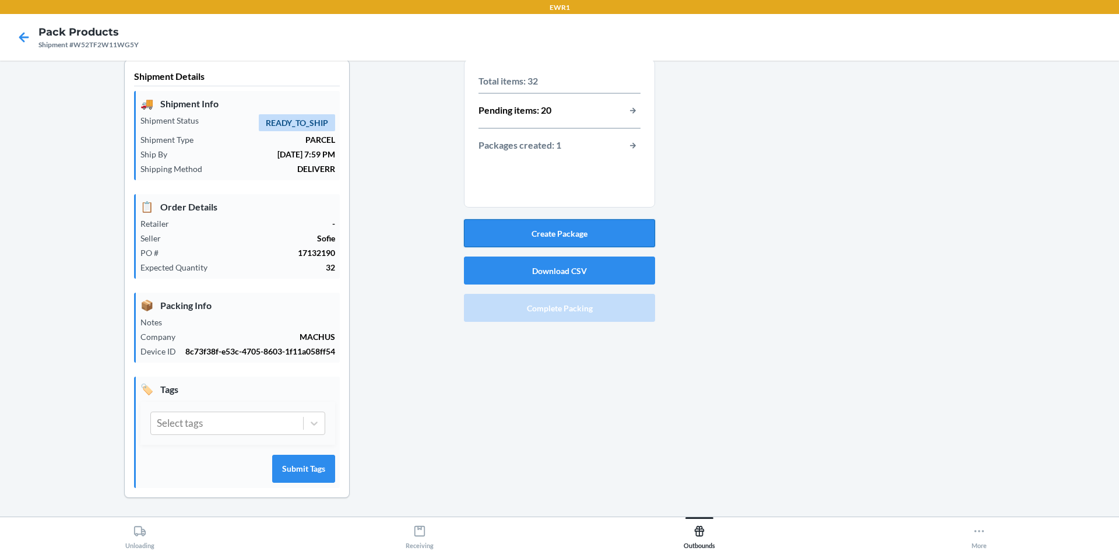
click at [564, 237] on button "Create Package" at bounding box center [559, 233] width 191 height 28
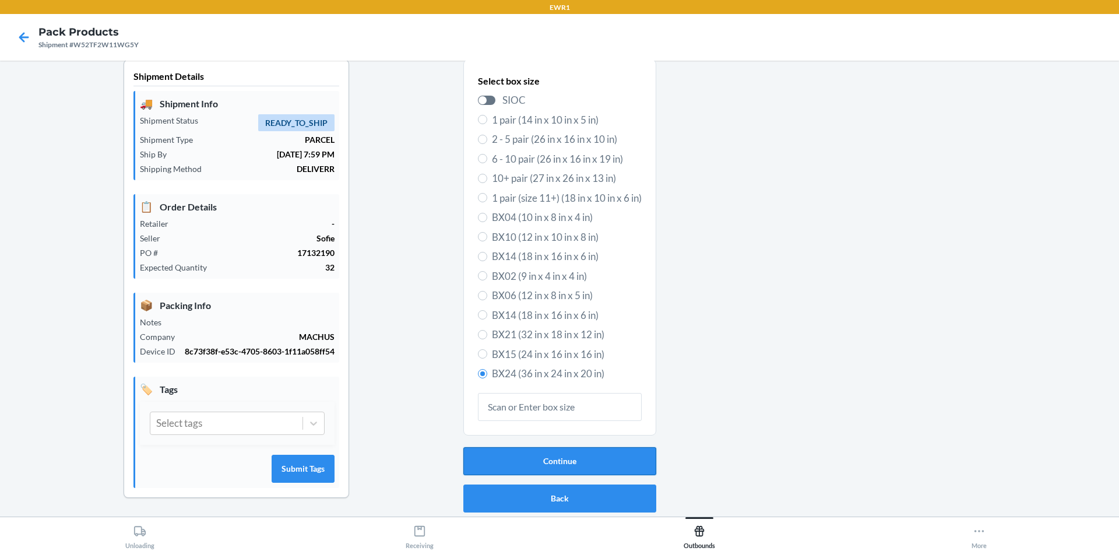
click at [545, 450] on button "Continue" at bounding box center [559, 461] width 193 height 28
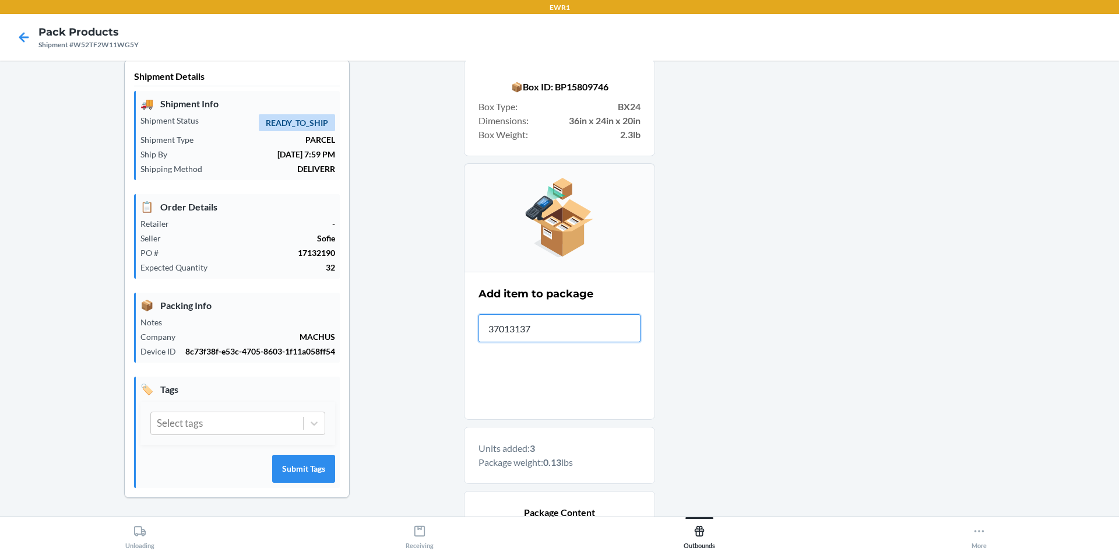
type input "370131378"
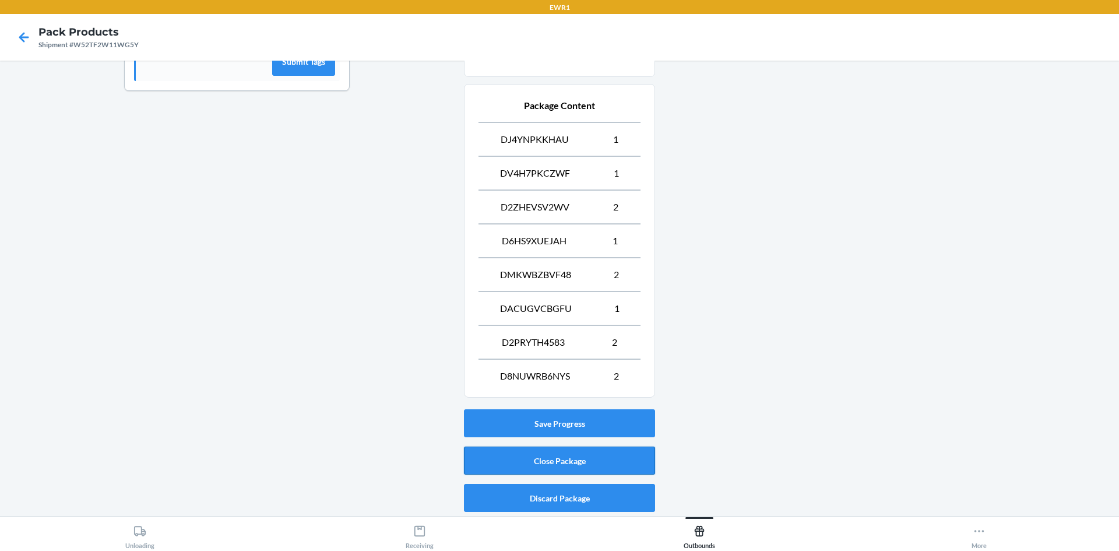
click at [606, 455] on button "Close Package" at bounding box center [559, 461] width 191 height 28
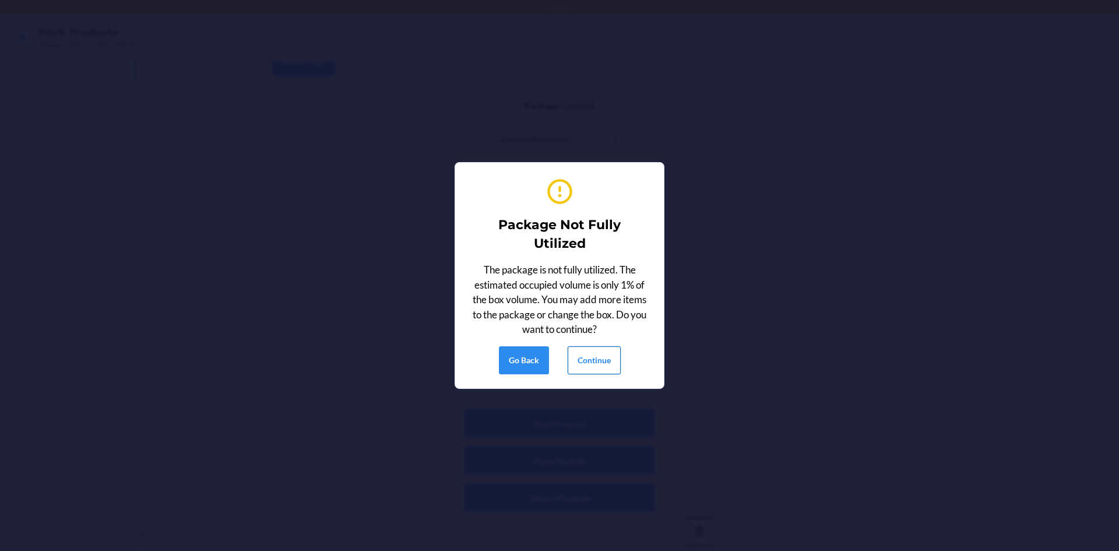
click at [607, 357] on button "Continue" at bounding box center [594, 360] width 53 height 28
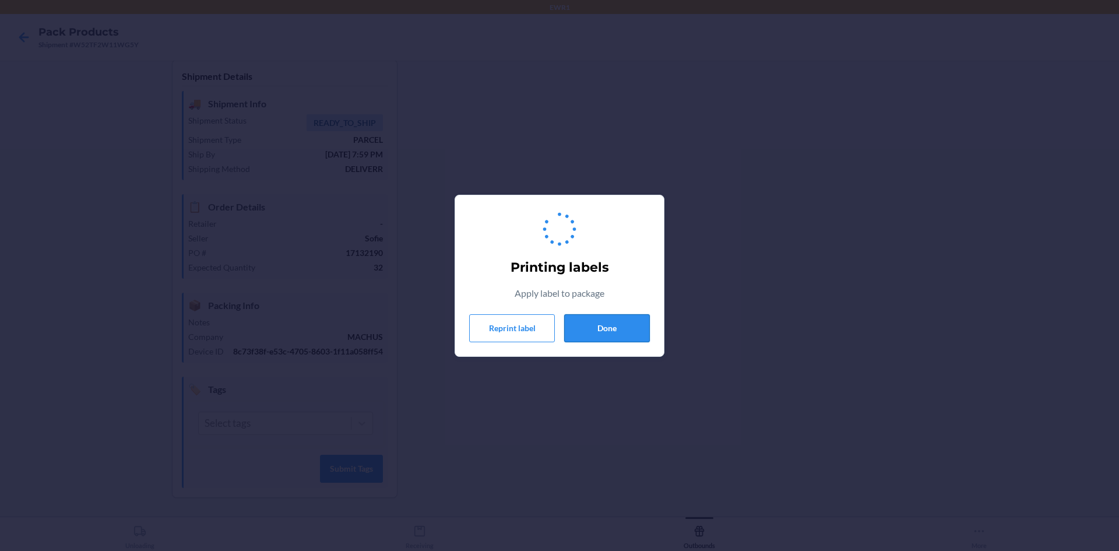
click at [610, 339] on button "Done" at bounding box center [607, 328] width 86 height 28
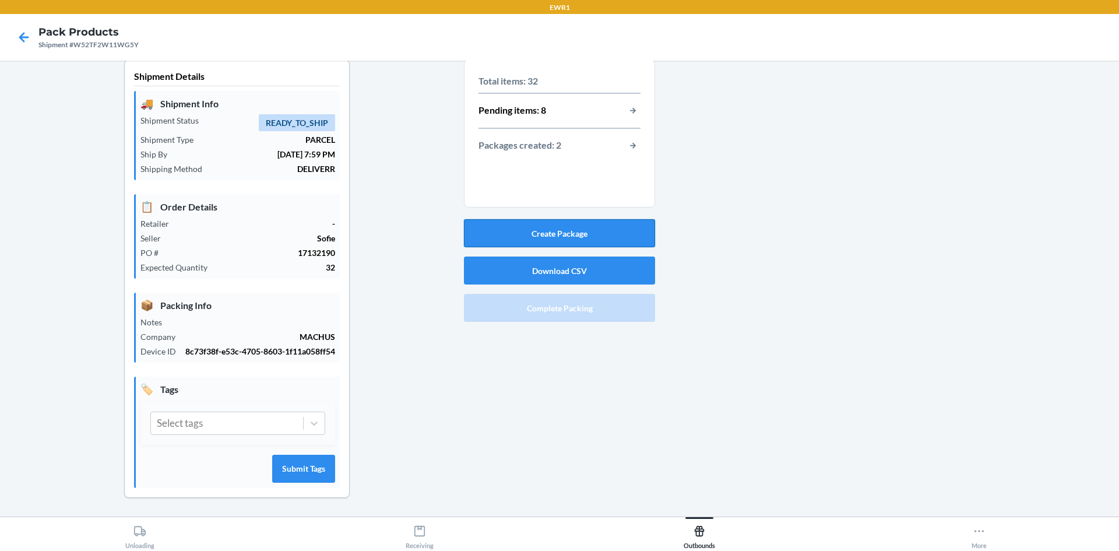
click at [623, 242] on button "Create Package" at bounding box center [559, 233] width 191 height 28
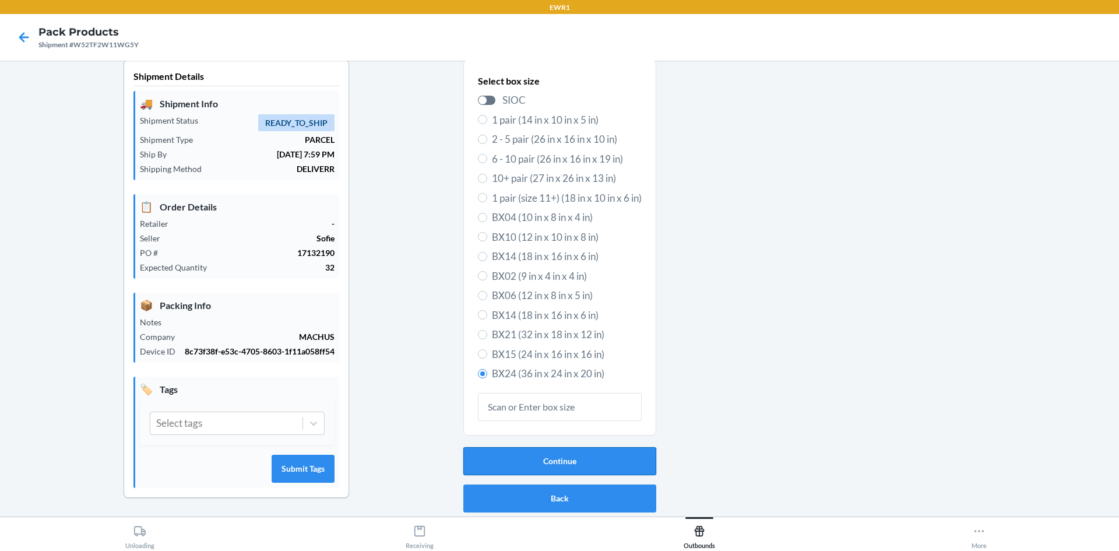
click at [550, 459] on button "Continue" at bounding box center [559, 461] width 193 height 28
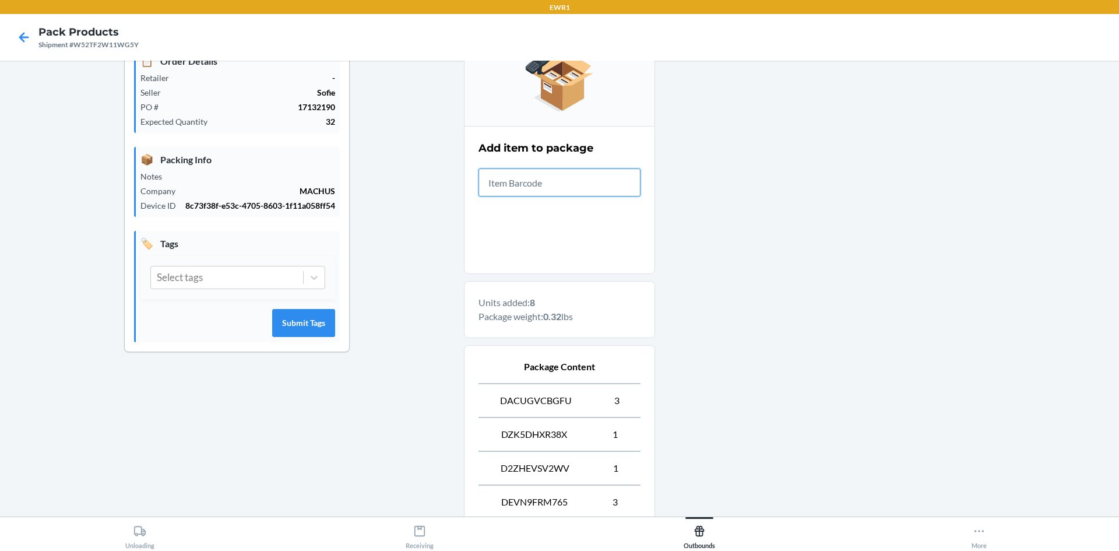
scroll to position [282, 0]
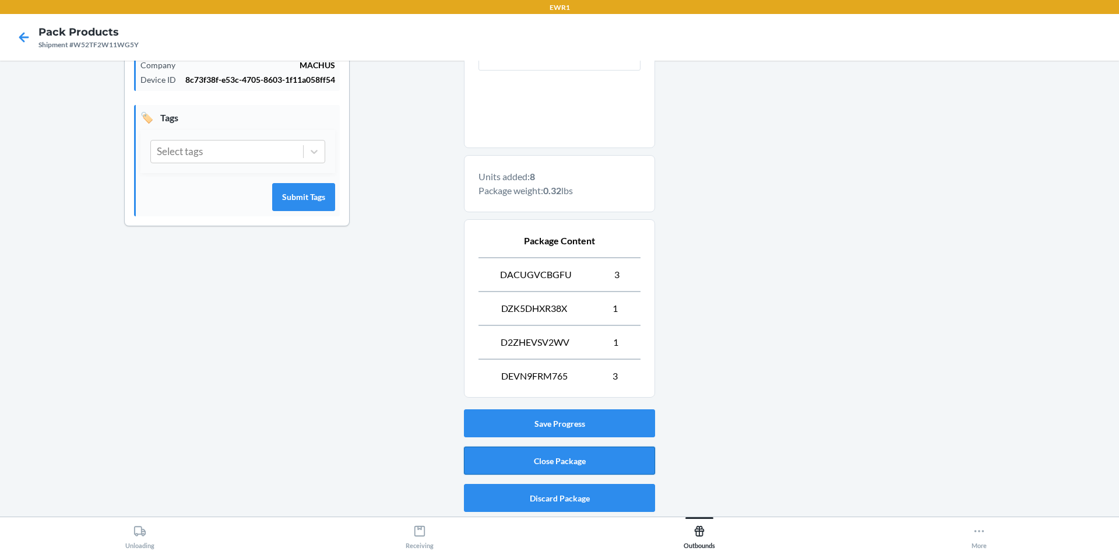
click at [584, 467] on button "Close Package" at bounding box center [559, 461] width 191 height 28
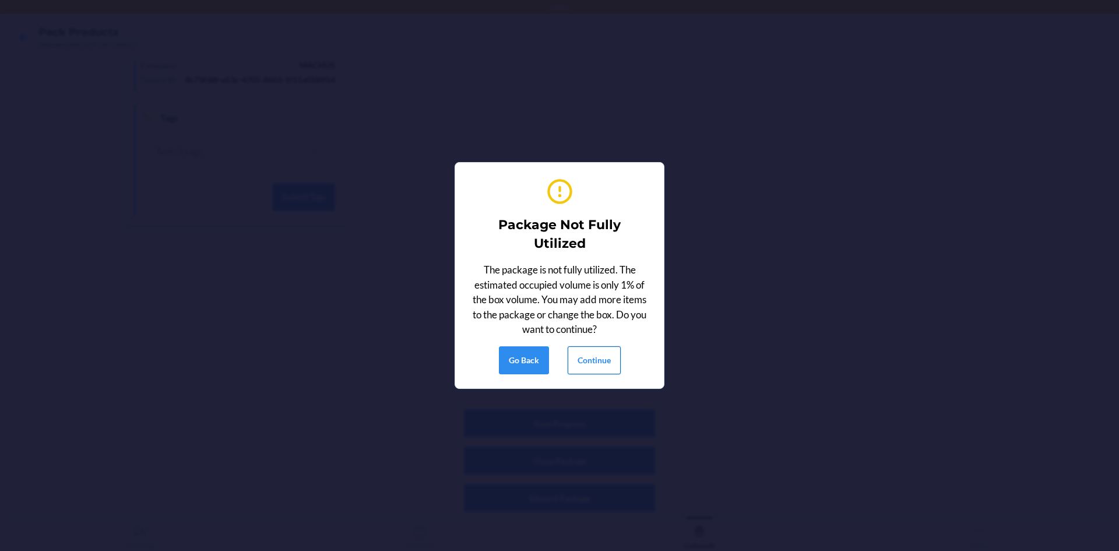
click at [607, 356] on button "Continue" at bounding box center [594, 360] width 53 height 28
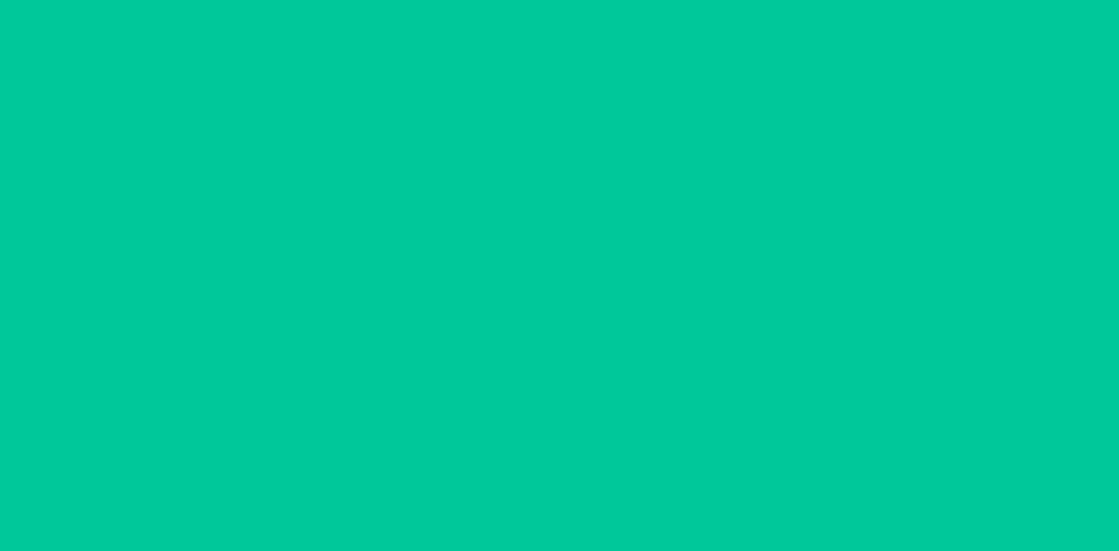
scroll to position [10, 0]
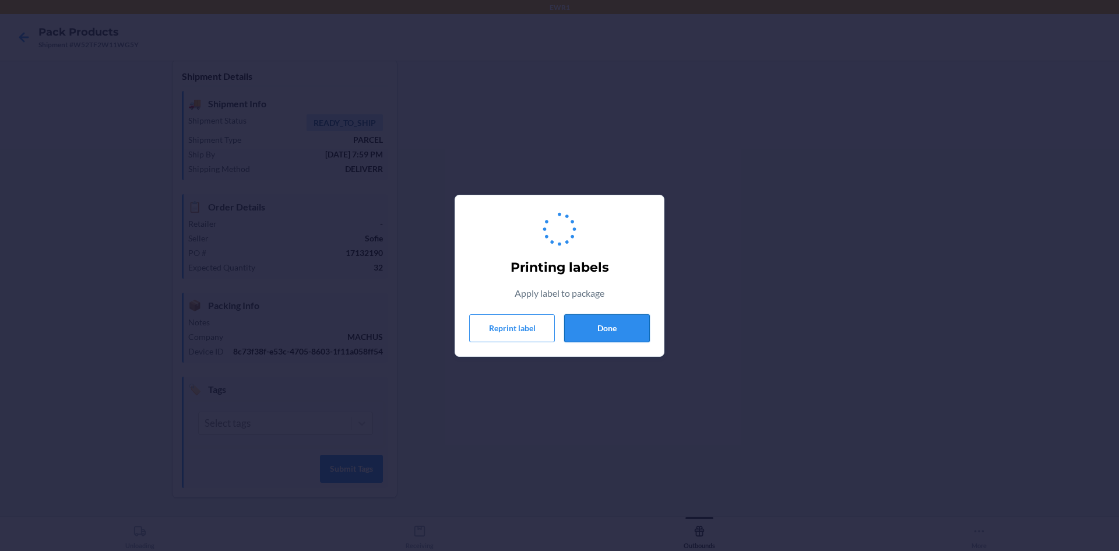
click at [609, 331] on button "Done" at bounding box center [607, 328] width 86 height 28
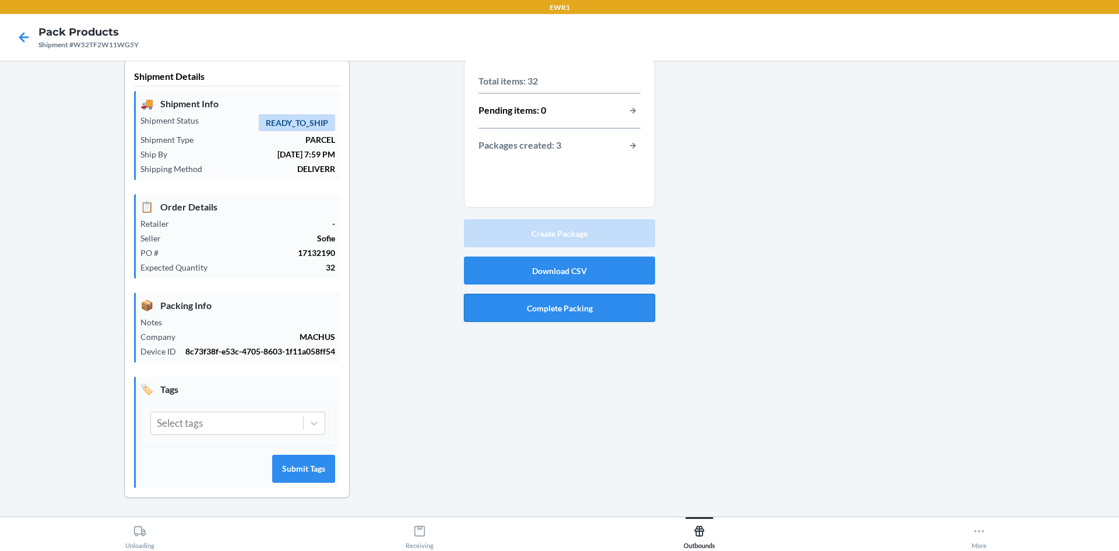
click at [553, 308] on button "Complete Packing" at bounding box center [559, 308] width 191 height 28
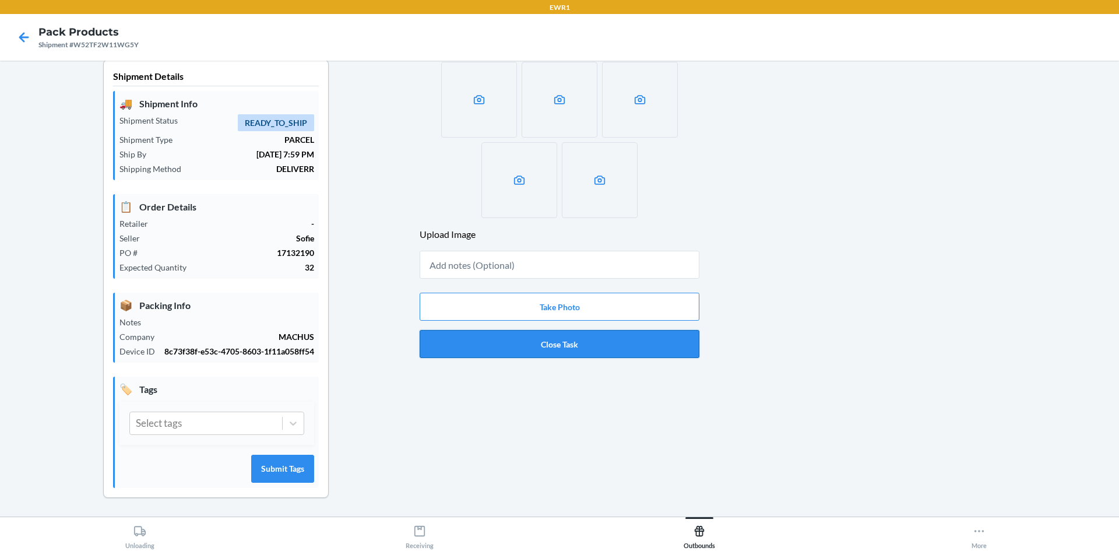
click at [557, 346] on button "Close Task" at bounding box center [560, 344] width 280 height 28
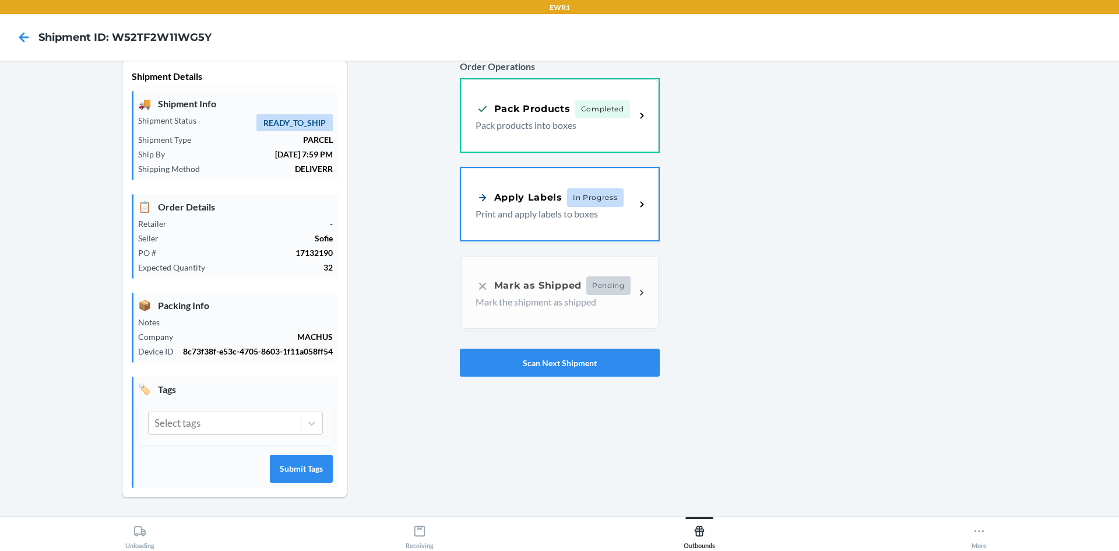
click at [617, 224] on div "Apply Labels In Progress Print and apply labels to boxes" at bounding box center [560, 204] width 198 height 72
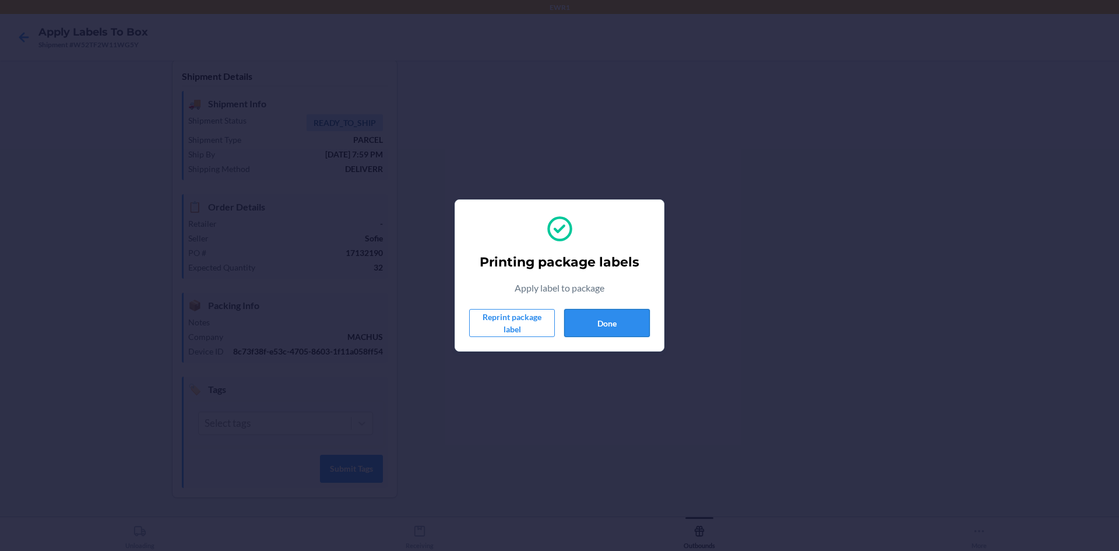
click at [586, 316] on button "Done" at bounding box center [607, 323] width 86 height 28
click at [574, 321] on button "Done" at bounding box center [607, 323] width 86 height 28
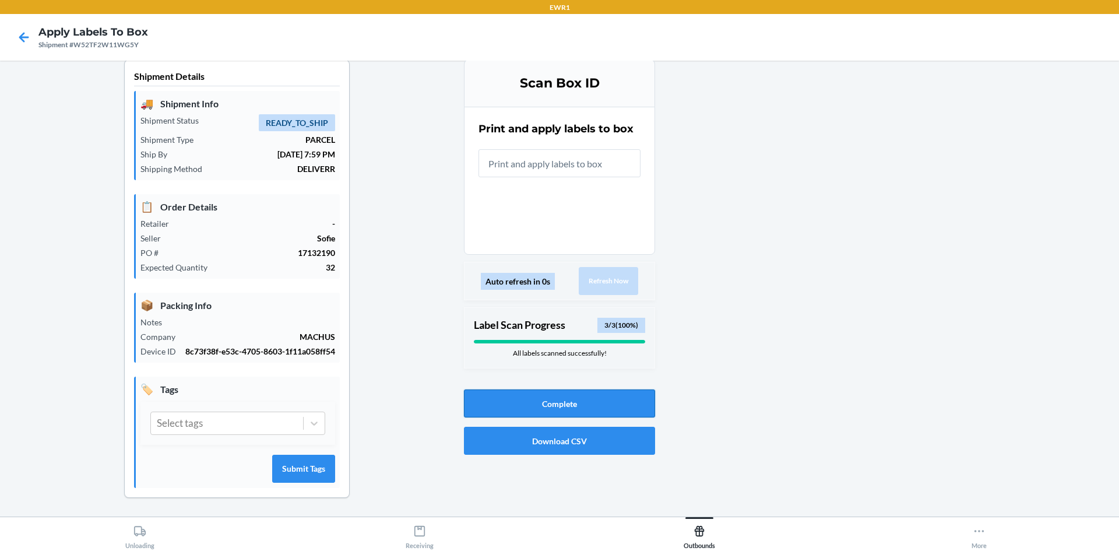
click at [597, 403] on button "Complete" at bounding box center [559, 403] width 191 height 28
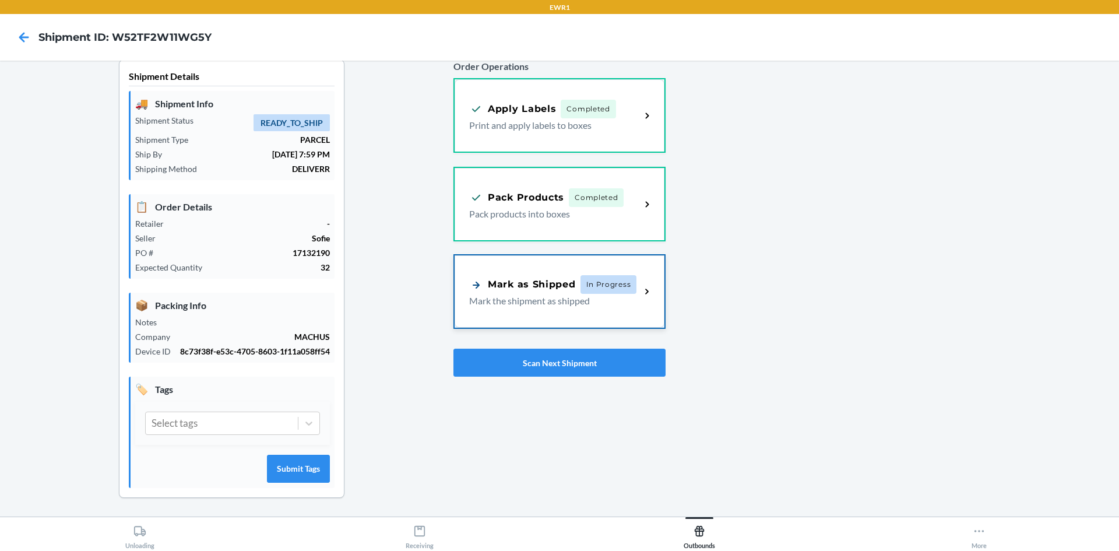
click at [572, 268] on div "Mark as Shipped In Progress Mark the shipment as shipped" at bounding box center [560, 291] width 210 height 72
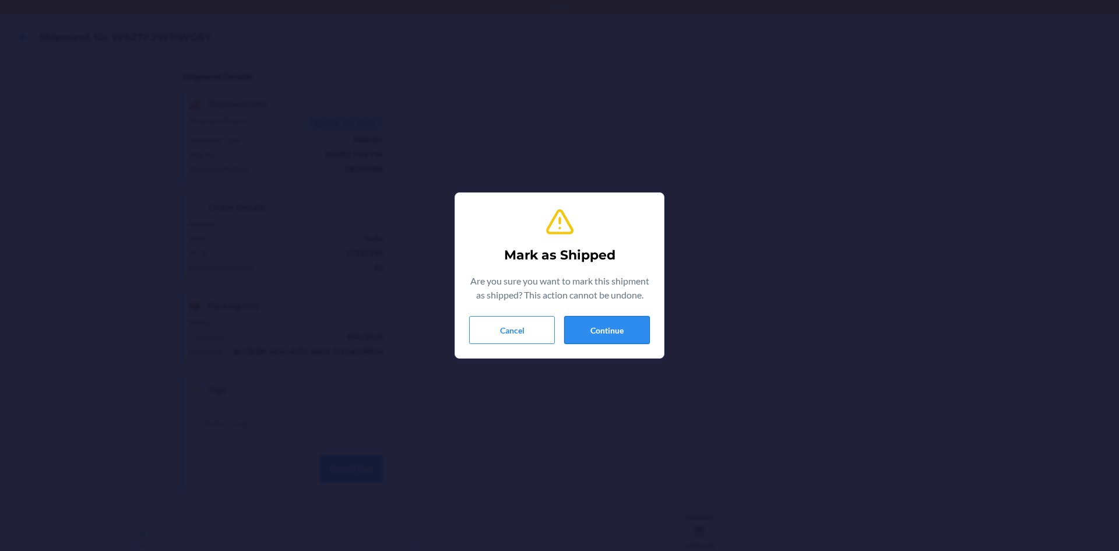
click at [641, 336] on button "Continue" at bounding box center [607, 330] width 86 height 28
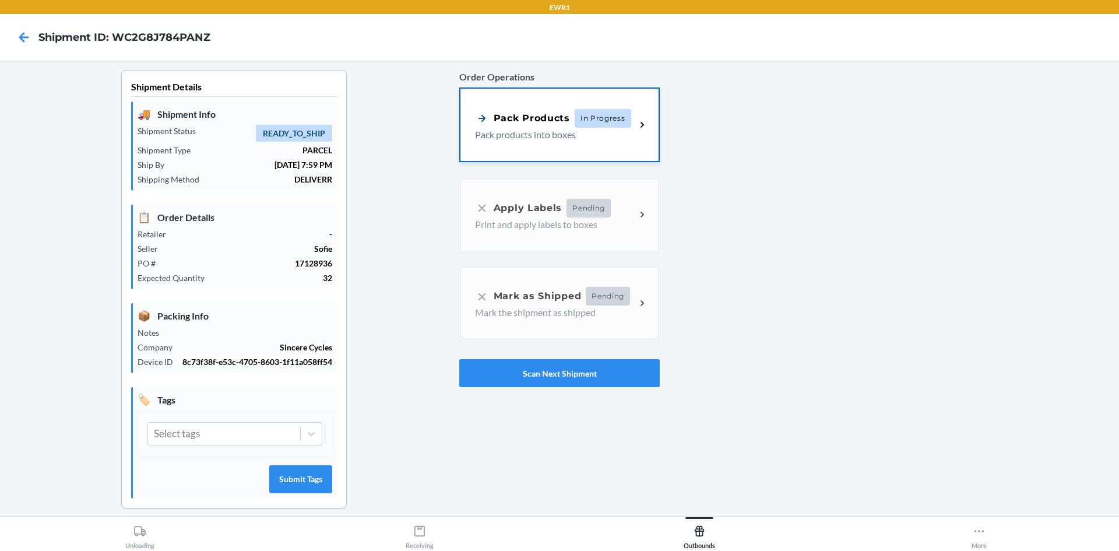
click at [562, 119] on div "Pack Products" at bounding box center [522, 118] width 95 height 15
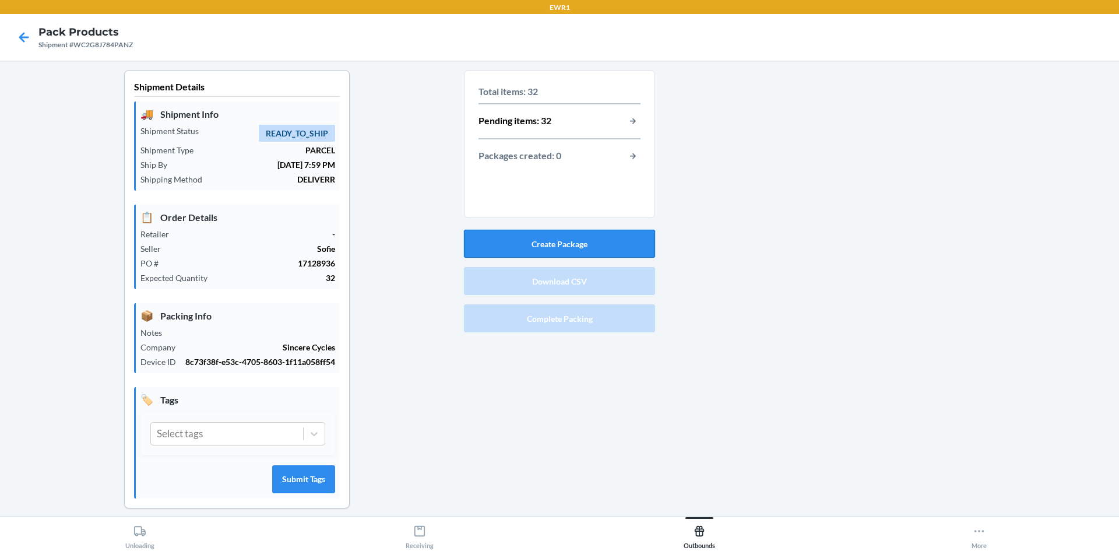
click at [578, 246] on button "Create Package" at bounding box center [559, 244] width 191 height 28
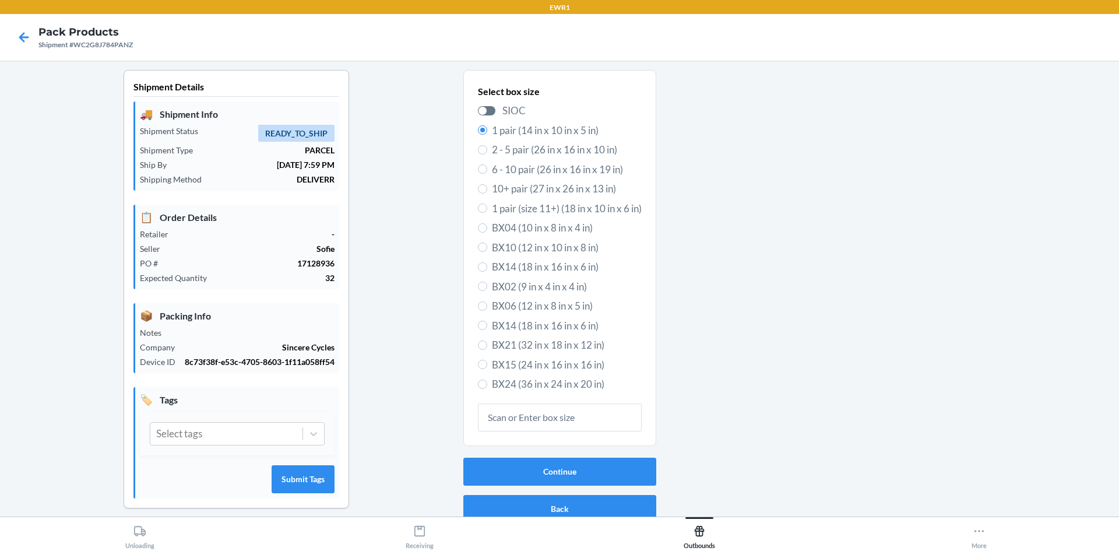
click at [531, 382] on span "BX24 (36 in x 24 in x 20 in)" at bounding box center [567, 384] width 150 height 15
click at [487, 382] on input "BX24 (36 in x 24 in x 20 in)" at bounding box center [482, 383] width 9 height 9
radio input "true"
radio input "false"
click at [547, 472] on button "Continue" at bounding box center [559, 472] width 193 height 28
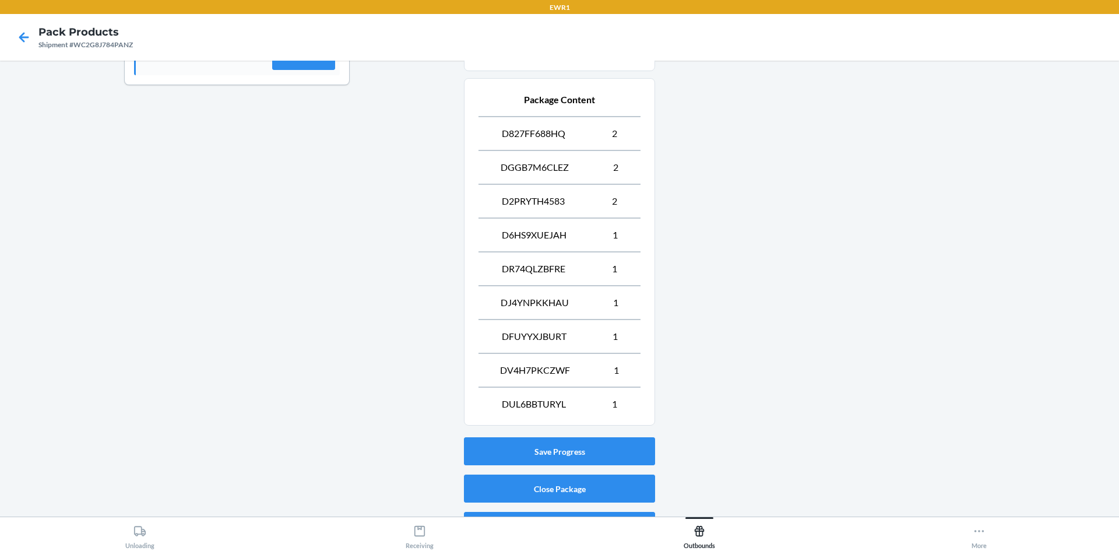
scroll to position [451, 0]
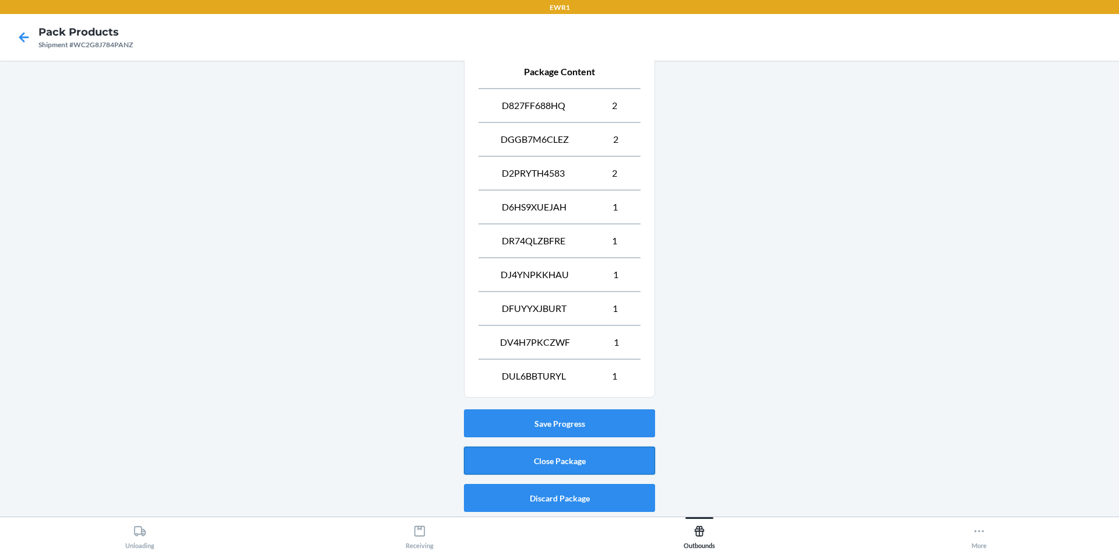
click at [645, 455] on button "Close Package" at bounding box center [559, 461] width 191 height 28
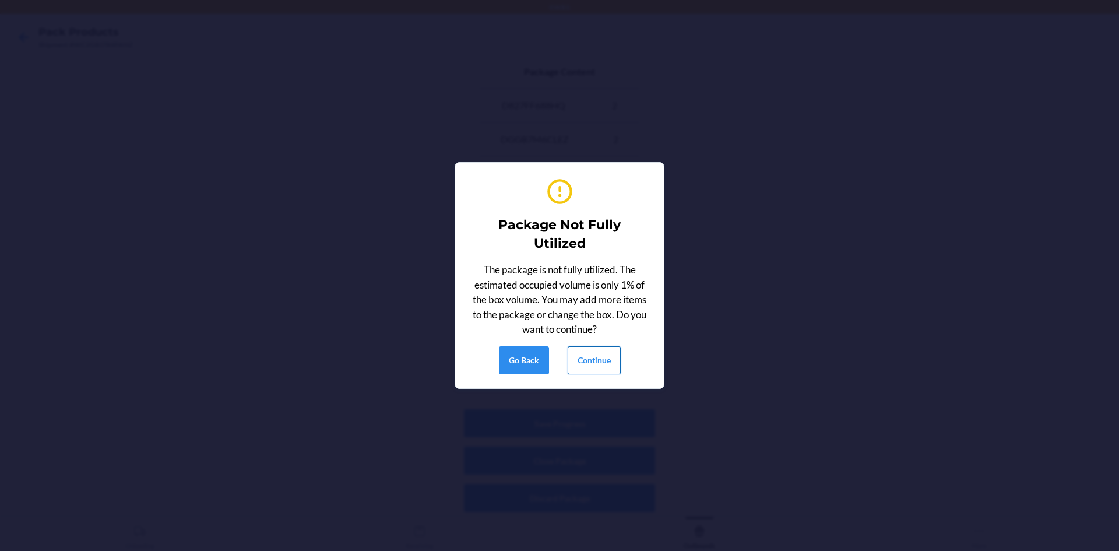
drag, startPoint x: 617, startPoint y: 365, endPoint x: 607, endPoint y: 355, distance: 14.4
click at [616, 363] on button "Continue" at bounding box center [594, 360] width 53 height 28
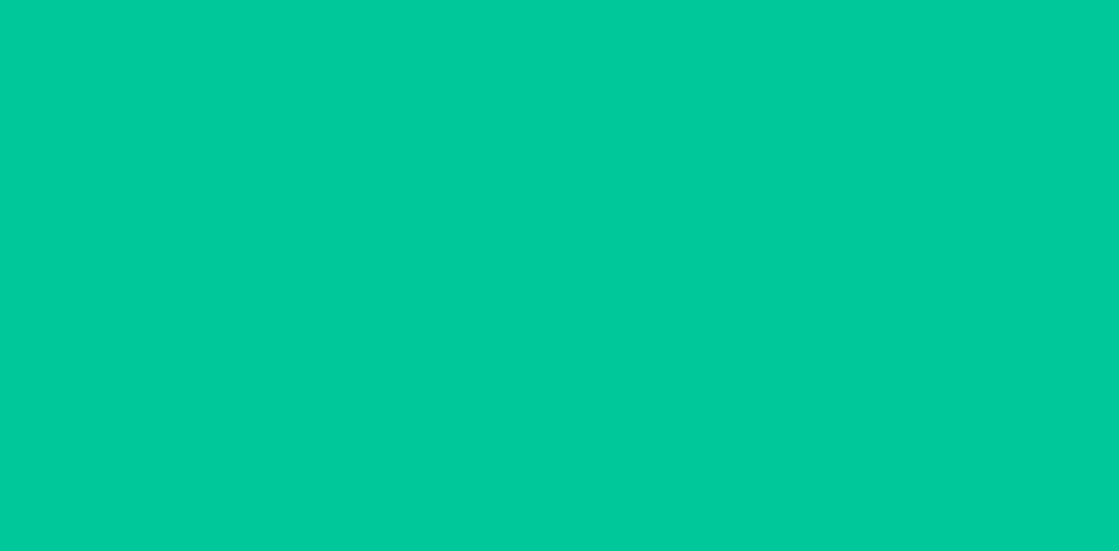
scroll to position [10, 0]
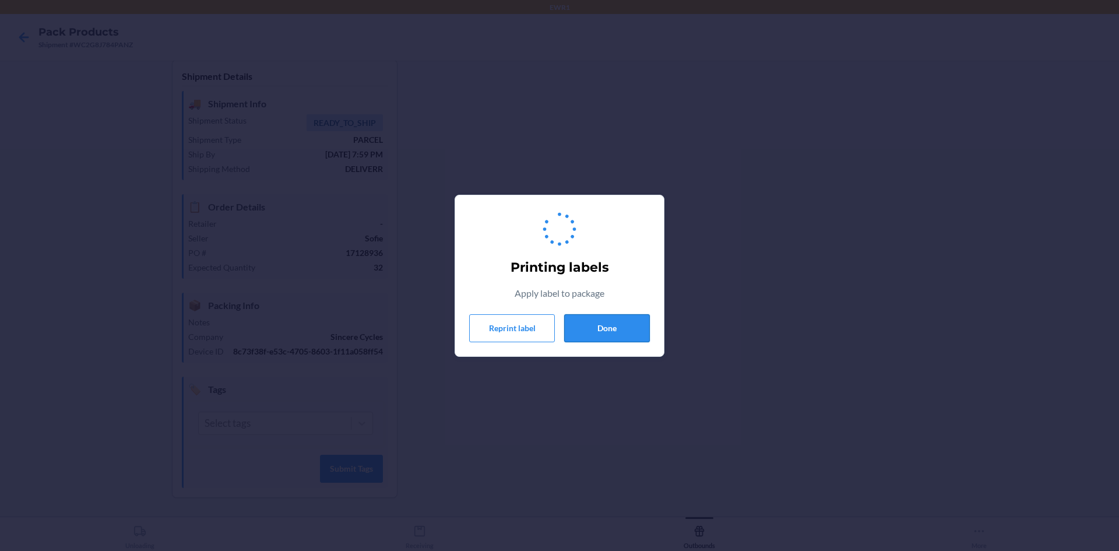
click at [610, 336] on button "Done" at bounding box center [607, 328] width 86 height 28
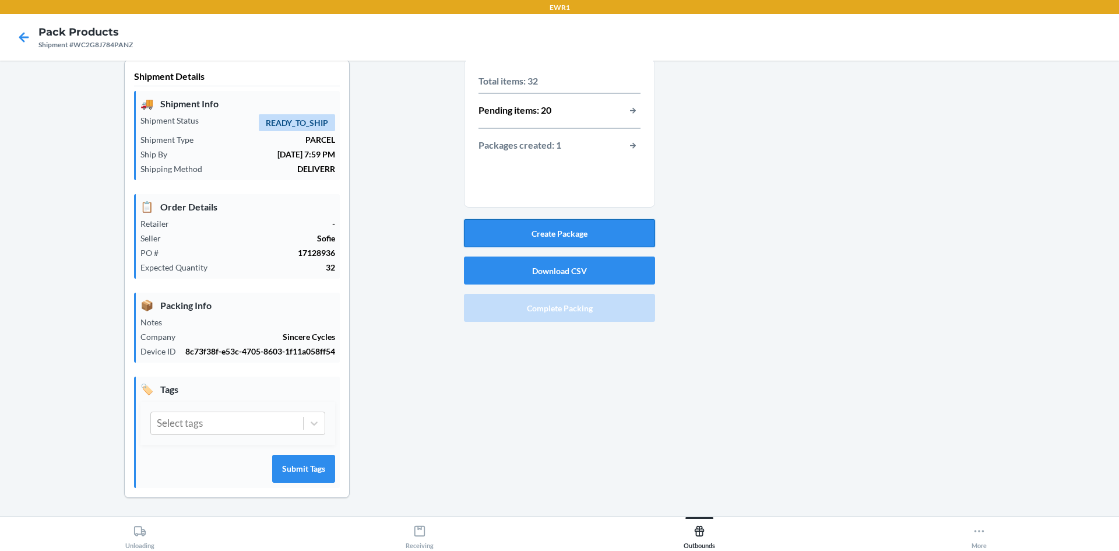
click at [578, 236] on button "Create Package" at bounding box center [559, 233] width 191 height 28
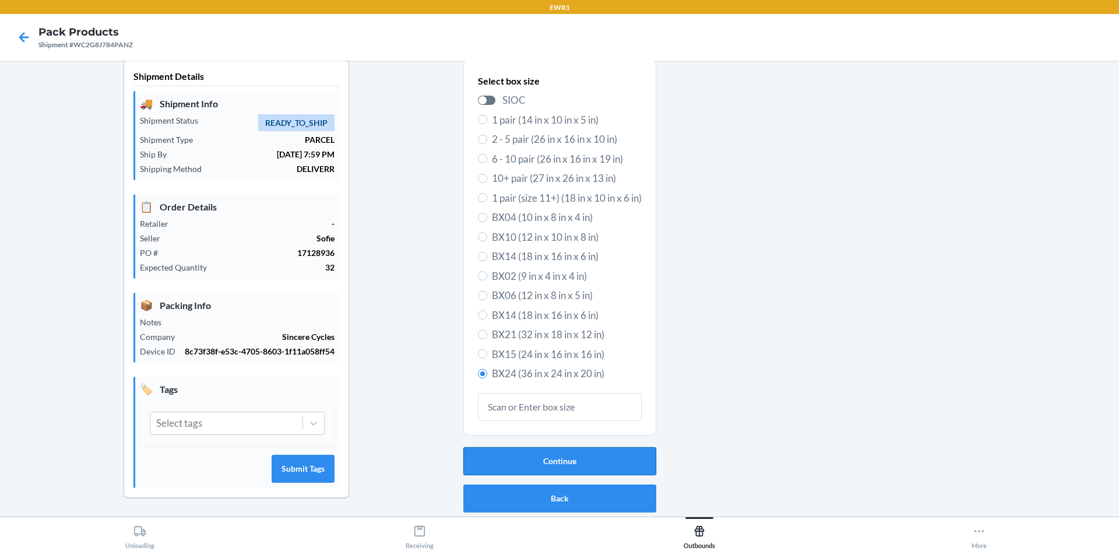
click at [578, 461] on button "Continue" at bounding box center [559, 461] width 193 height 28
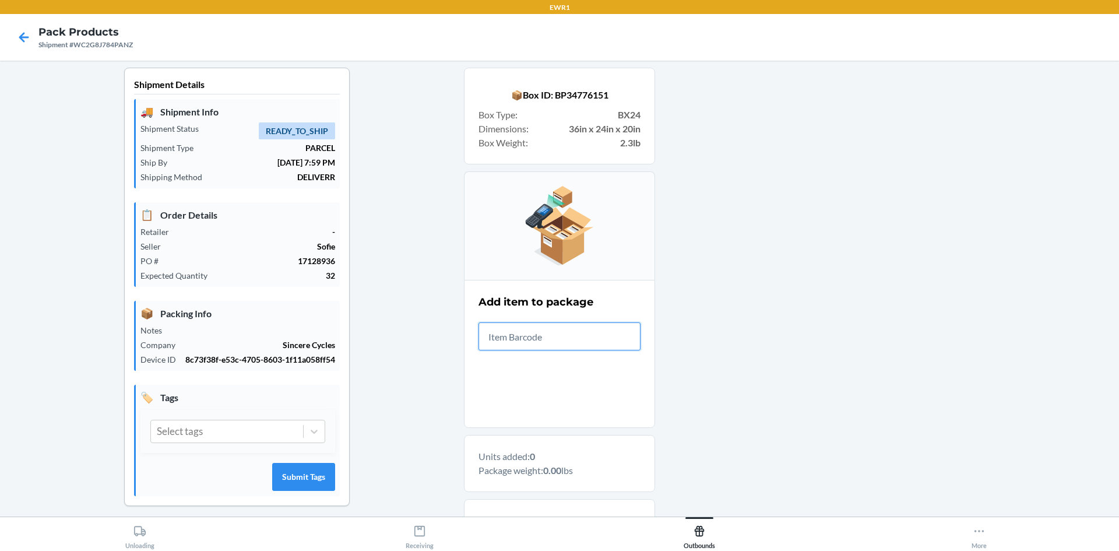
scroll to position [0, 0]
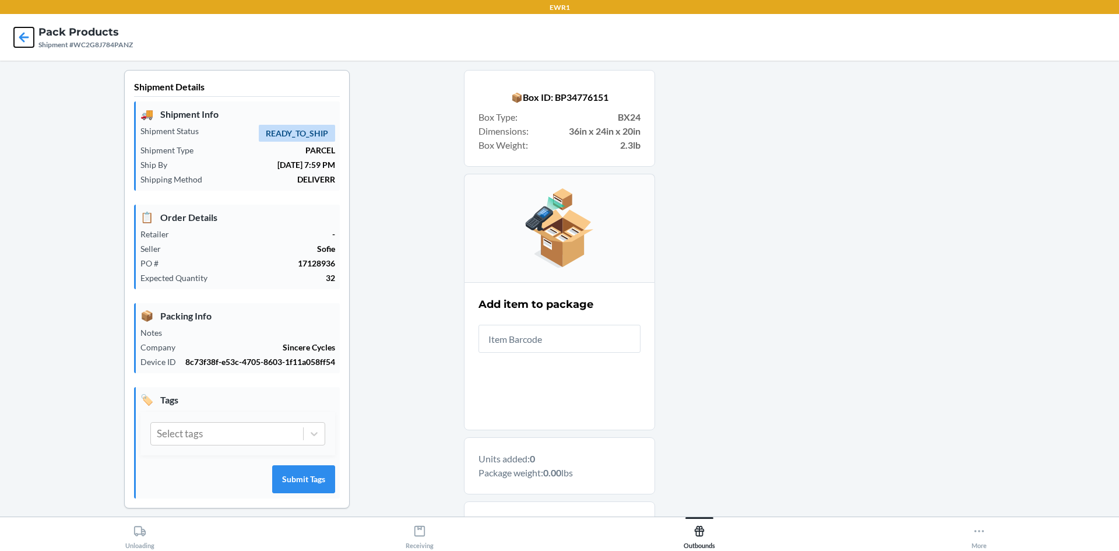
click at [19, 39] on icon at bounding box center [24, 37] width 20 height 20
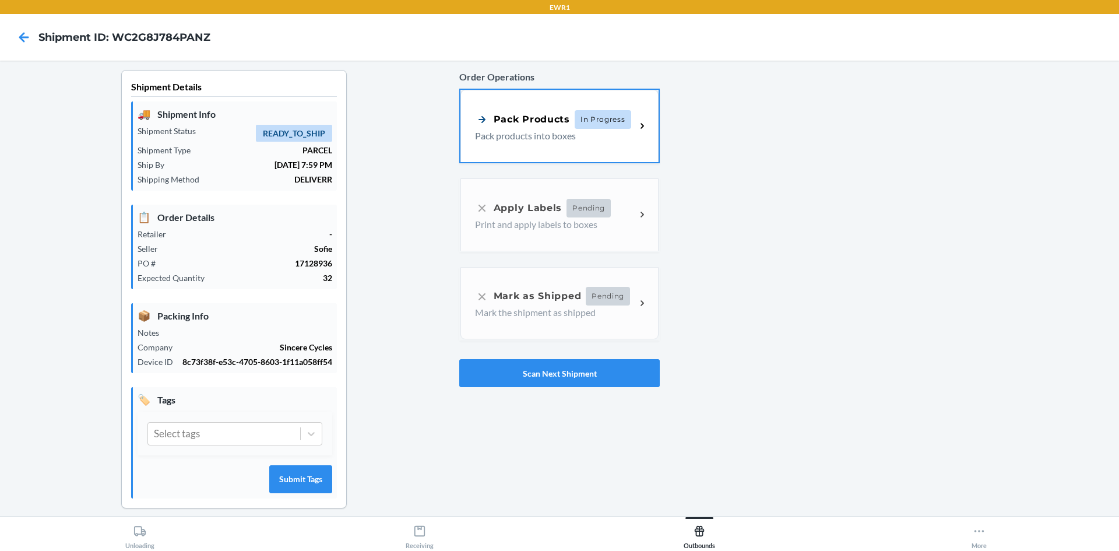
click at [575, 126] on span "In Progress" at bounding box center [603, 119] width 57 height 19
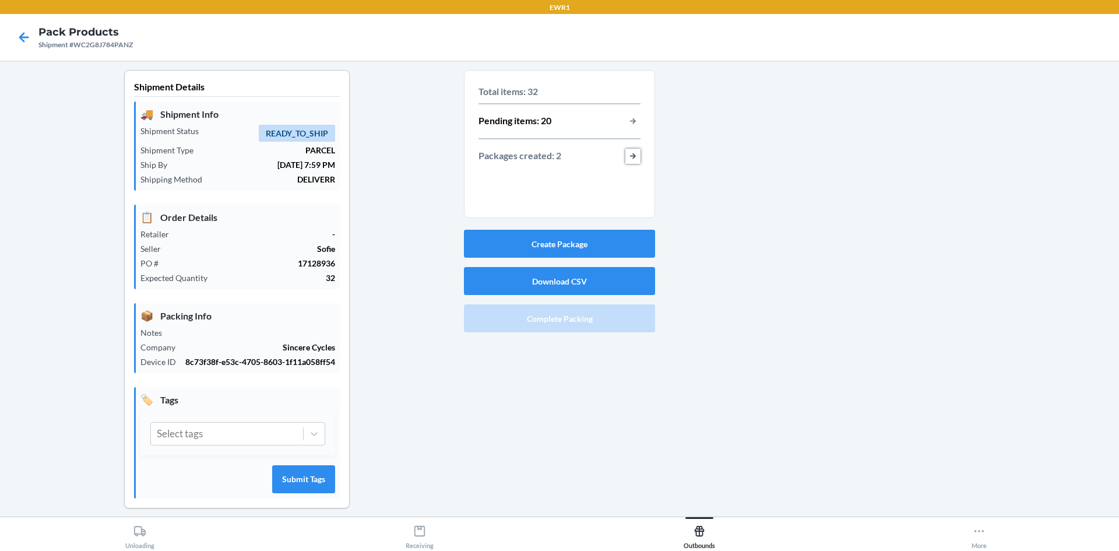
click at [634, 157] on button "button-view-packages-created" at bounding box center [632, 156] width 15 height 15
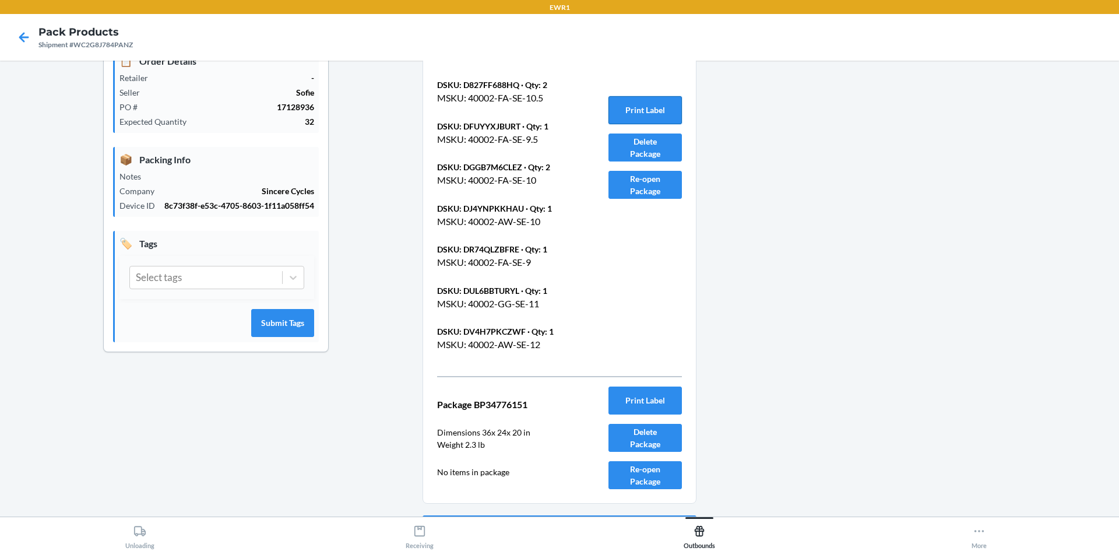
scroll to position [188, 0]
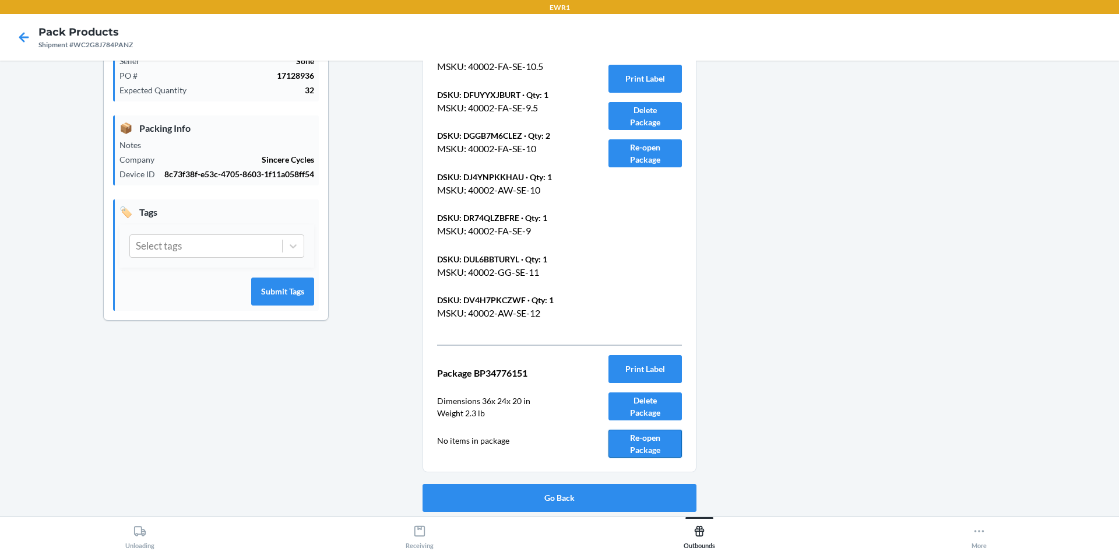
click at [641, 442] on button "Re-open Package" at bounding box center [645, 444] width 73 height 28
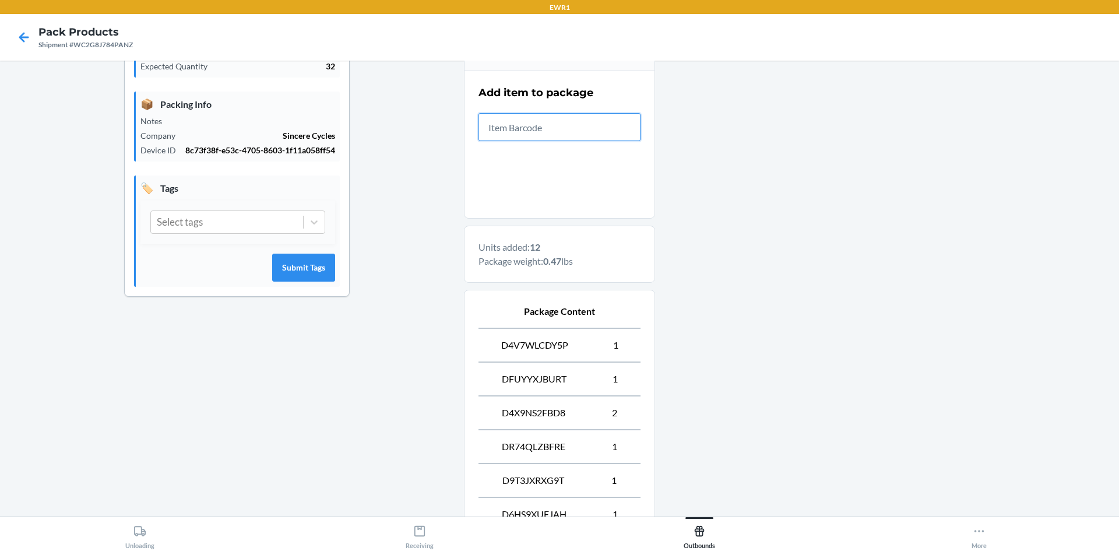
scroll to position [485, 0]
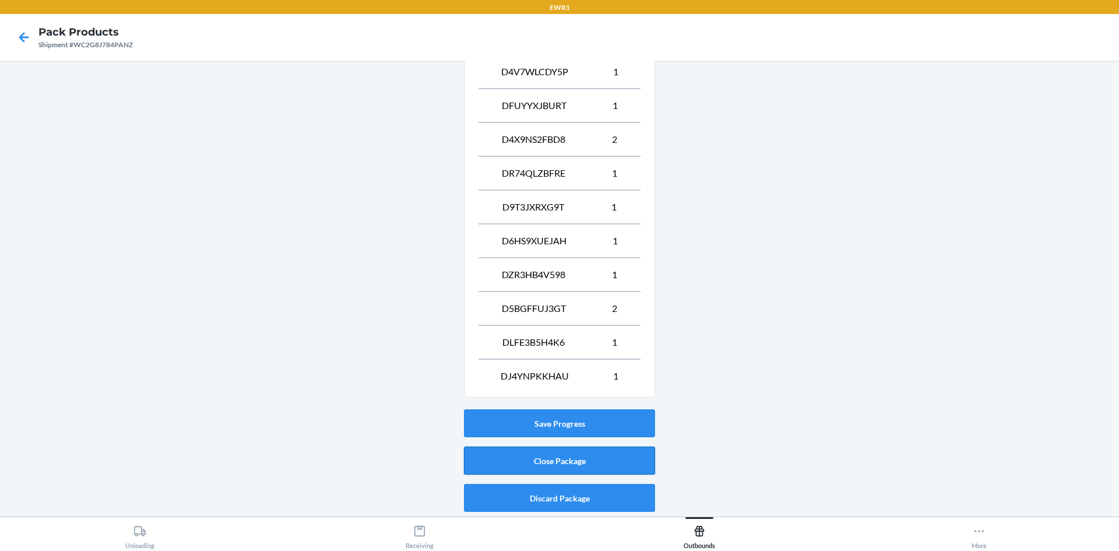
click at [531, 467] on button "Close Package" at bounding box center [559, 461] width 191 height 28
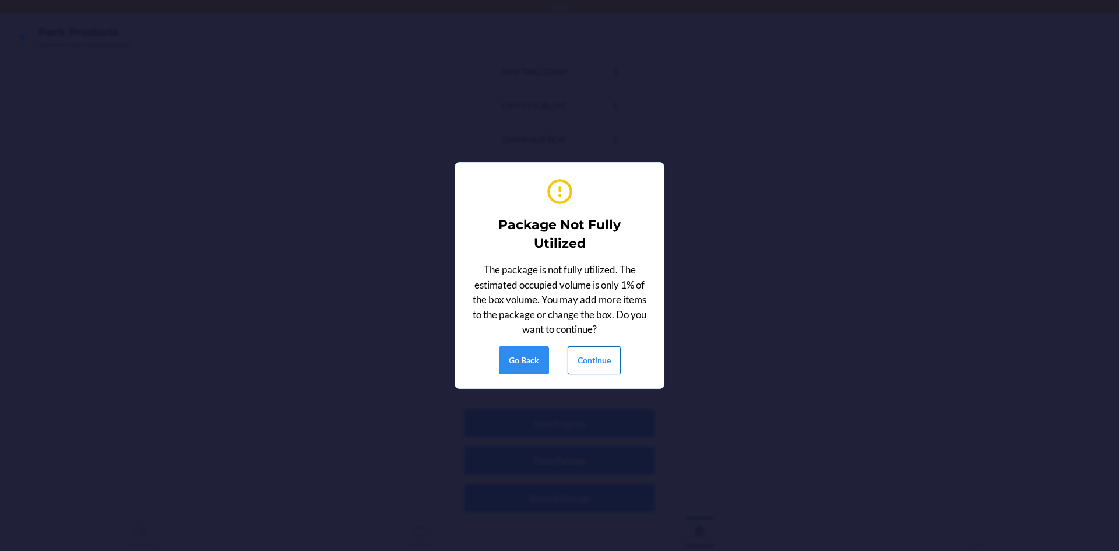
click at [584, 358] on button "Continue" at bounding box center [594, 360] width 53 height 28
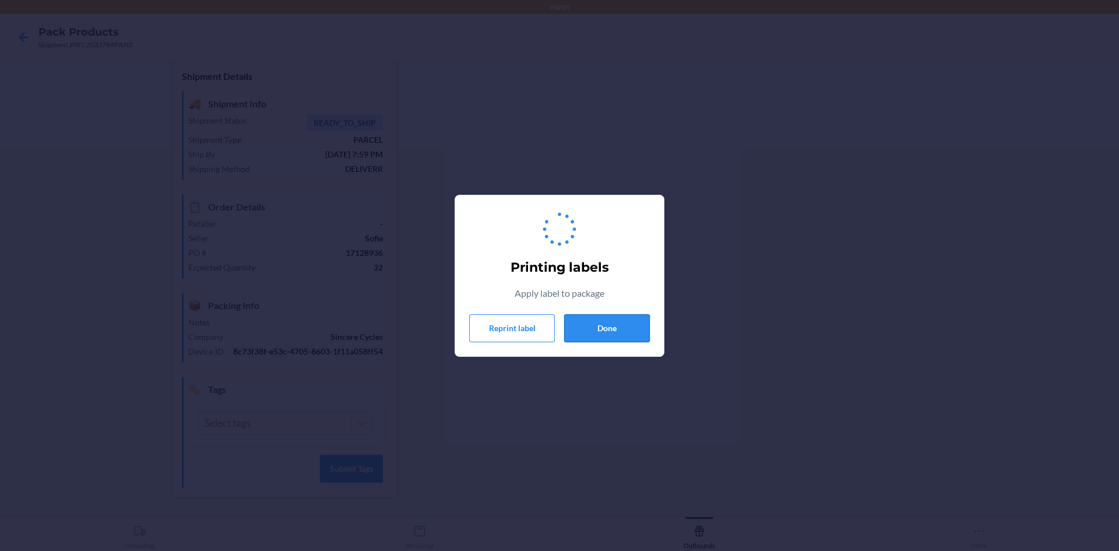
click at [589, 331] on button "Done" at bounding box center [607, 328] width 86 height 28
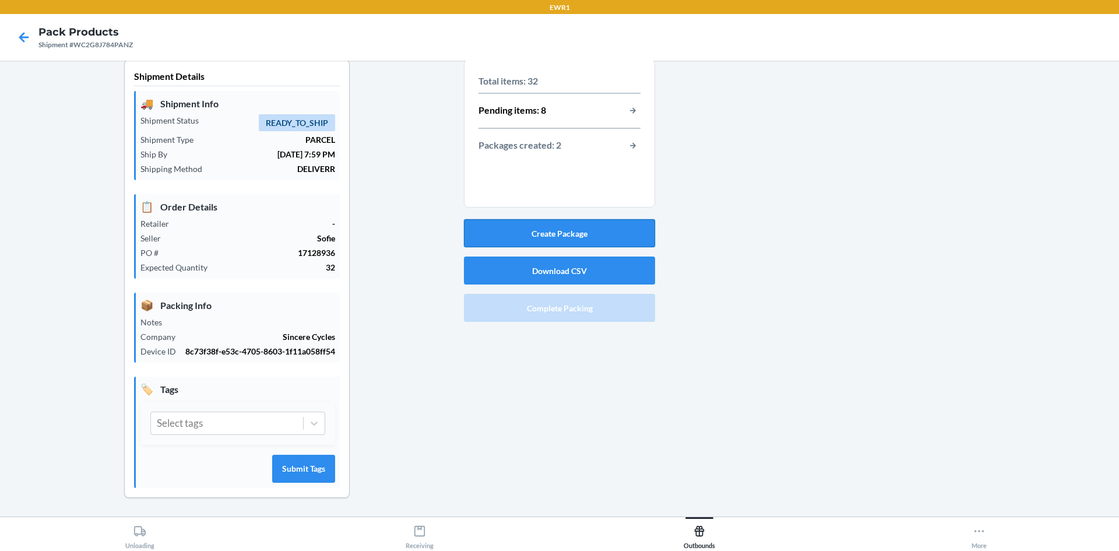
click at [534, 235] on button "Create Package" at bounding box center [559, 233] width 191 height 28
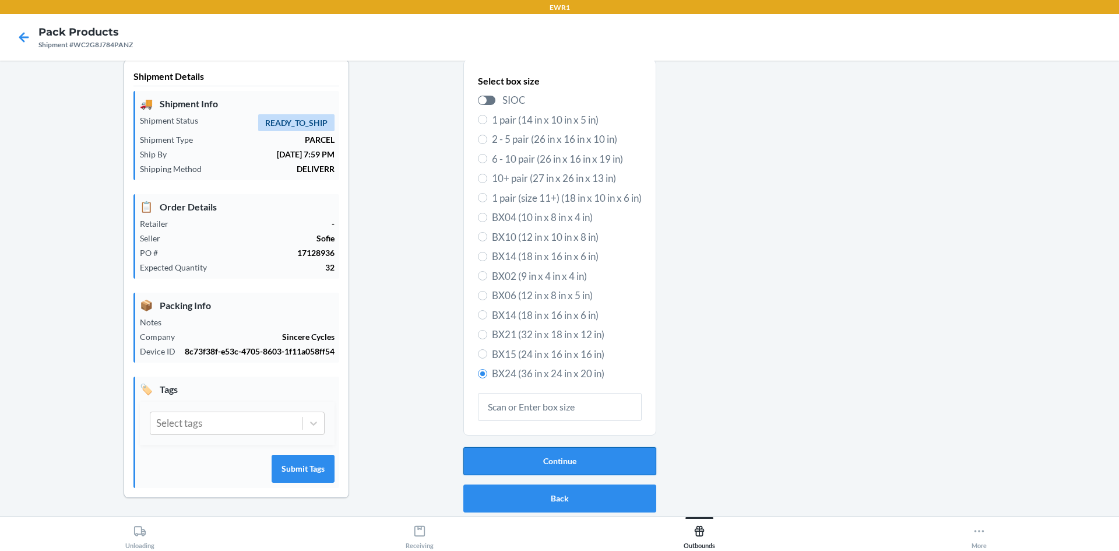
click at [553, 455] on button "Continue" at bounding box center [559, 461] width 193 height 28
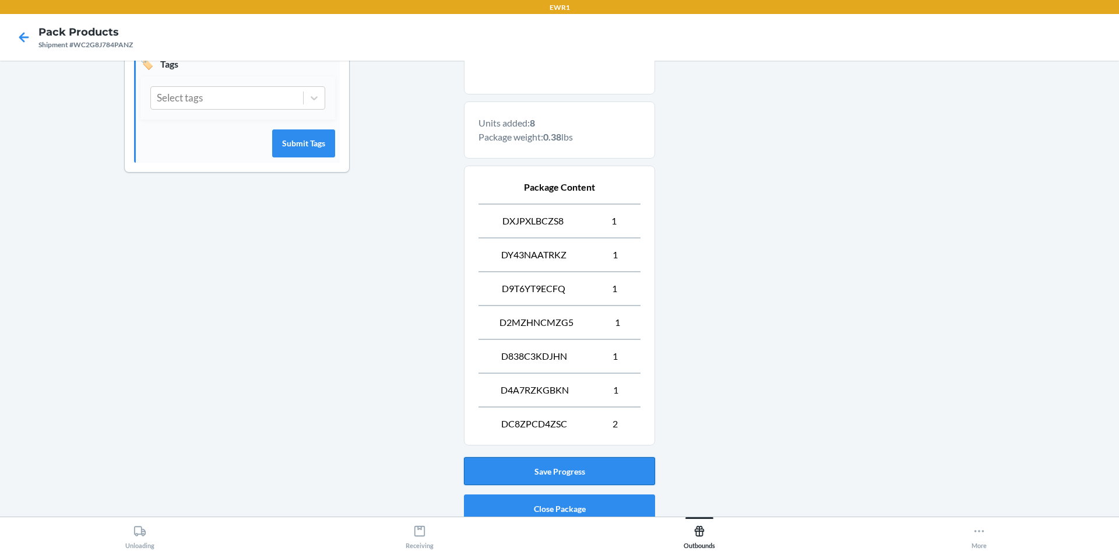
scroll to position [384, 0]
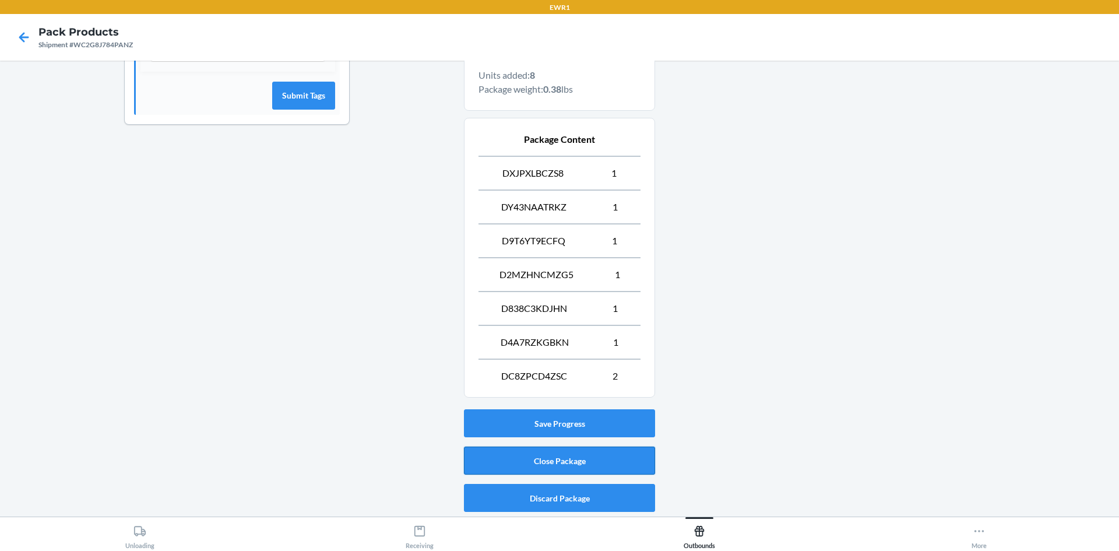
click at [533, 460] on button "Close Package" at bounding box center [559, 461] width 191 height 28
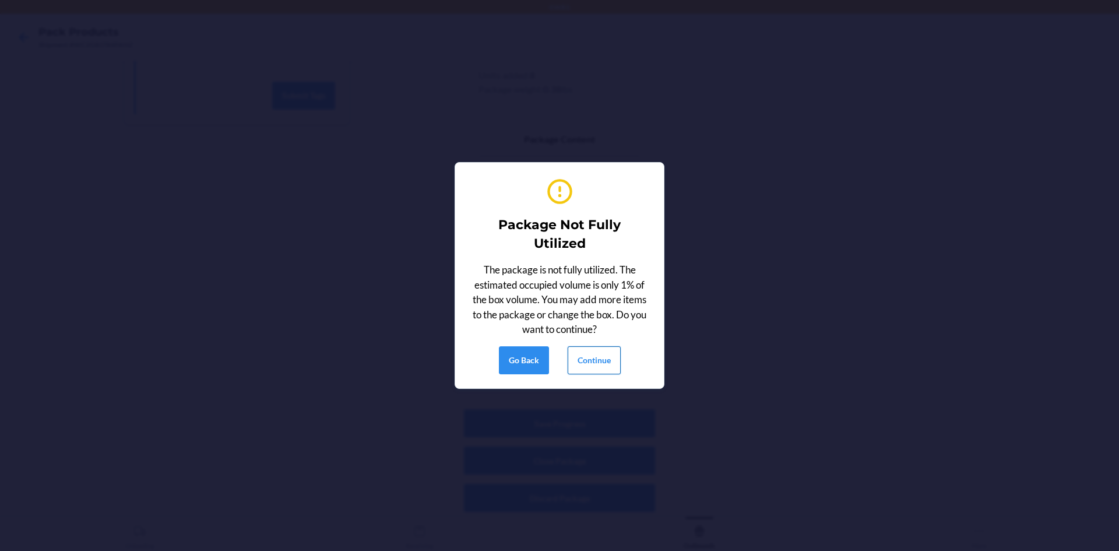
click at [598, 367] on button "Continue" at bounding box center [594, 360] width 53 height 28
click at [600, 360] on button "Continue" at bounding box center [594, 360] width 53 height 28
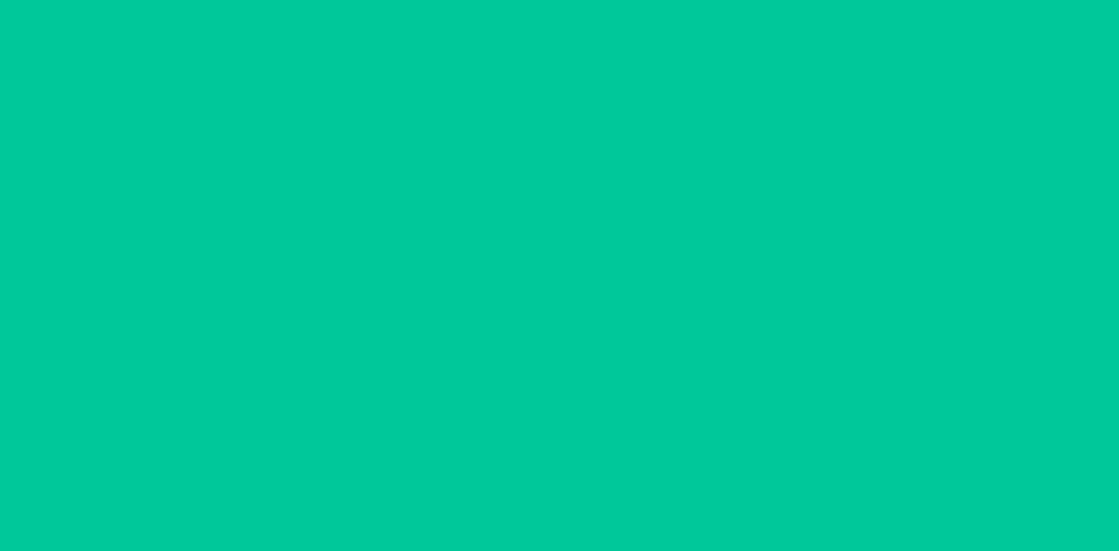
click at [597, 353] on section "Printing labels Apply label to package Reprint label Done" at bounding box center [560, 276] width 210 height 162
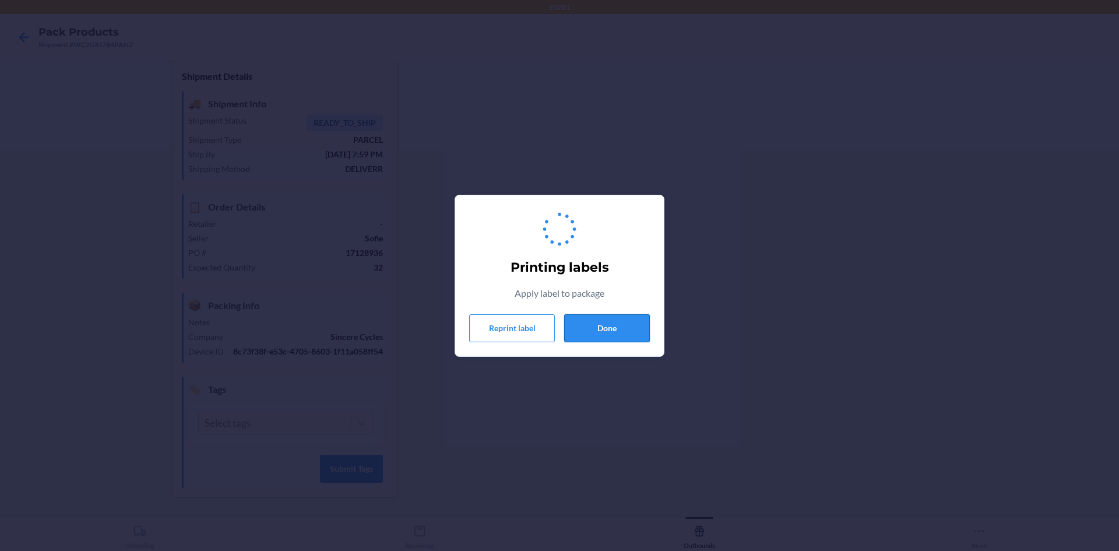
click at [611, 329] on button "Done" at bounding box center [607, 328] width 86 height 28
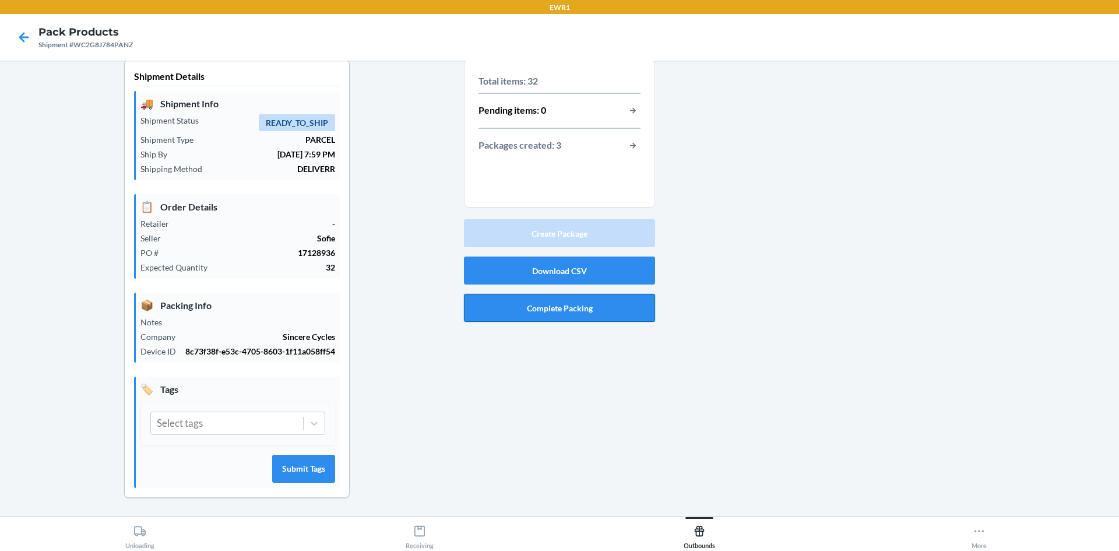
click at [553, 305] on button "Complete Packing" at bounding box center [559, 308] width 191 height 28
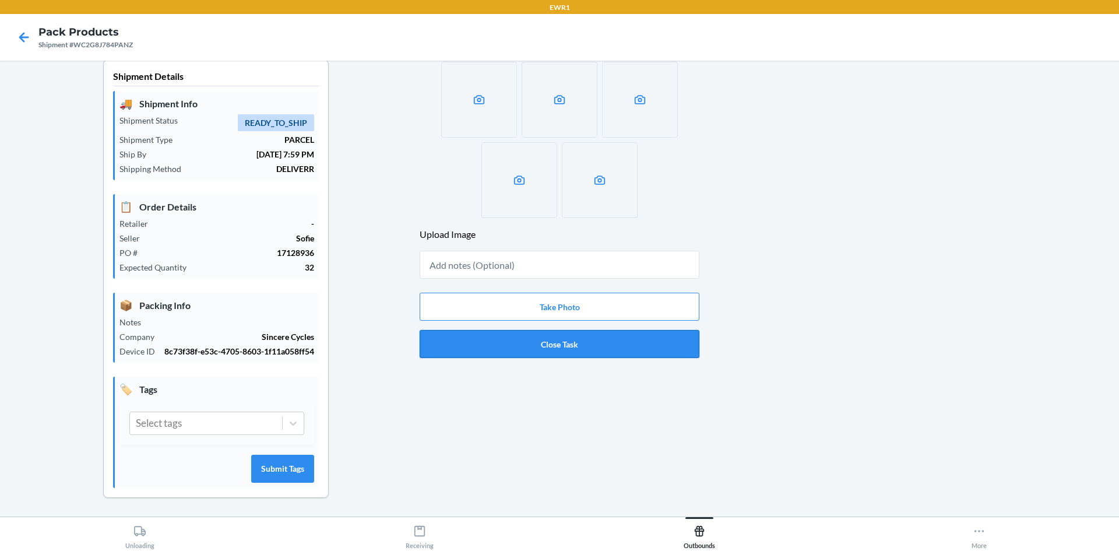
drag, startPoint x: 569, startPoint y: 364, endPoint x: 570, endPoint y: 356, distance: 8.8
click at [568, 364] on div "Upload Image Take Photo Close Task" at bounding box center [560, 211] width 280 height 305
click at [570, 353] on button "Close Task" at bounding box center [560, 344] width 280 height 28
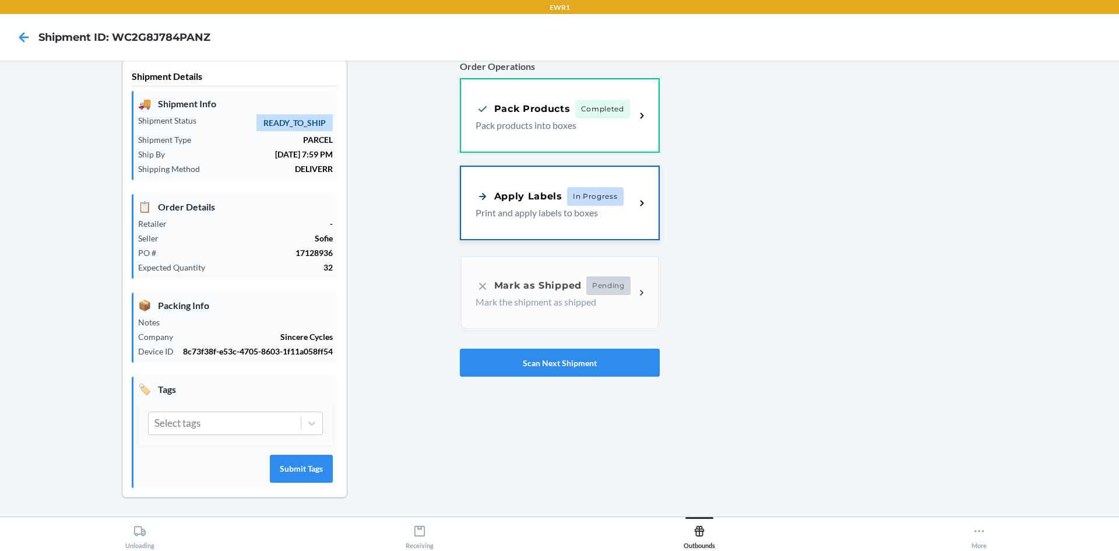
click at [575, 222] on div "Apply Labels In Progress Print and apply labels to boxes" at bounding box center [560, 203] width 198 height 72
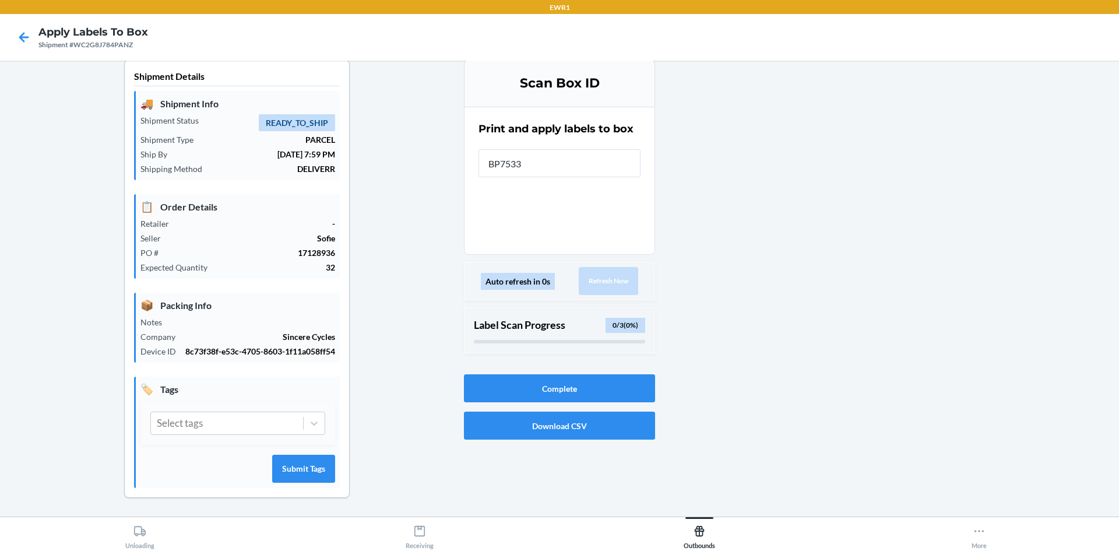
type input "BP75336"
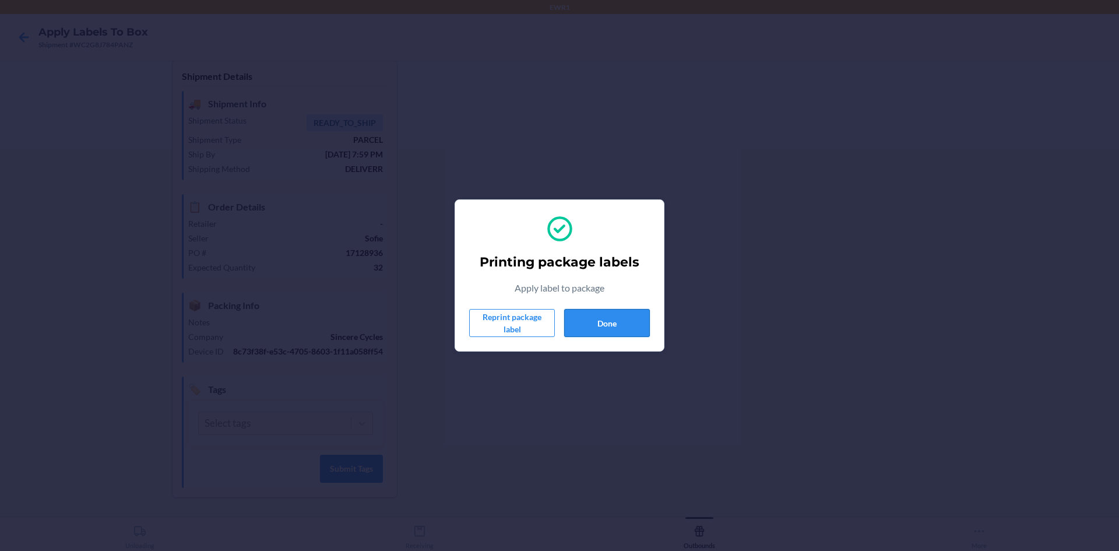
click at [621, 321] on button "Done" at bounding box center [607, 323] width 86 height 28
click at [642, 330] on button "Done" at bounding box center [607, 323] width 86 height 28
click at [592, 338] on div "Printing package labels Apply label to package Reprint package label Done" at bounding box center [559, 275] width 181 height 132
click at [604, 318] on button "Done" at bounding box center [607, 323] width 86 height 28
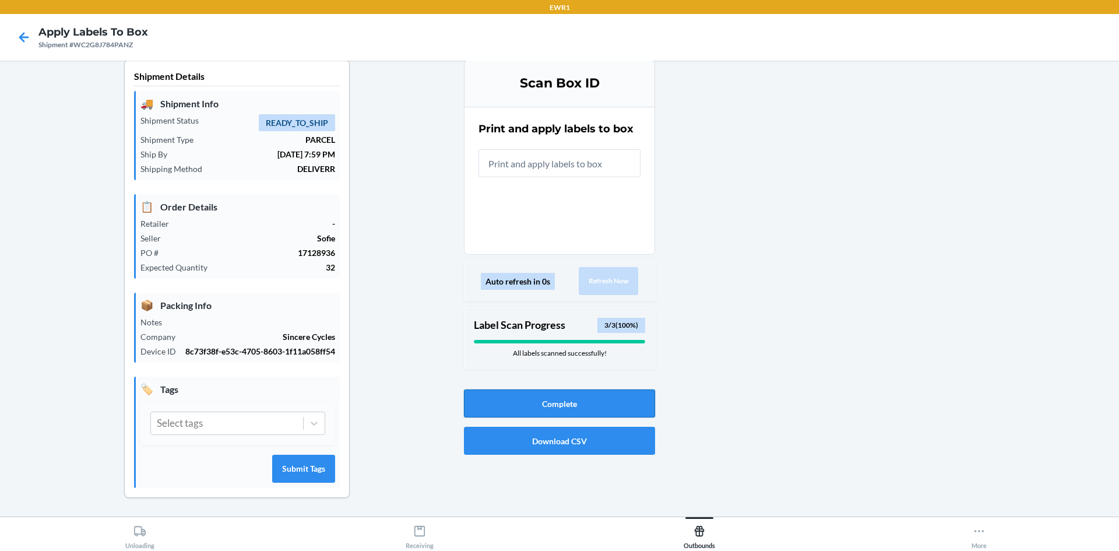
click at [573, 400] on button "Complete" at bounding box center [559, 403] width 191 height 28
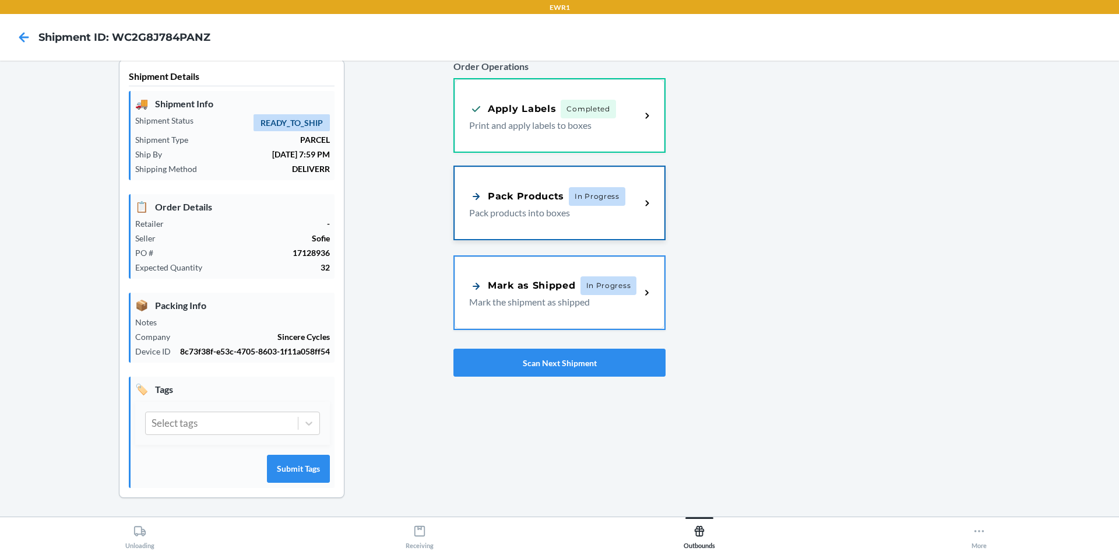
click at [589, 220] on div "Pack Products In Progress Pack products into boxes" at bounding box center [560, 203] width 210 height 72
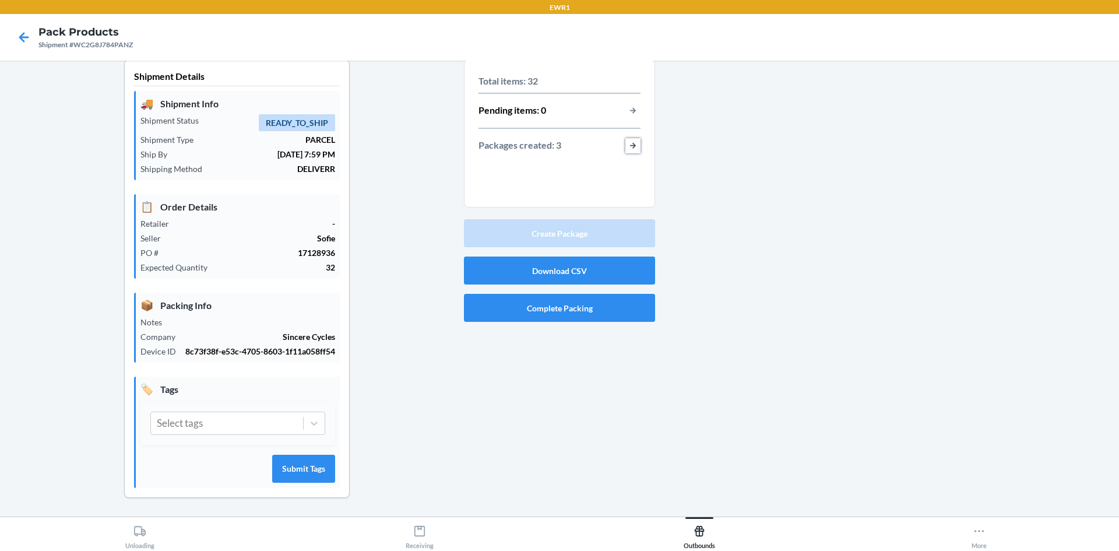
click at [630, 149] on button "button-view-packages-created" at bounding box center [632, 145] width 15 height 15
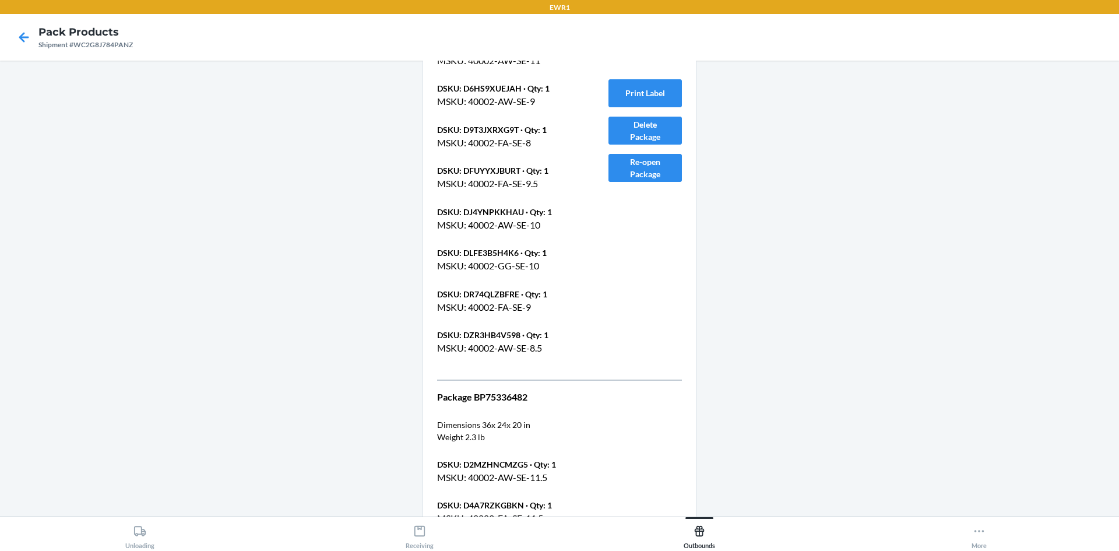
scroll to position [940, 0]
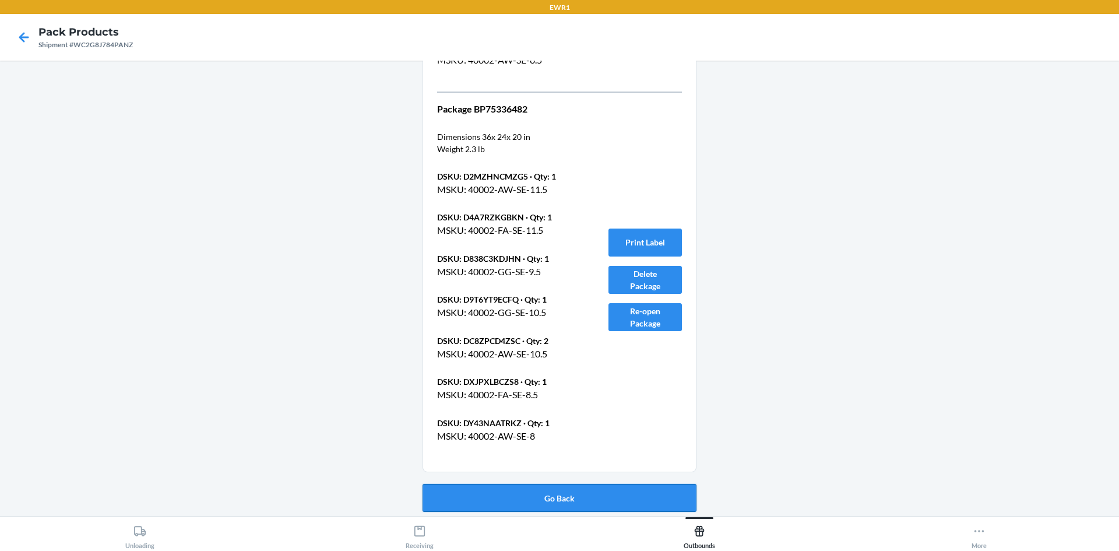
click at [526, 499] on button "Go Back" at bounding box center [560, 498] width 274 height 28
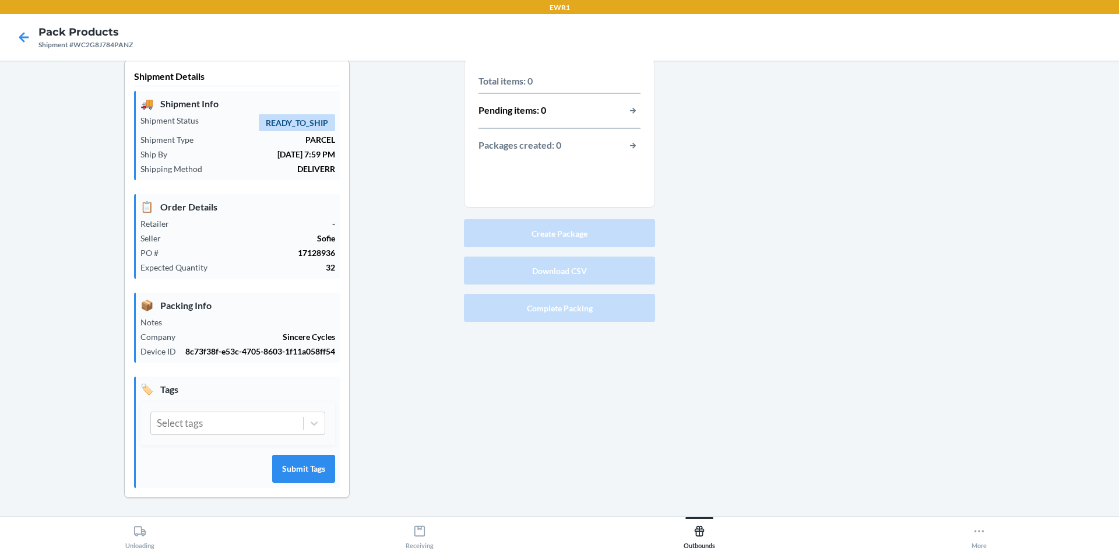
scroll to position [10, 0]
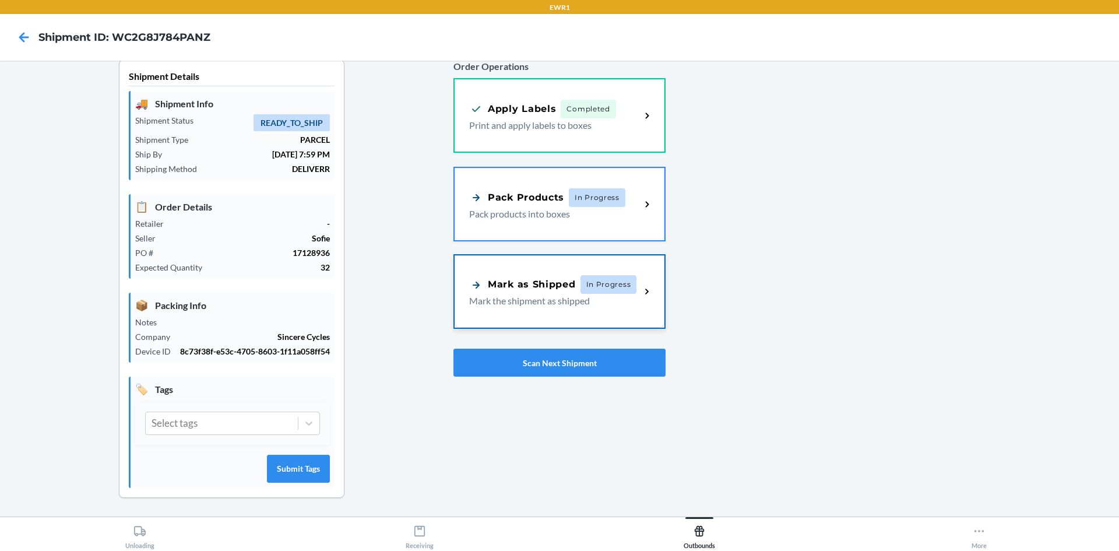
click at [554, 279] on div "Mark as Shipped" at bounding box center [522, 284] width 107 height 15
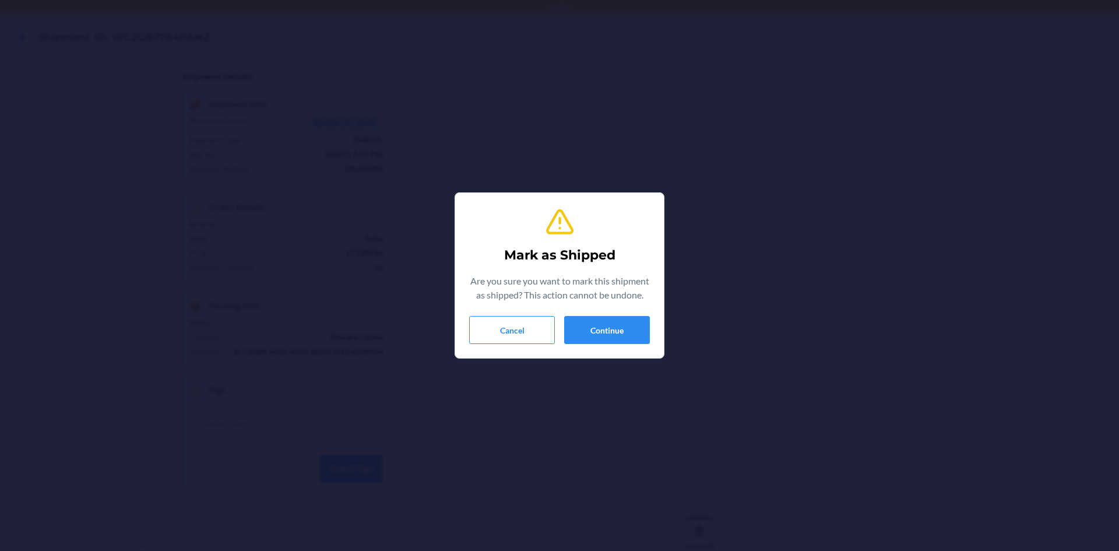
click at [497, 86] on div "Mark as Shipped Are you sure you want to mark this shipment as shipped? This ac…" at bounding box center [559, 275] width 1119 height 551
click at [511, 332] on button "Cancel" at bounding box center [512, 330] width 86 height 28
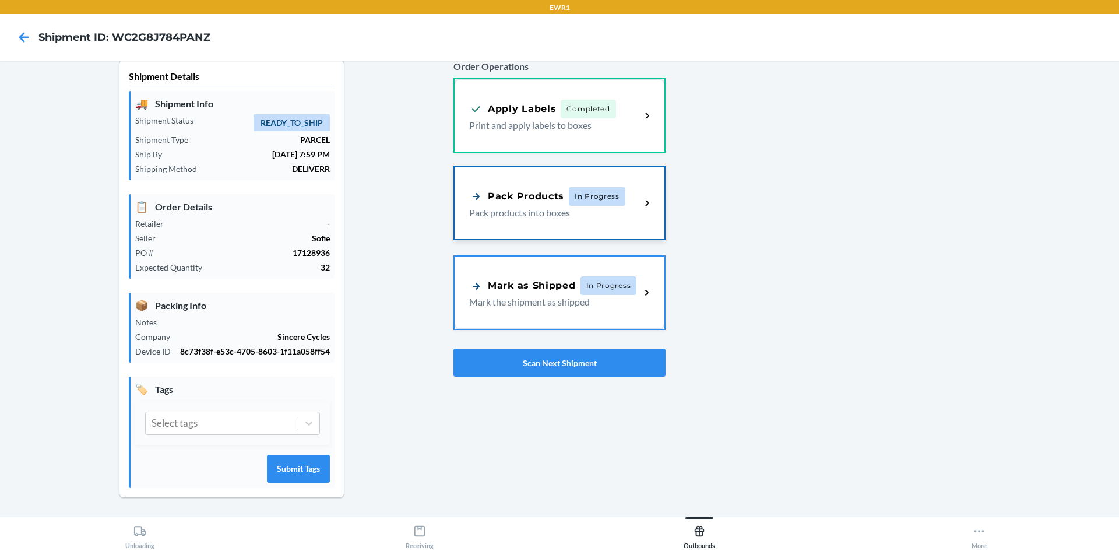
click at [579, 201] on span "In Progress" at bounding box center [597, 196] width 57 height 19
click at [480, 284] on div "Mark as Shipped" at bounding box center [522, 284] width 107 height 15
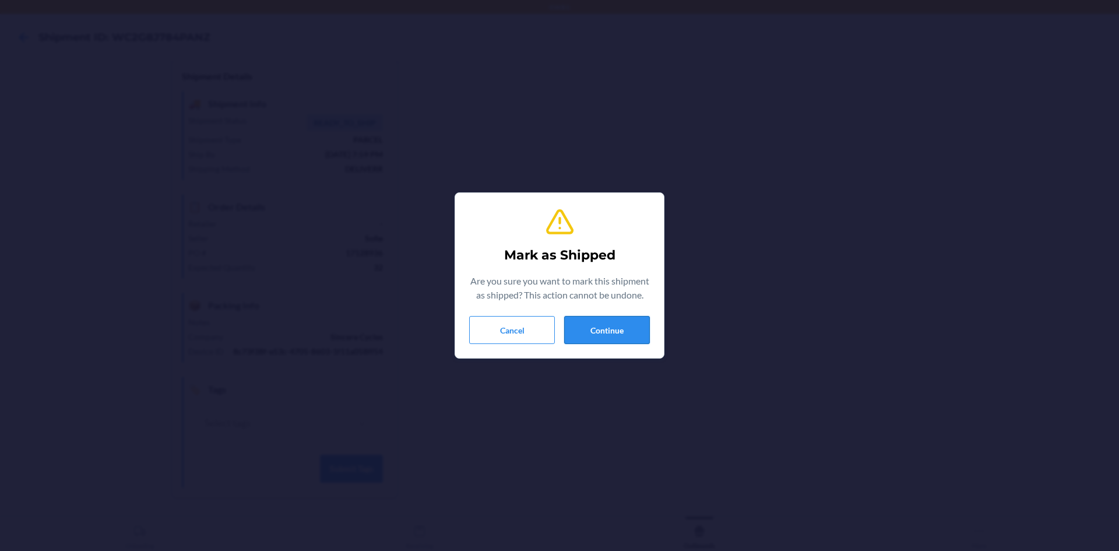
click at [622, 328] on button "Continue" at bounding box center [607, 330] width 86 height 28
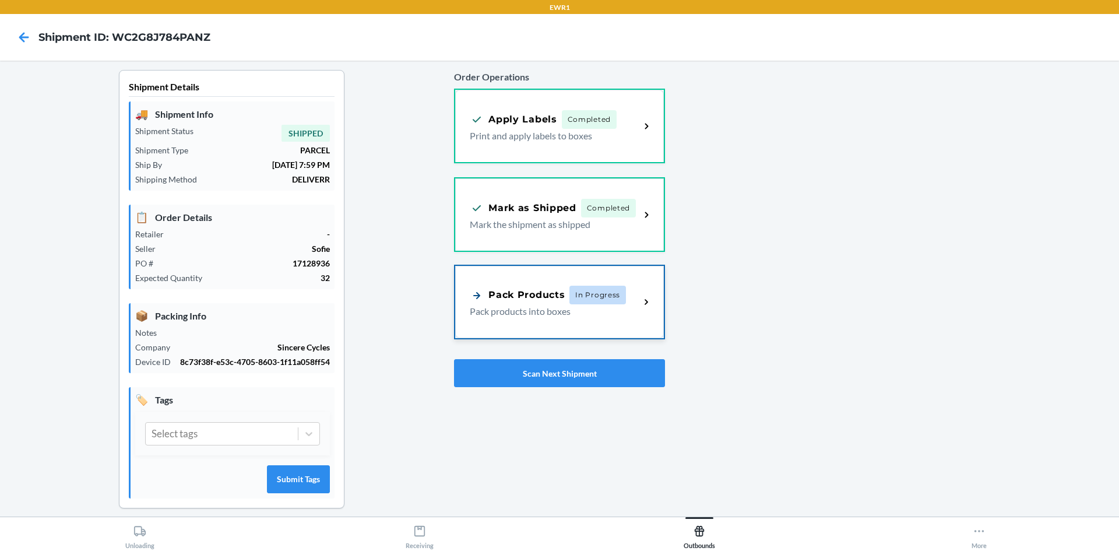
click at [577, 289] on span "In Progress" at bounding box center [598, 295] width 57 height 19
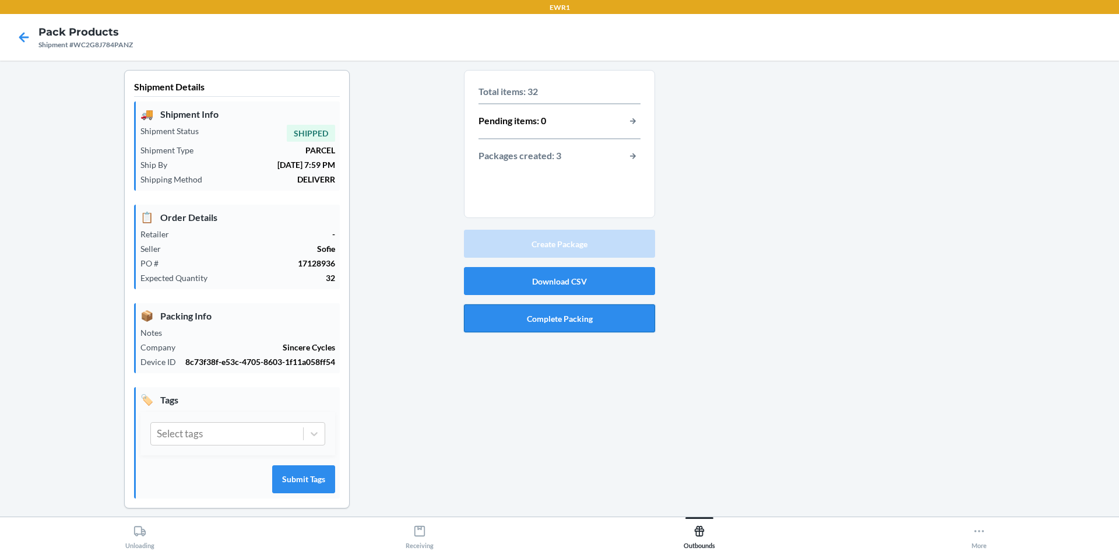
click at [578, 321] on button "Complete Packing" at bounding box center [559, 318] width 191 height 28
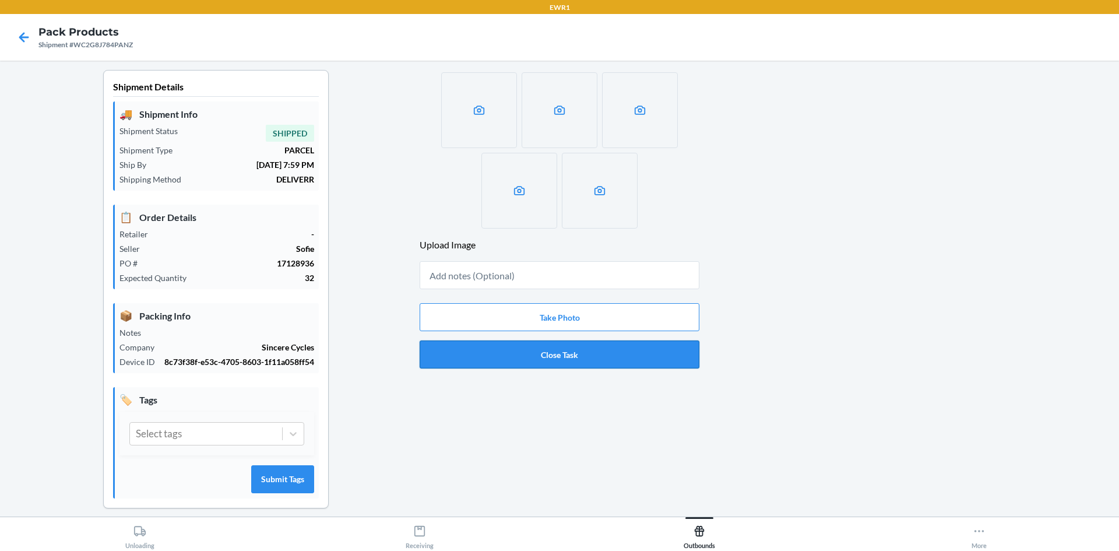
click at [578, 349] on button "Close Task" at bounding box center [560, 354] width 280 height 28
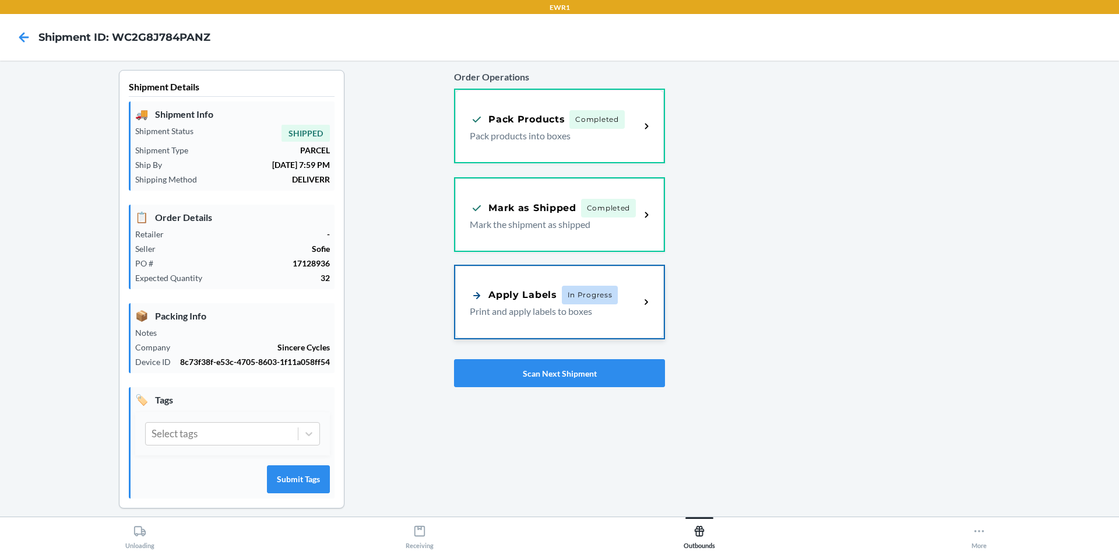
click at [623, 321] on div "Apply Labels In Progress Print and apply labels to boxes" at bounding box center [559, 302] width 208 height 72
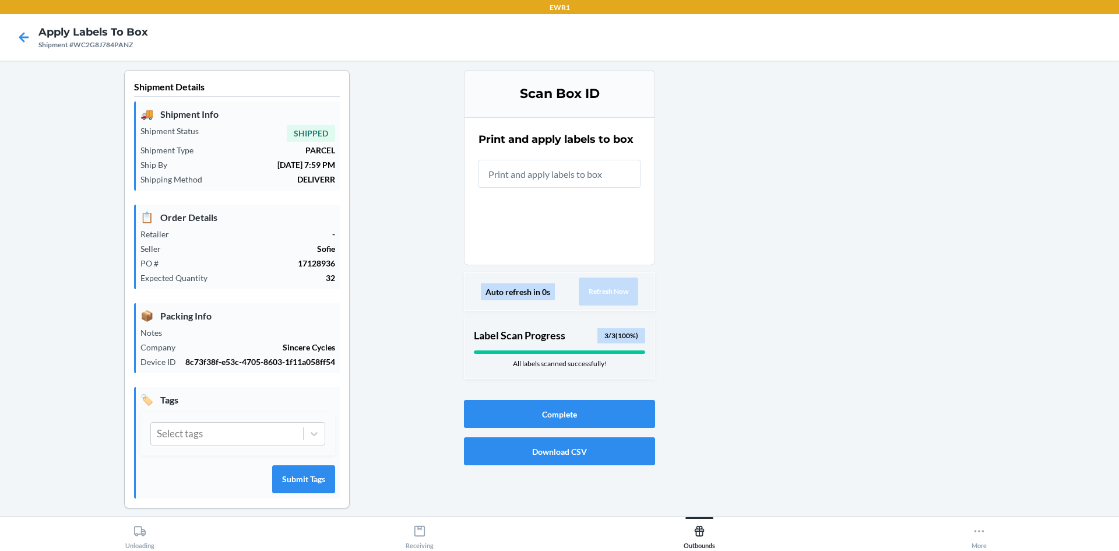
click at [585, 399] on div "Complete Download CSV" at bounding box center [559, 432] width 191 height 75
click at [581, 407] on button "Complete" at bounding box center [559, 414] width 191 height 28
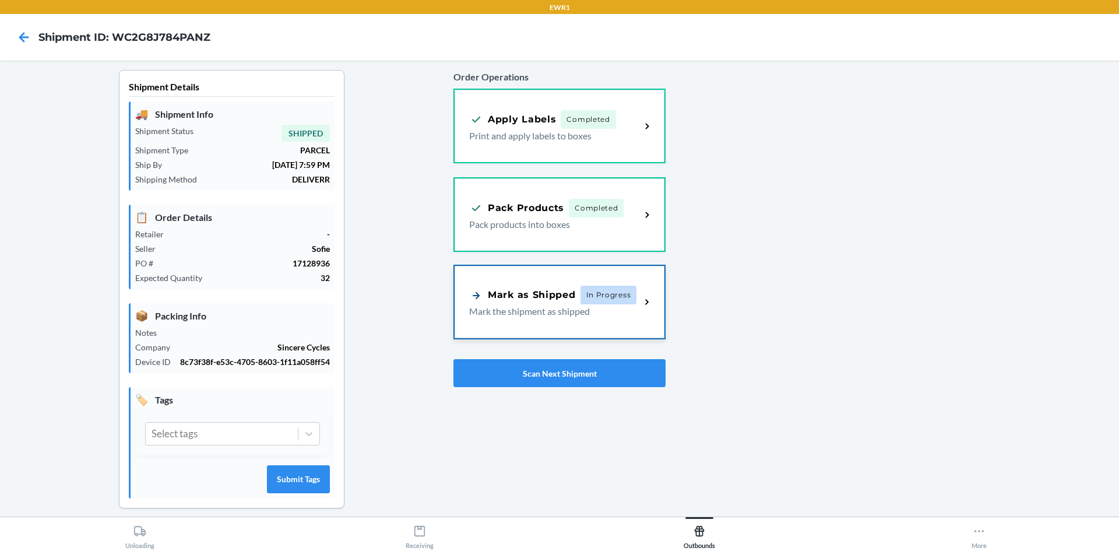
click at [610, 296] on span "In Progress" at bounding box center [609, 295] width 57 height 19
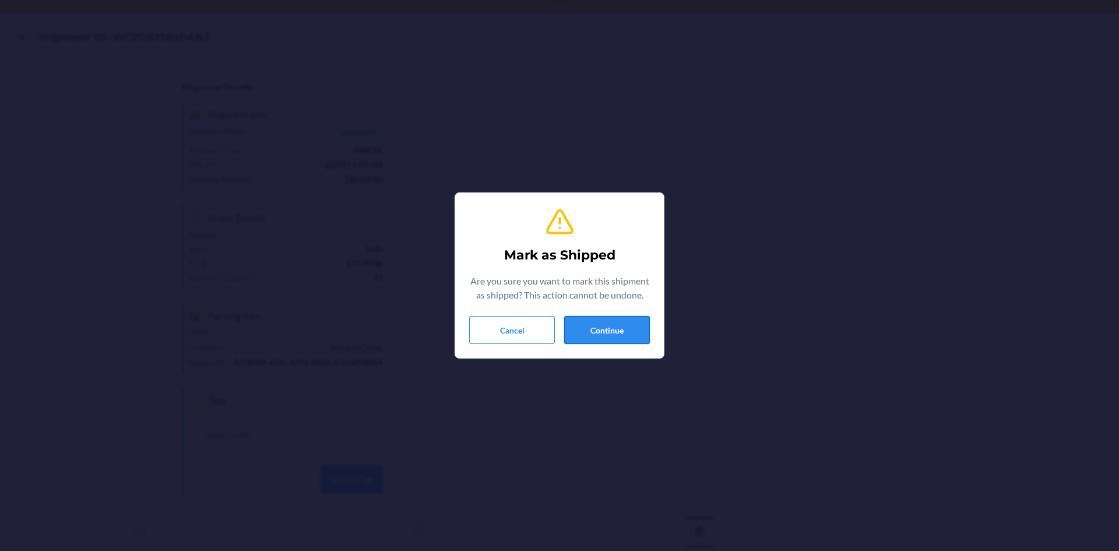
click at [602, 340] on button "Continue" at bounding box center [607, 330] width 86 height 28
click at [628, 338] on button "Continue" at bounding box center [607, 330] width 86 height 28
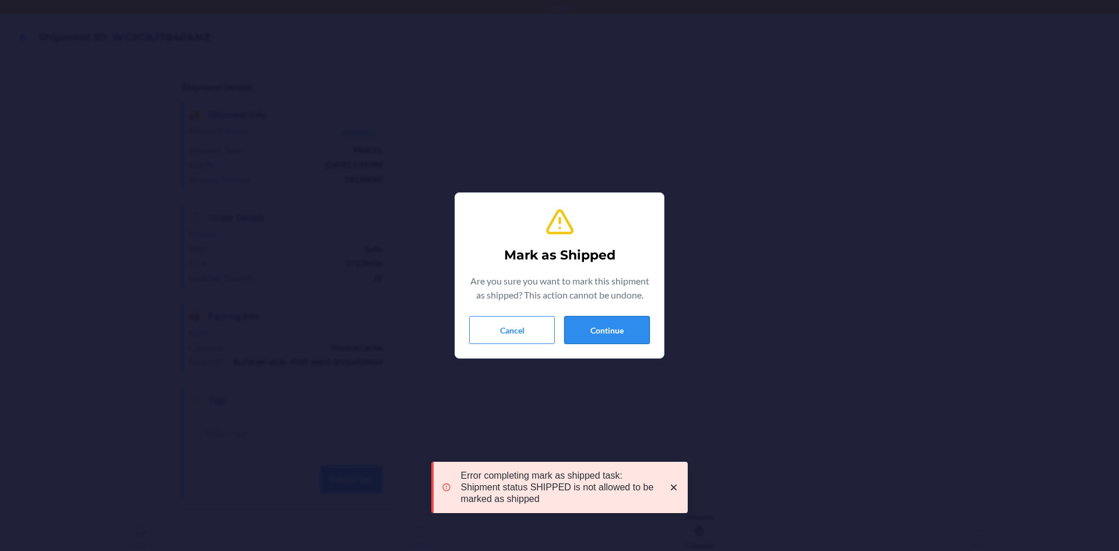
click at [613, 326] on button "Continue" at bounding box center [607, 330] width 86 height 28
click at [535, 328] on button "Cancel" at bounding box center [512, 330] width 86 height 28
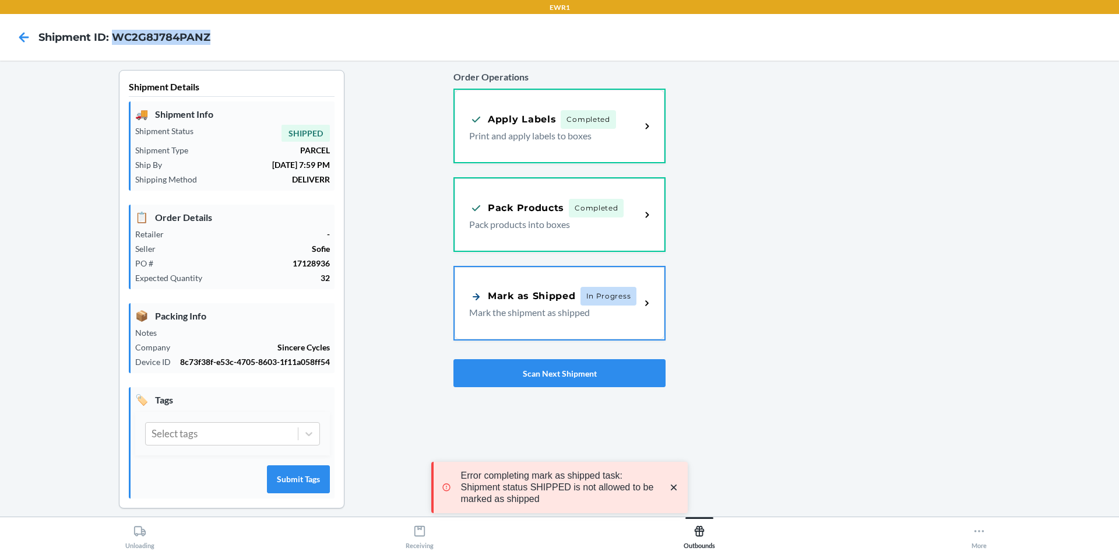
drag, startPoint x: 227, startPoint y: 36, endPoint x: 112, endPoint y: 52, distance: 116.1
click at [112, 52] on nav "Shipment ID: WC2G8J784PANZ" at bounding box center [559, 37] width 1119 height 47
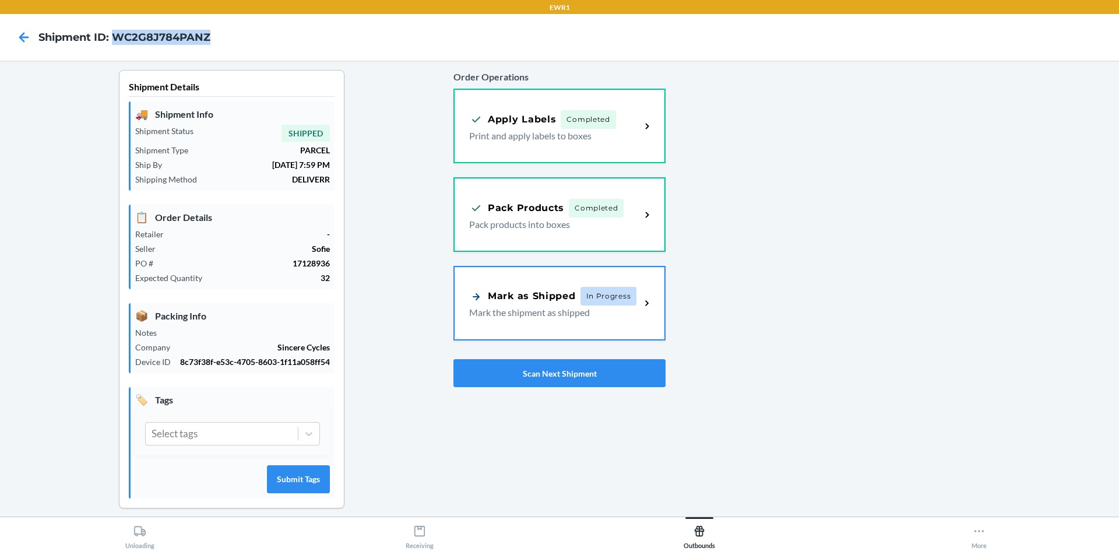
copy h4 "WC2G8J784PANZ"
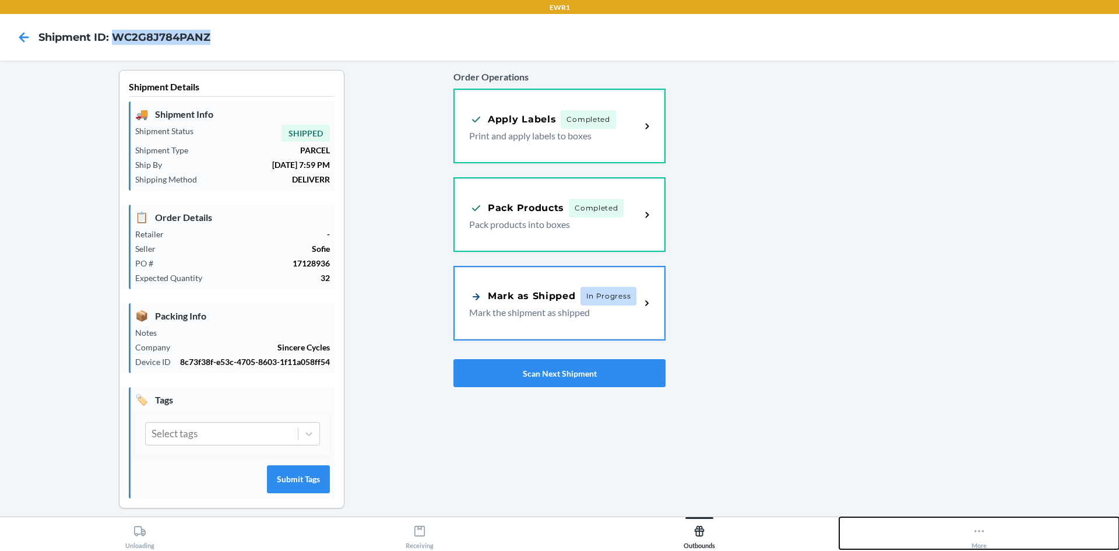
click at [981, 531] on icon at bounding box center [979, 531] width 13 height 13
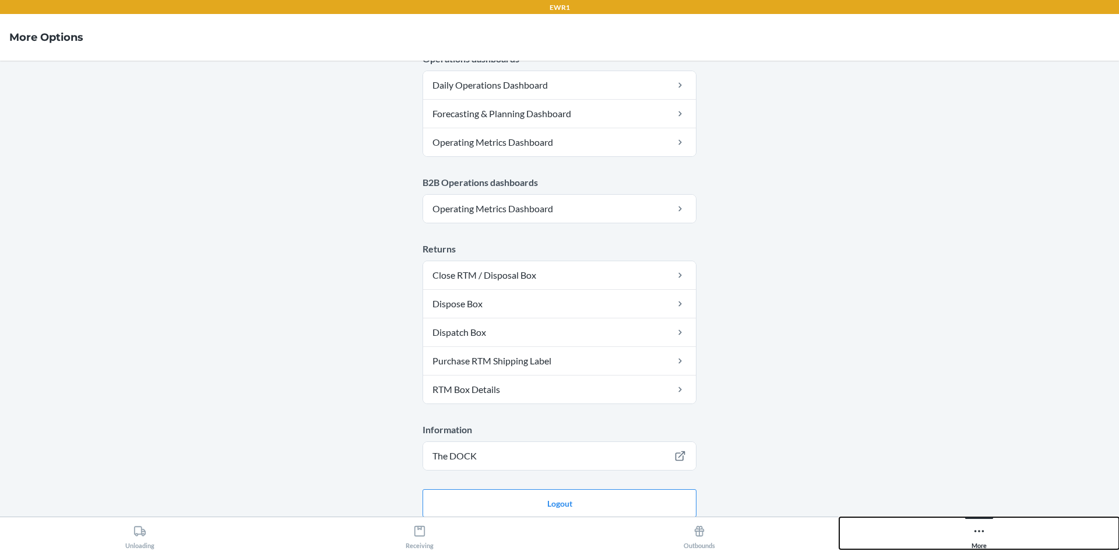
scroll to position [570, 0]
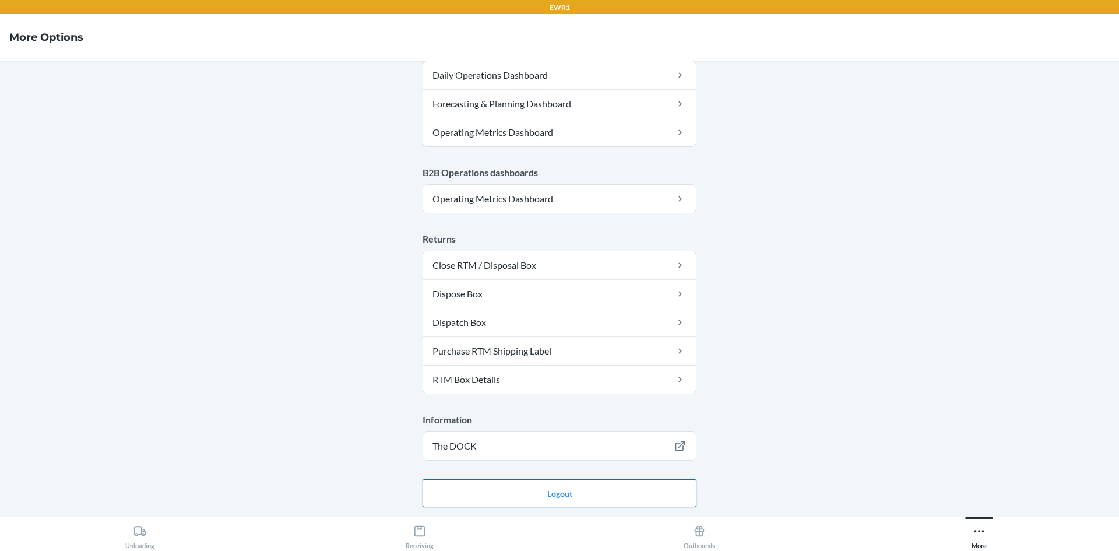
click at [626, 492] on button "Logout" at bounding box center [560, 493] width 274 height 28
